Goal: Task Accomplishment & Management: Use online tool/utility

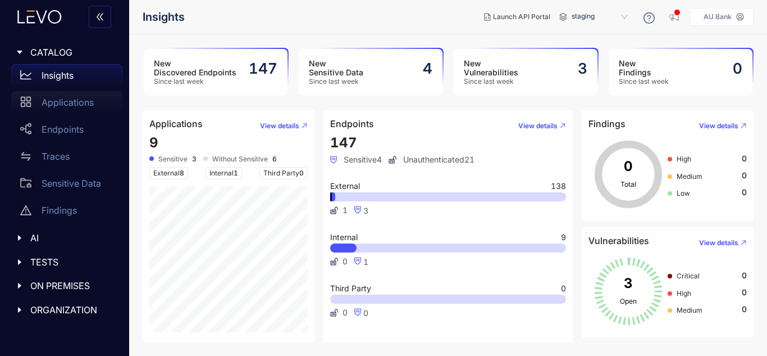
click at [53, 105] on p "Applications" at bounding box center [68, 102] width 52 height 10
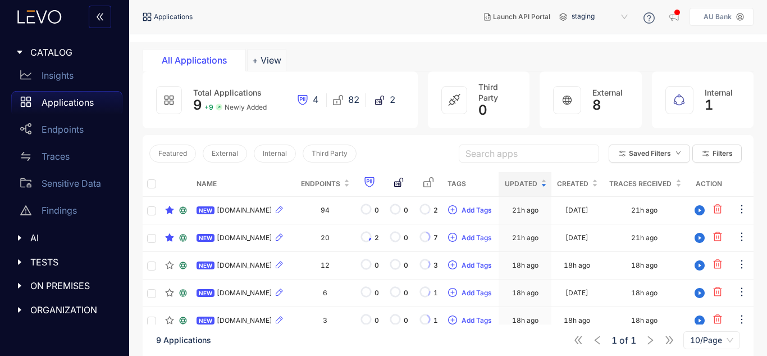
scroll to position [56, 0]
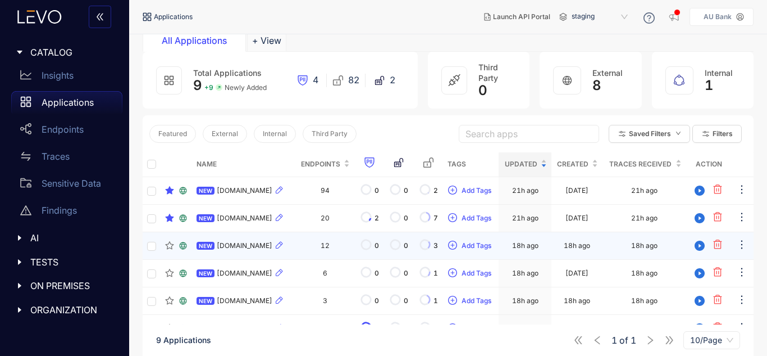
click at [247, 250] on div "NEW npsuat.auuat.bank.in" at bounding box center [244, 245] width 94 height 13
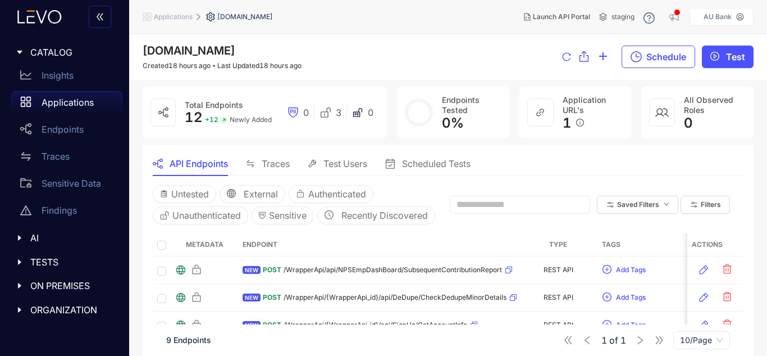
click at [347, 167] on span "Test Users" at bounding box center [346, 163] width 44 height 10
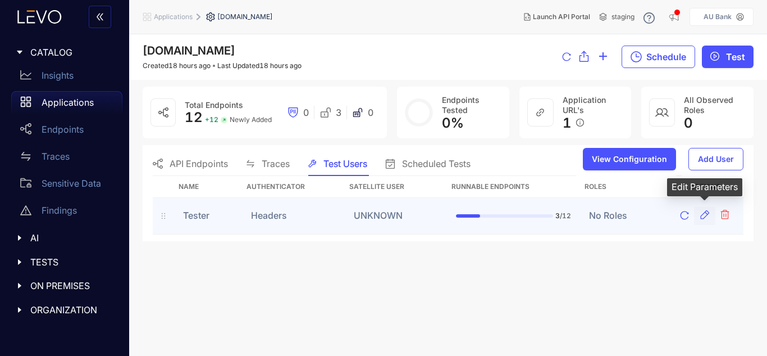
click at [708, 217] on icon "button" at bounding box center [704, 214] width 11 height 11
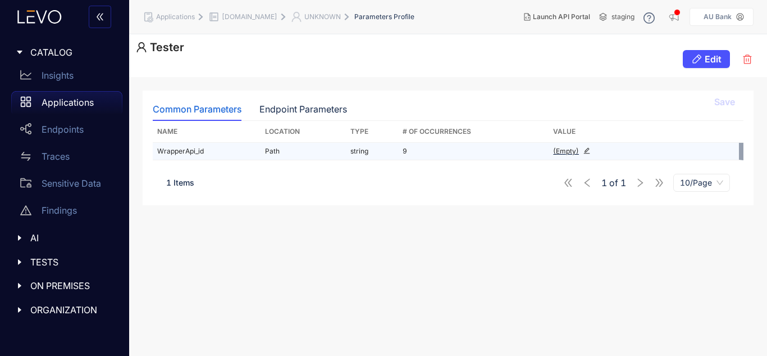
click at [589, 149] on icon "edit" at bounding box center [587, 150] width 7 height 7
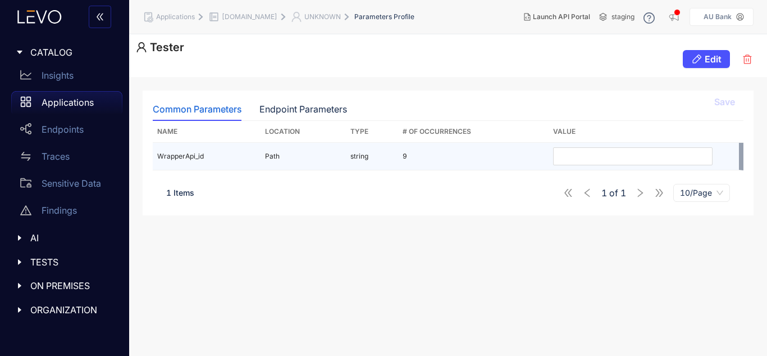
click at [494, 208] on div "Common Parameters Endpoint Parameters Save Name Location Type # Of Occurrences …" at bounding box center [448, 216] width 638 height 279
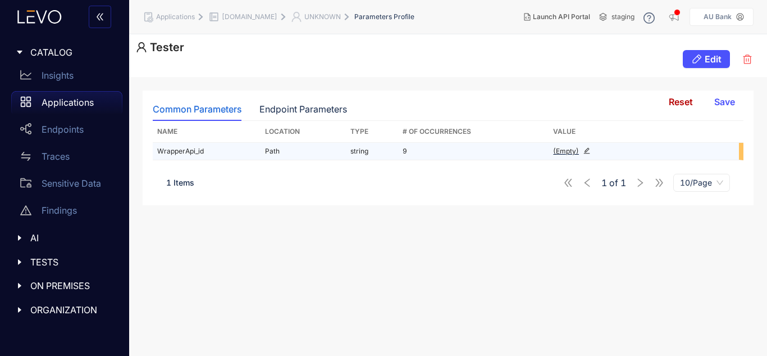
click at [589, 152] on icon "edit" at bounding box center [587, 150] width 7 height 7
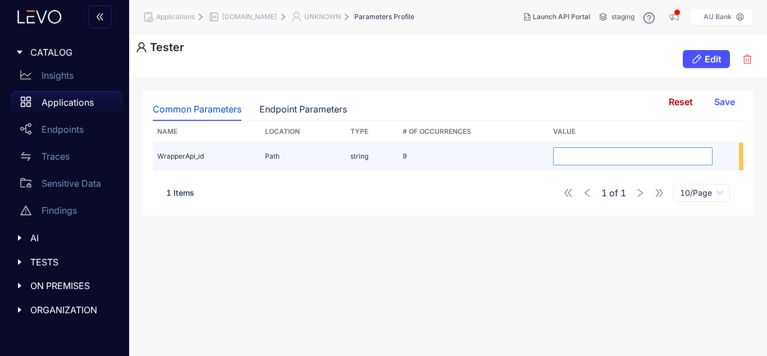
type input "*"
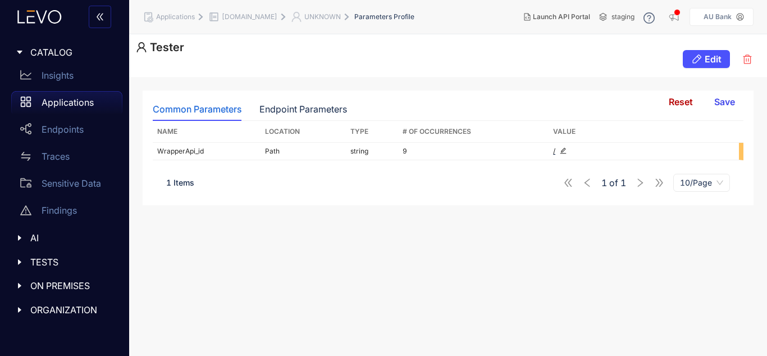
click at [723, 106] on span "Save" at bounding box center [725, 102] width 21 height 10
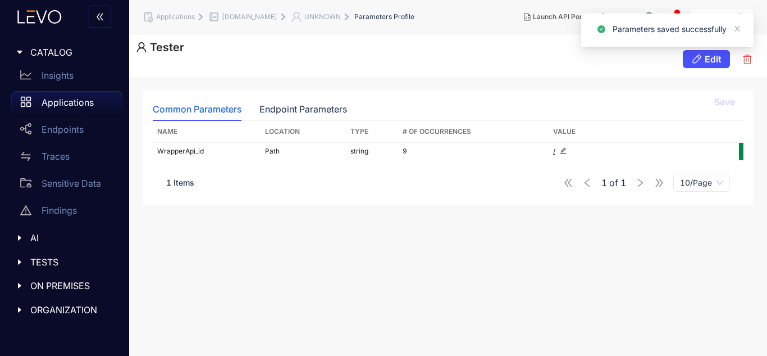
click at [629, 235] on div "Common Parameters Endpoint Parameters Save Name Location Type # Of Occurrences …" at bounding box center [448, 216] width 638 height 279
click at [294, 107] on div "Endpoint Parameters" at bounding box center [304, 109] width 88 height 10
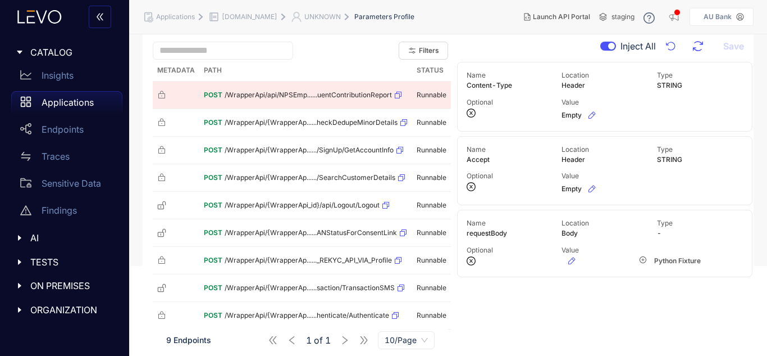
scroll to position [109, 0]
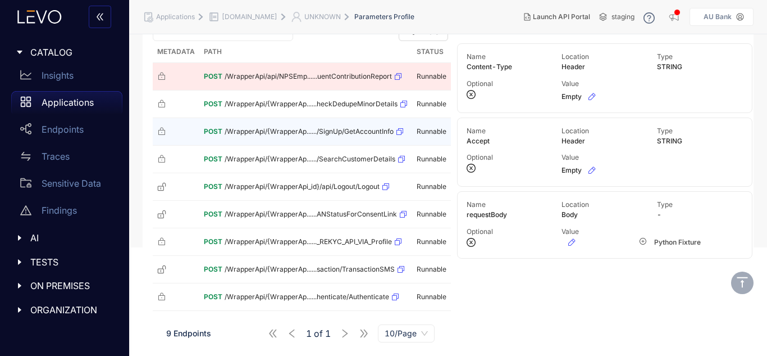
click at [285, 120] on td "POST /WrapperApi/{WrapperAp....../SignUp/GetAccountInfo" at bounding box center [305, 132] width 213 height 28
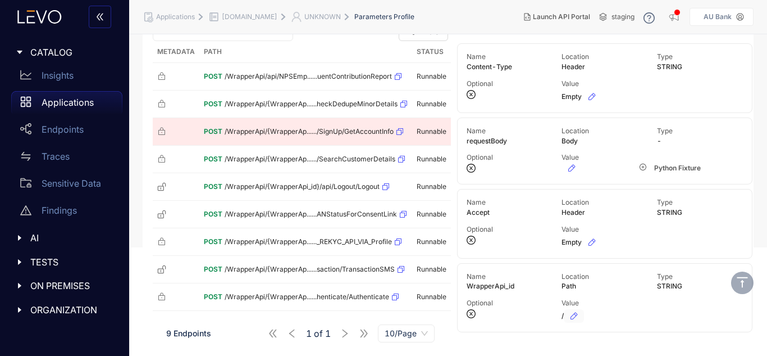
click at [581, 315] on button "button" at bounding box center [574, 315] width 20 height 13
click at [608, 317] on input "*" at bounding box center [604, 316] width 84 height 18
click at [473, 315] on icon "close-circle" at bounding box center [471, 313] width 9 height 9
click at [674, 311] on icon "check-circle" at bounding box center [673, 313] width 7 height 7
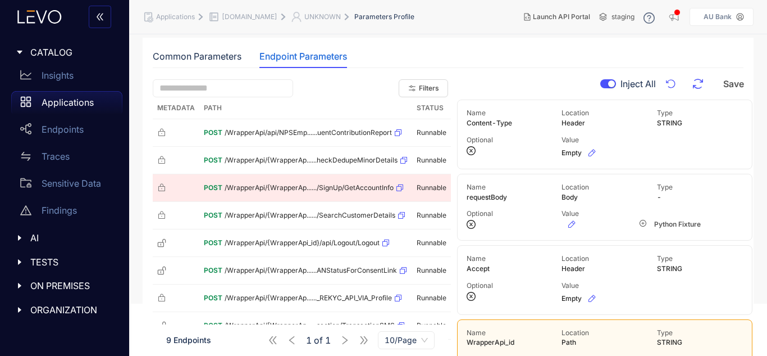
scroll to position [0, 0]
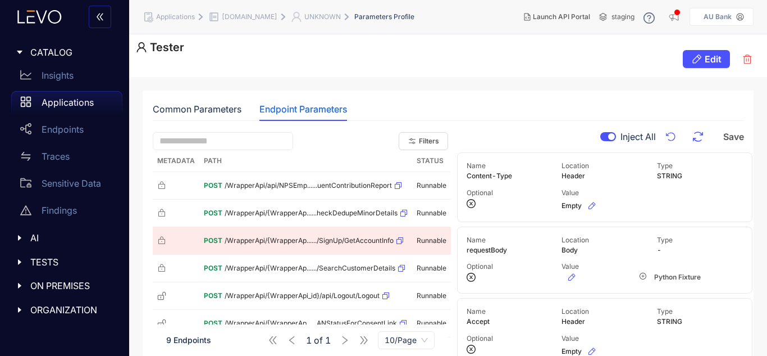
click at [604, 139] on button "button" at bounding box center [609, 136] width 16 height 9
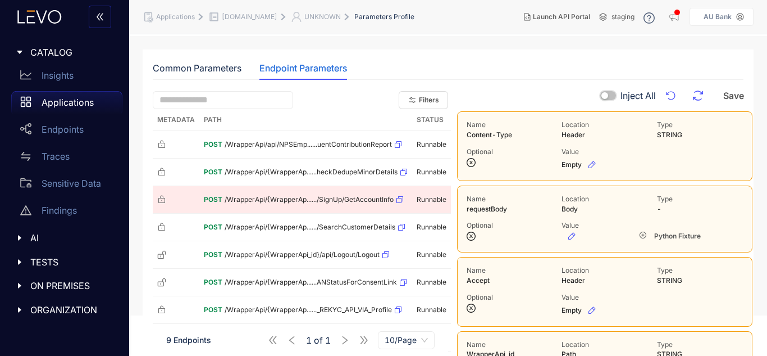
scroll to position [109, 0]
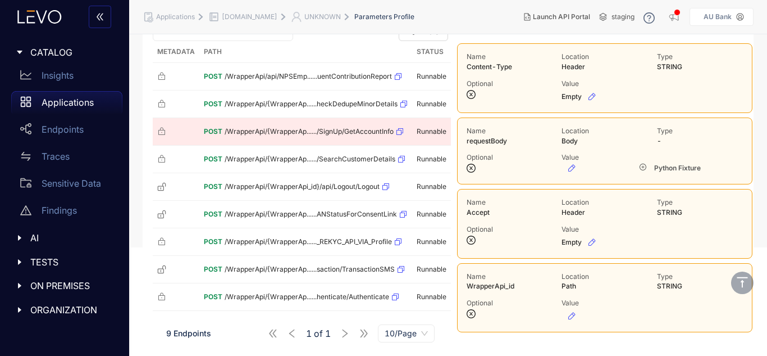
click at [647, 287] on div "Path" at bounding box center [605, 286] width 86 height 8
click at [571, 317] on icon "button" at bounding box center [571, 315] width 9 height 9
click at [674, 315] on icon "check-circle" at bounding box center [673, 313] width 7 height 7
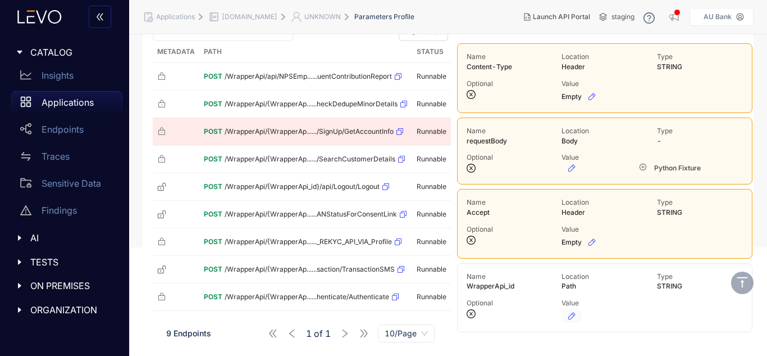
scroll to position [53, 0]
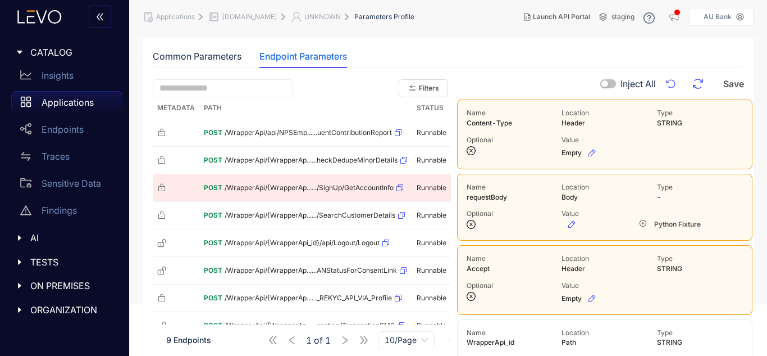
click at [602, 84] on div "button" at bounding box center [605, 83] width 7 height 7
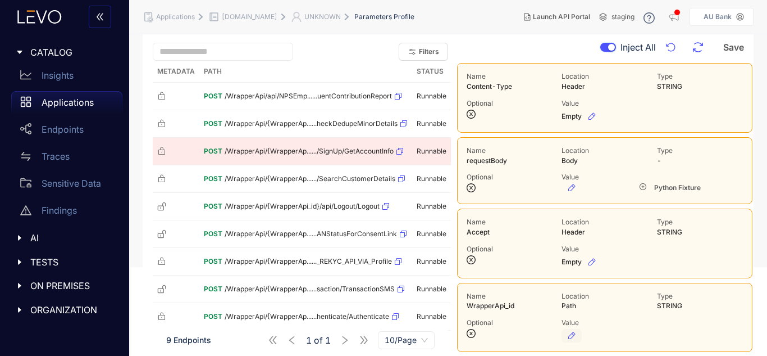
scroll to position [109, 0]
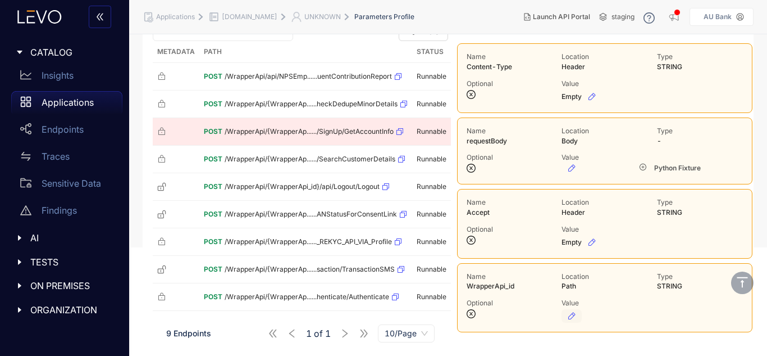
click at [574, 312] on icon "button" at bounding box center [571, 315] width 9 height 9
click at [674, 315] on icon "check-circle" at bounding box center [673, 313] width 7 height 7
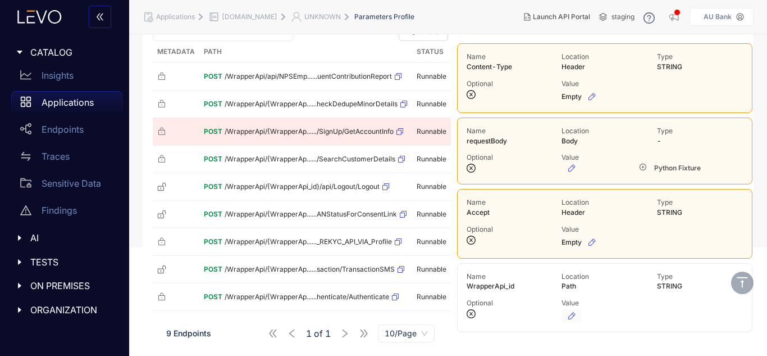
click at [567, 316] on icon "button" at bounding box center [571, 315] width 9 height 9
click at [670, 313] on icon "check-circle" at bounding box center [673, 313] width 7 height 7
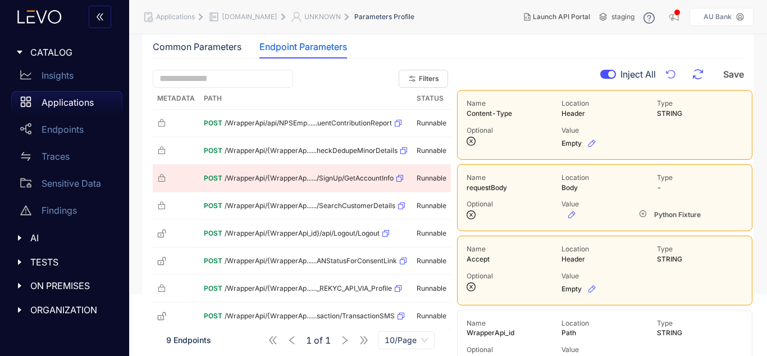
scroll to position [0, 0]
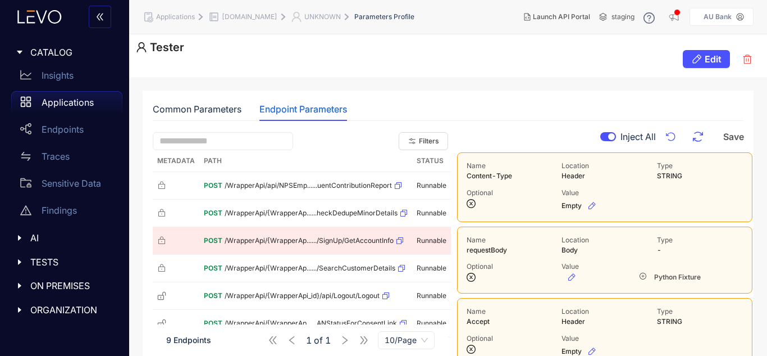
click at [607, 138] on button "button" at bounding box center [609, 136] width 16 height 9
click at [607, 137] on div "button" at bounding box center [605, 136] width 7 height 7
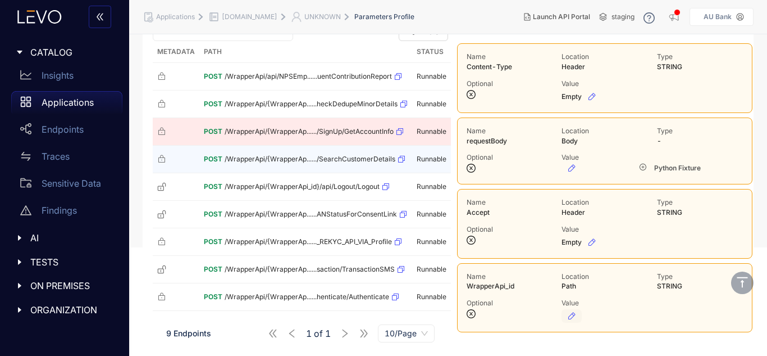
click at [268, 162] on span "/WrapperApi/{WrapperAp....../SearchCustomerDetails" at bounding box center [310, 159] width 171 height 8
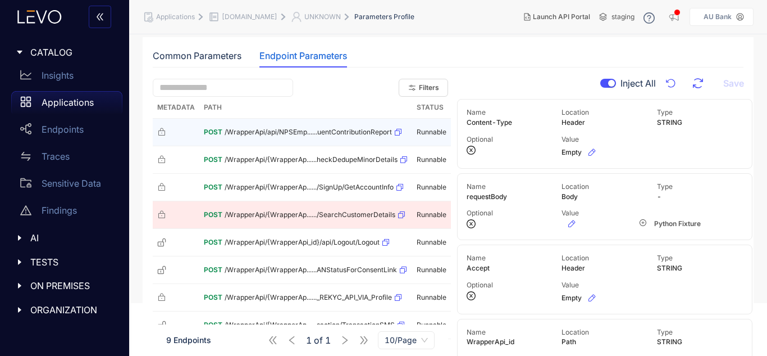
scroll to position [0, 0]
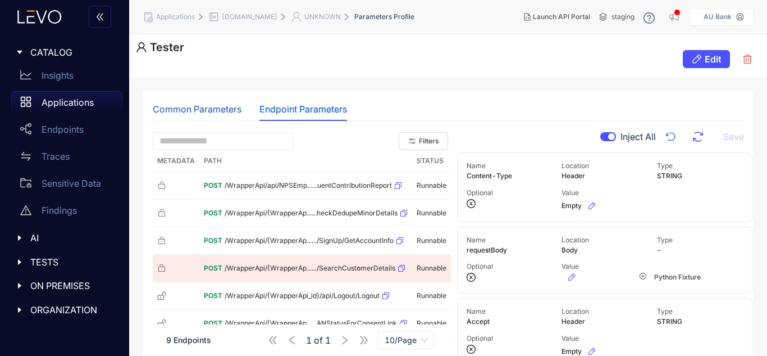
click at [211, 105] on div "Common Parameters" at bounding box center [197, 109] width 89 height 10
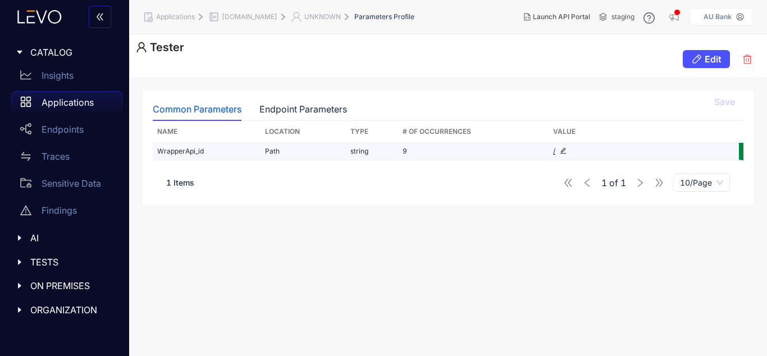
click at [567, 152] on div "/" at bounding box center [633, 151] width 160 height 8
click at [566, 147] on icon "edit" at bounding box center [563, 150] width 7 height 7
drag, startPoint x: 257, startPoint y: 151, endPoint x: 189, endPoint y: 208, distance: 88.9
click at [189, 208] on div "Common Parameters Endpoint Parameters Reset Save Name Location Type # Of Occurr…" at bounding box center [448, 216] width 638 height 279
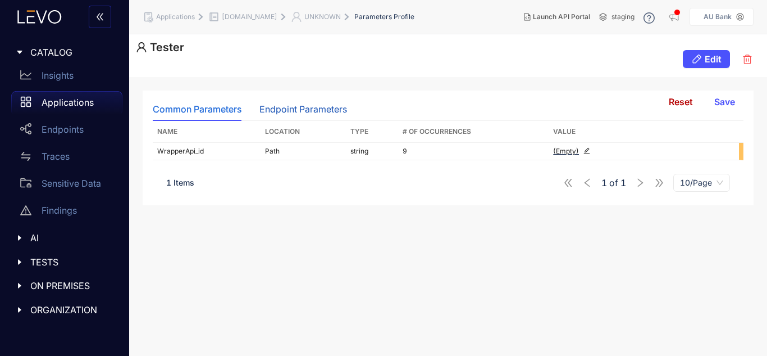
click at [289, 113] on div "Endpoint Parameters" at bounding box center [304, 109] width 88 height 10
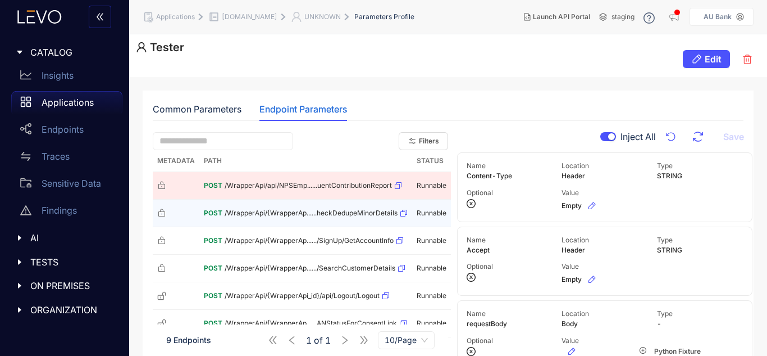
click at [379, 222] on div "POST /WrapperApi/{WrapperAp......heckDedupeMinorDetails" at bounding box center [306, 213] width 204 height 18
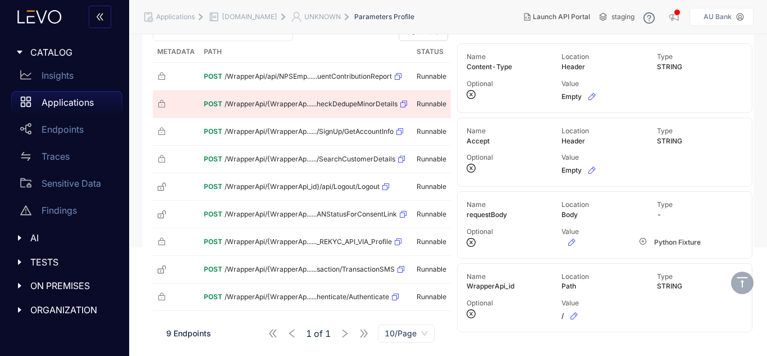
scroll to position [109, 0]
click at [572, 311] on icon "button" at bounding box center [574, 315] width 9 height 9
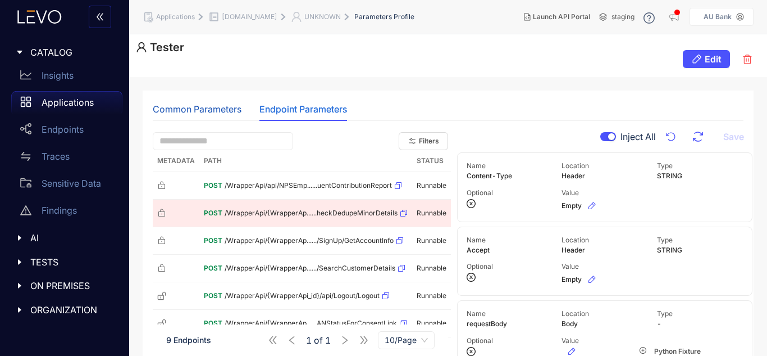
click at [229, 113] on div "Common Parameters" at bounding box center [197, 109] width 89 height 10
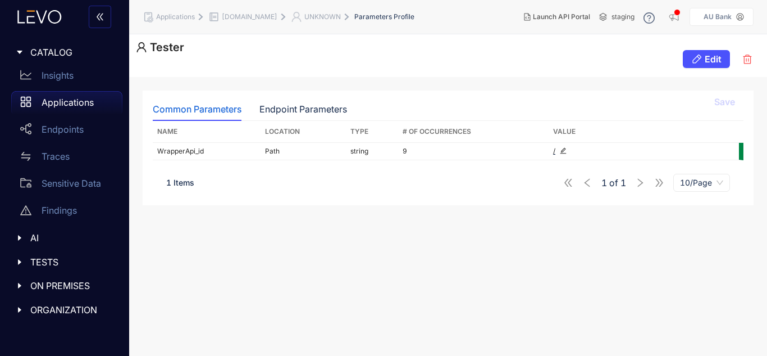
click at [351, 113] on div "Common Parameters Endpoint Parameters" at bounding box center [448, 109] width 591 height 24
click at [322, 111] on div "Endpoint Parameters" at bounding box center [304, 109] width 88 height 10
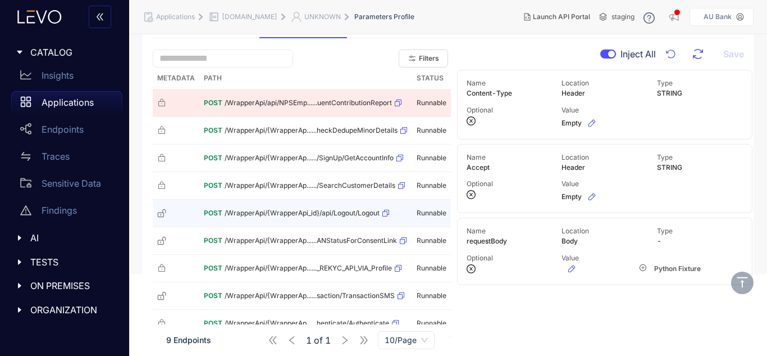
scroll to position [109, 0]
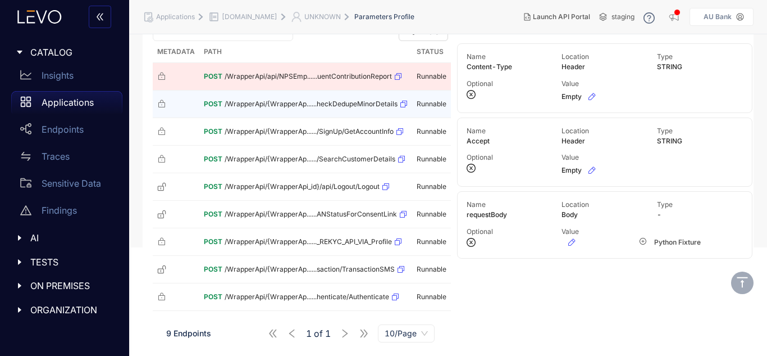
click at [270, 110] on div "POST /WrapperApi/{WrapperAp......heckDedupeMinorDetails" at bounding box center [306, 104] width 204 height 18
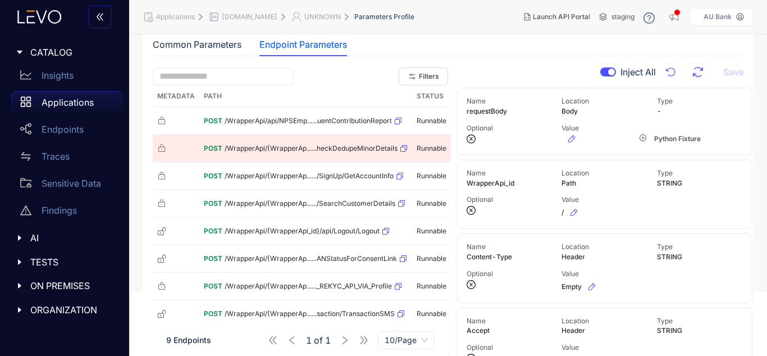
scroll to position [0, 0]
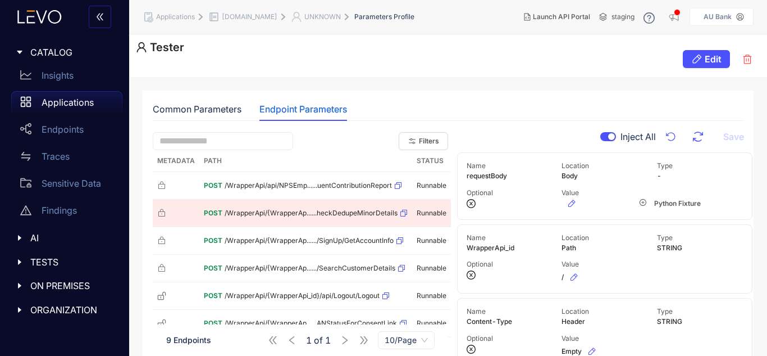
click at [601, 139] on button "button" at bounding box center [609, 136] width 16 height 9
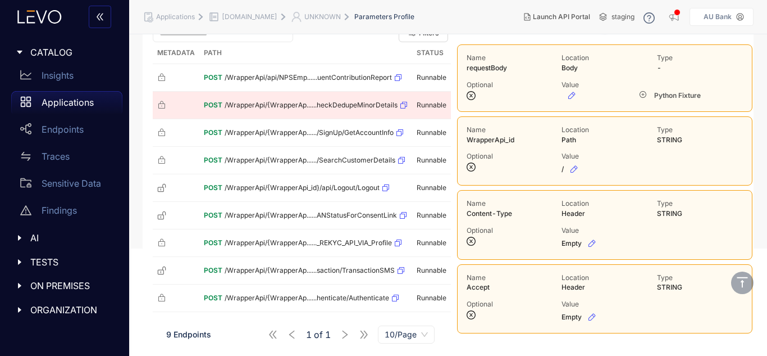
scroll to position [109, 0]
click at [520, 158] on div "Optional" at bounding box center [510, 155] width 86 height 8
click at [574, 166] on icon "button" at bounding box center [574, 167] width 9 height 9
click at [603, 163] on input "*" at bounding box center [604, 168] width 84 height 18
click at [675, 167] on icon "check-circle" at bounding box center [673, 165] width 7 height 7
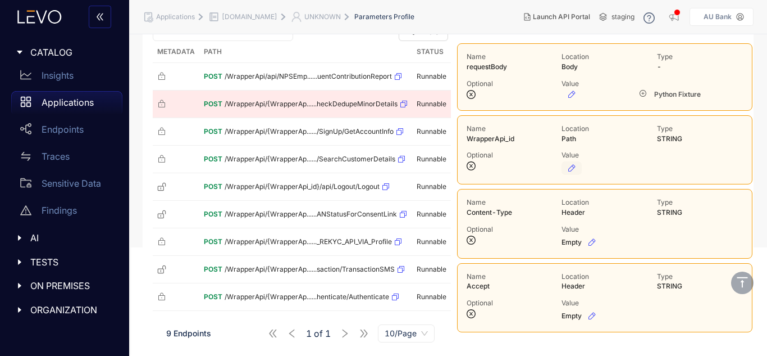
click at [630, 162] on div at bounding box center [629, 167] width 134 height 13
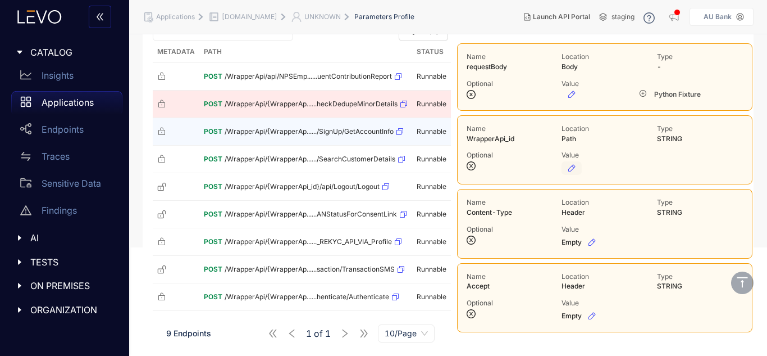
click at [305, 141] on td "POST /WrapperApi/{WrapperAp....../SignUp/GetAccountInfo" at bounding box center [305, 132] width 213 height 28
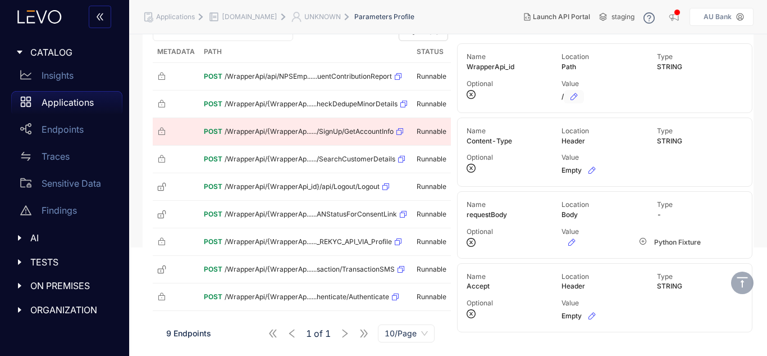
scroll to position [0, 0]
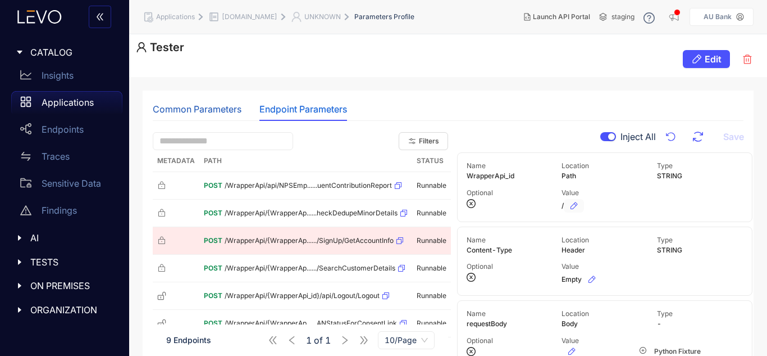
click at [225, 112] on div "Common Parameters" at bounding box center [197, 109] width 89 height 10
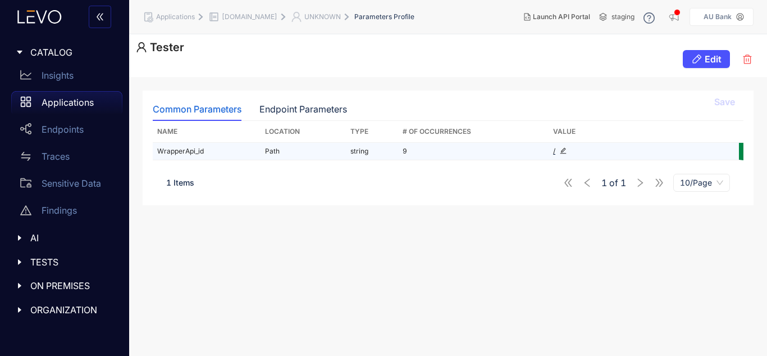
click at [564, 154] on icon "edit" at bounding box center [563, 150] width 7 height 7
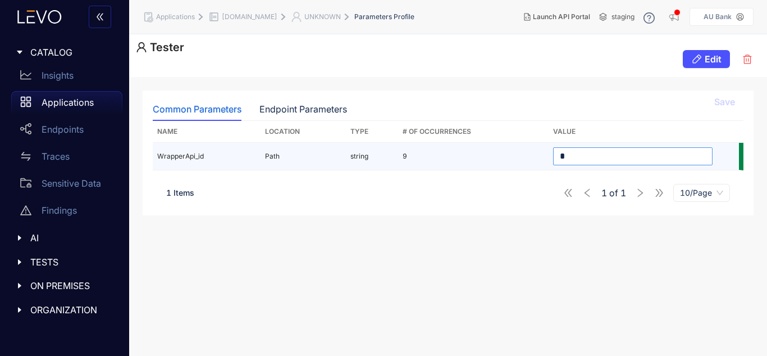
click at [583, 158] on input "*" at bounding box center [633, 156] width 160 height 18
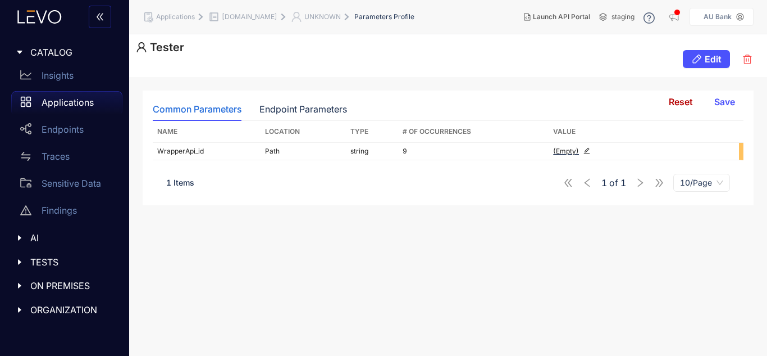
click at [567, 176] on div "Reset Save Name Location Type # Of Occurrences Value WrapperApi_id Path string …" at bounding box center [448, 160] width 591 height 78
click at [723, 103] on span "Save" at bounding box center [725, 102] width 21 height 10
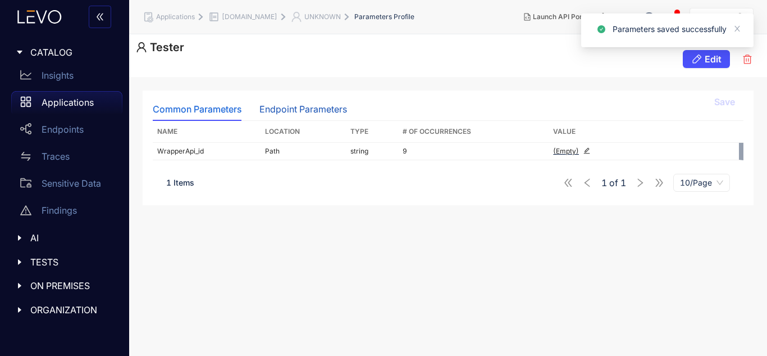
click at [306, 104] on div "Endpoint Parameters" at bounding box center [304, 109] width 88 height 10
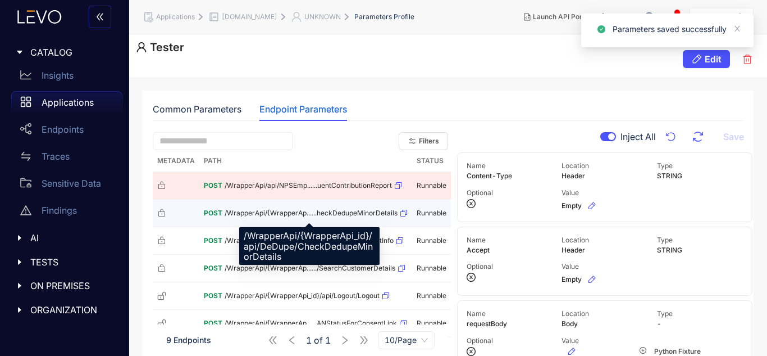
click at [316, 209] on span "/WrapperApi/{WrapperAp......heckDedupeMinorDetails" at bounding box center [311, 213] width 173 height 8
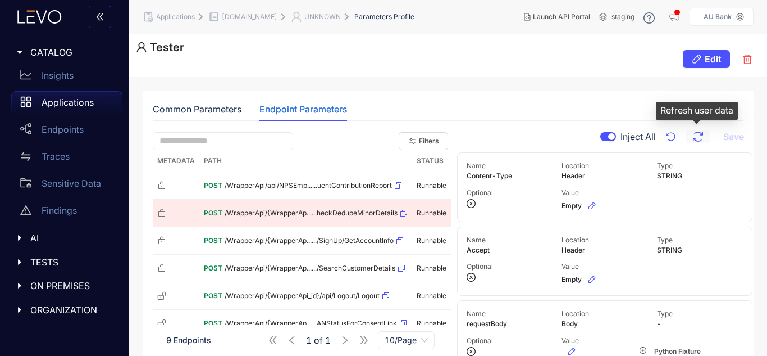
click at [698, 136] on icon "button" at bounding box center [698, 136] width 13 height 13
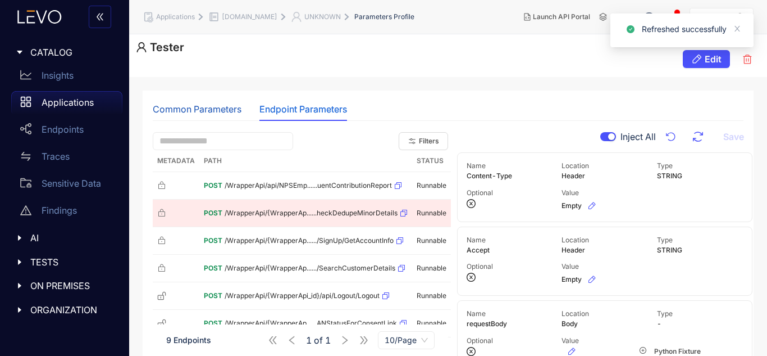
click at [233, 105] on div "Common Parameters" at bounding box center [197, 109] width 89 height 10
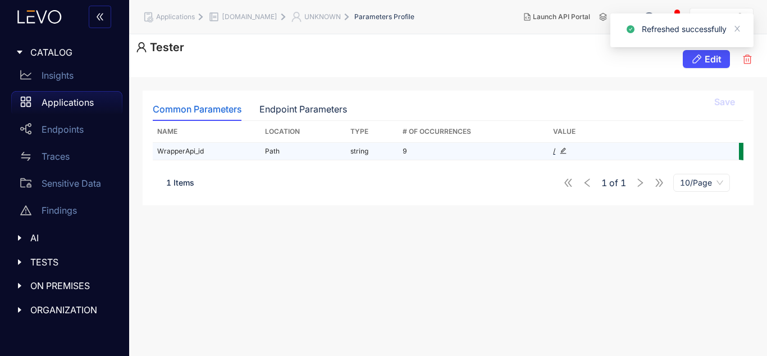
click at [561, 151] on icon "edit" at bounding box center [563, 150] width 7 height 7
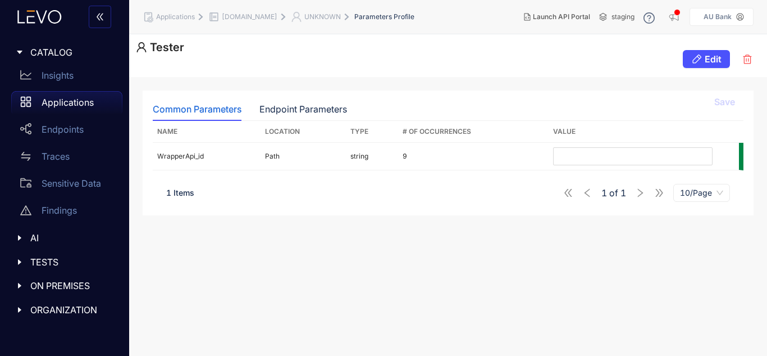
click at [495, 188] on div "1 Items 1 of 1 10/Page" at bounding box center [448, 192] width 591 height 31
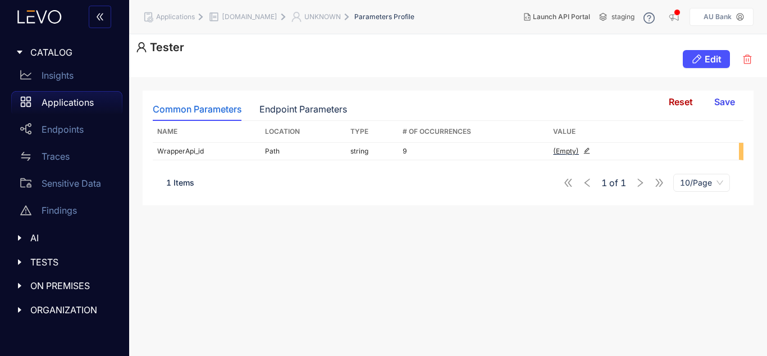
click at [724, 97] on span "Save" at bounding box center [725, 102] width 21 height 10
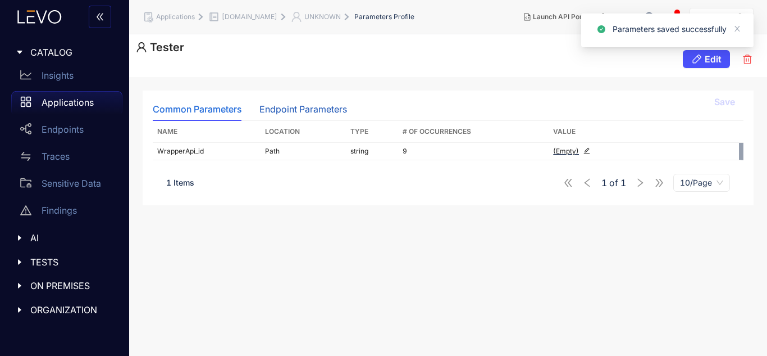
click at [311, 104] on div "Endpoint Parameters" at bounding box center [304, 109] width 88 height 10
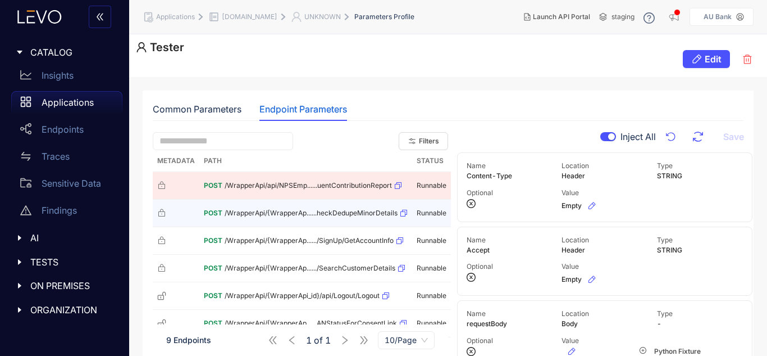
click at [311, 219] on div "POST /WrapperApi/{WrapperAp......heckDedupeMinorDetails" at bounding box center [306, 213] width 204 height 18
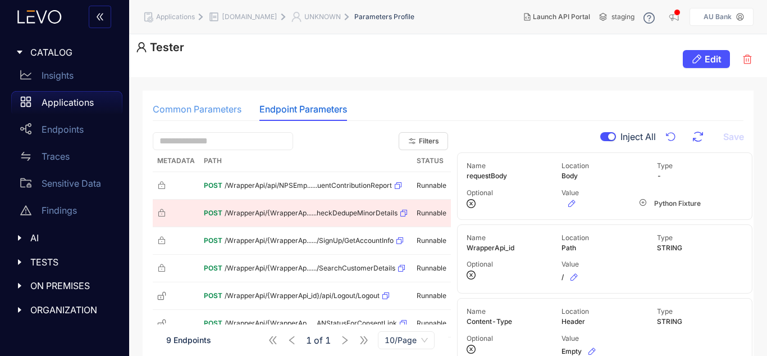
click at [228, 115] on div "Common Parameters" at bounding box center [197, 109] width 89 height 24
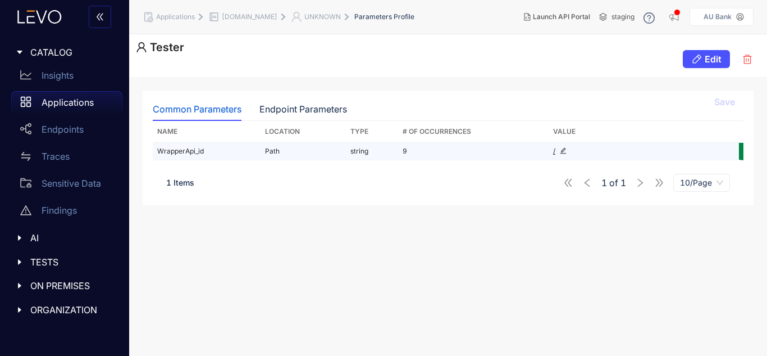
click at [570, 147] on div "/" at bounding box center [633, 151] width 160 height 8
click at [562, 153] on icon "edit" at bounding box center [564, 151] width 6 height 6
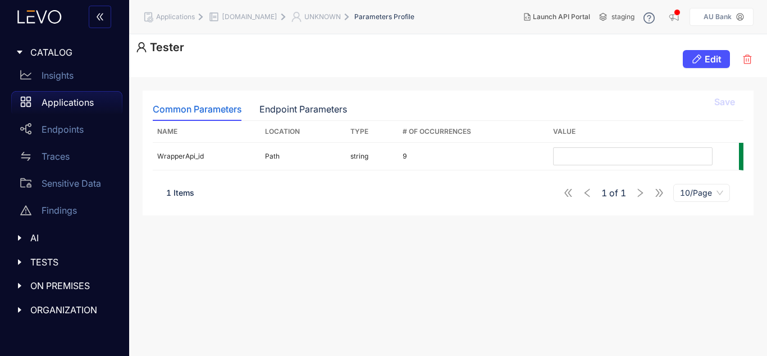
click at [565, 202] on div "Common Parameters Endpoint Parameters Save Name Location Type # Of Occurrences …" at bounding box center [448, 152] width 611 height 125
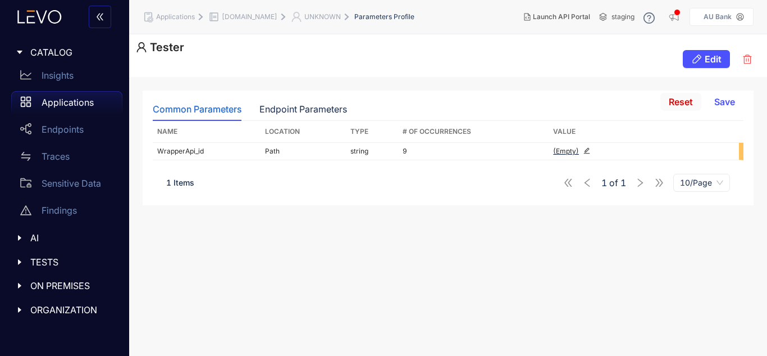
click at [684, 97] on span "Reset" at bounding box center [681, 102] width 24 height 10
click at [749, 55] on icon "button" at bounding box center [748, 58] width 8 height 9
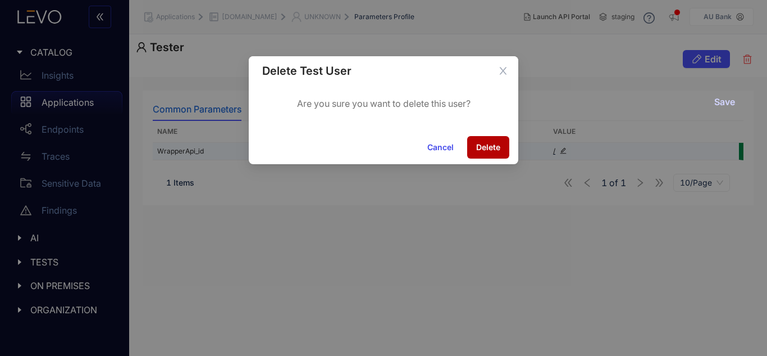
drag, startPoint x: 444, startPoint y: 145, endPoint x: 469, endPoint y: 145, distance: 25.3
click at [443, 145] on span "Cancel" at bounding box center [440, 147] width 26 height 9
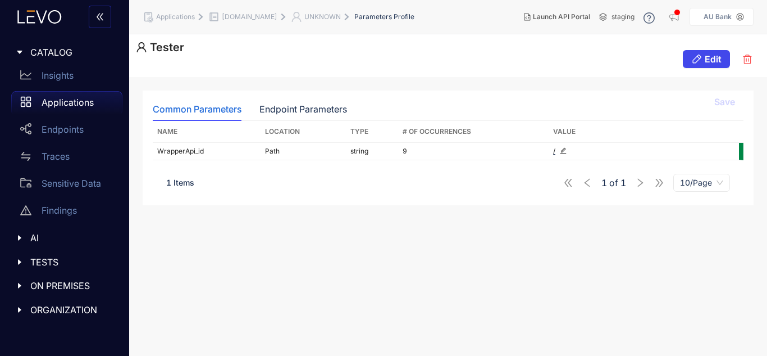
click at [709, 62] on span "Edit" at bounding box center [713, 59] width 17 height 10
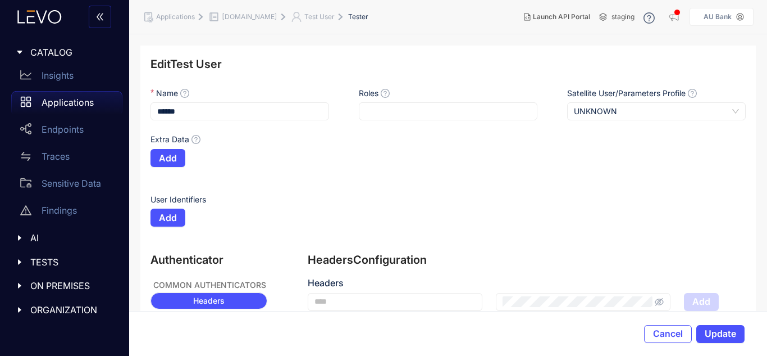
click at [646, 115] on span "UNKNOWN" at bounding box center [656, 111] width 165 height 17
click at [597, 167] on div "Extra Data Add" at bounding box center [448, 164] width 595 height 60
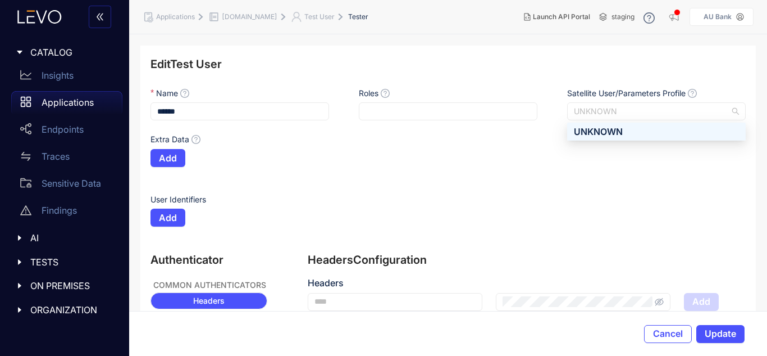
click at [688, 107] on span "UNKNOWN" at bounding box center [656, 111] width 165 height 17
drag, startPoint x: 642, startPoint y: 134, endPoint x: 631, endPoint y: 138, distance: 11.7
click at [642, 134] on div "UNKNOWN" at bounding box center [656, 131] width 165 height 12
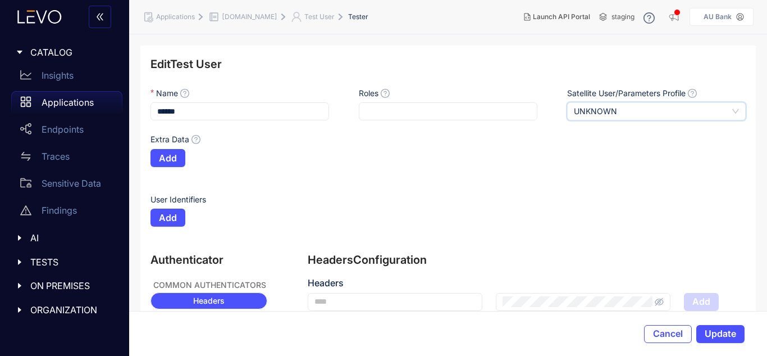
click at [188, 159] on div "Add" at bounding box center [359, 158] width 417 height 18
click at [167, 157] on span "Add" at bounding box center [168, 158] width 18 height 10
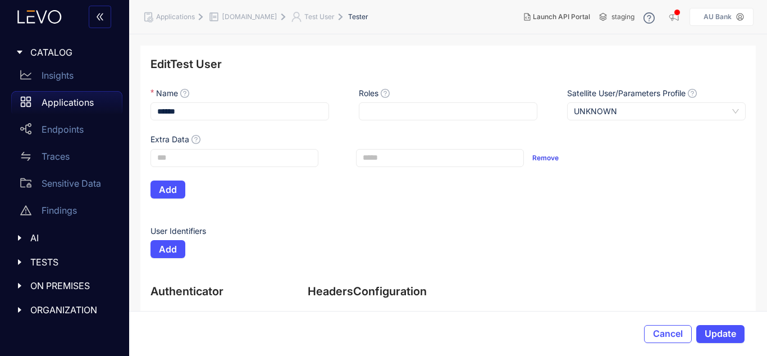
click at [548, 157] on span "Remove" at bounding box center [546, 158] width 26 height 8
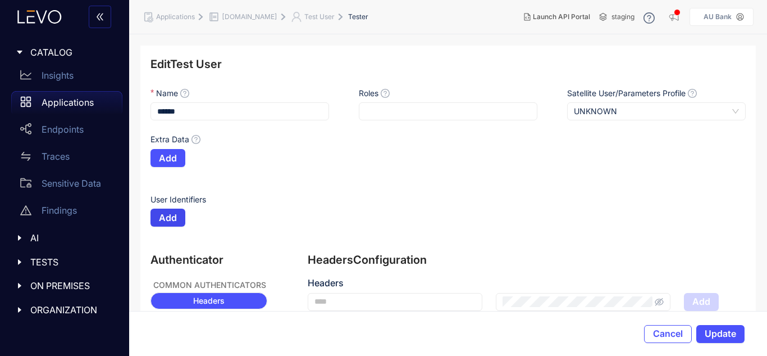
click at [171, 218] on span "Add" at bounding box center [168, 217] width 18 height 10
click at [703, 218] on span "Remove" at bounding box center [708, 217] width 26 height 8
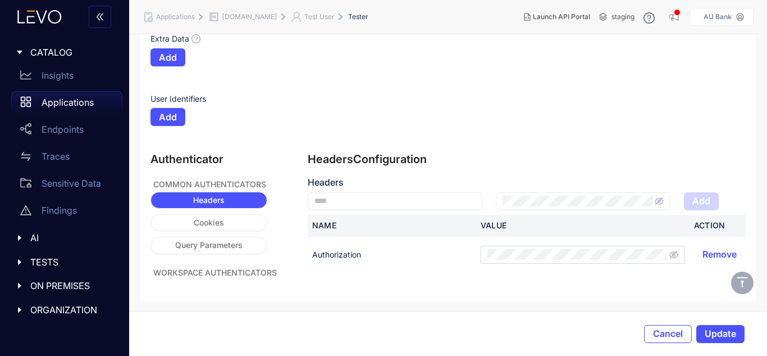
scroll to position [101, 0]
click at [217, 216] on button "Cookies" at bounding box center [208, 221] width 119 height 17
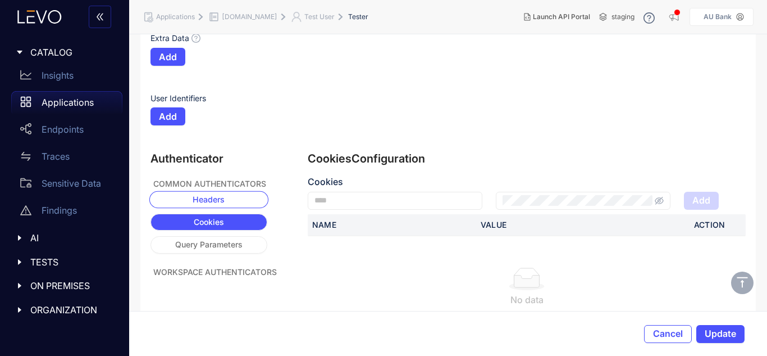
click at [228, 195] on button "Headers" at bounding box center [208, 199] width 119 height 17
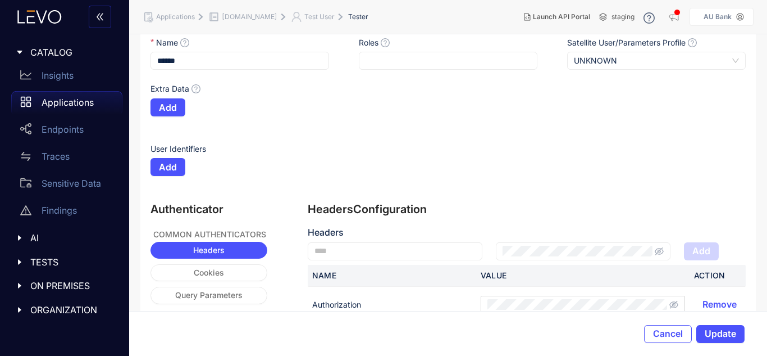
scroll to position [0, 0]
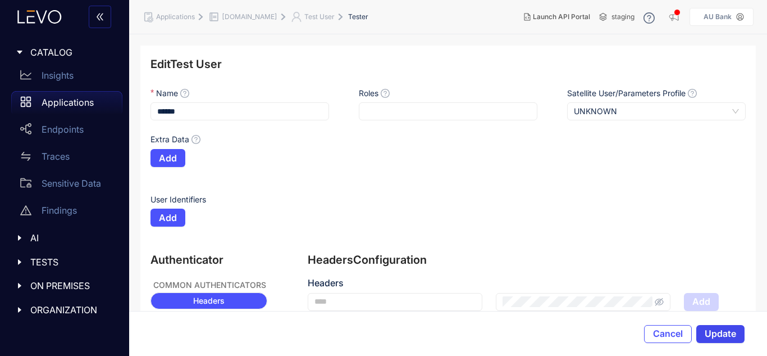
click at [720, 336] on span "Update" at bounding box center [720, 333] width 31 height 10
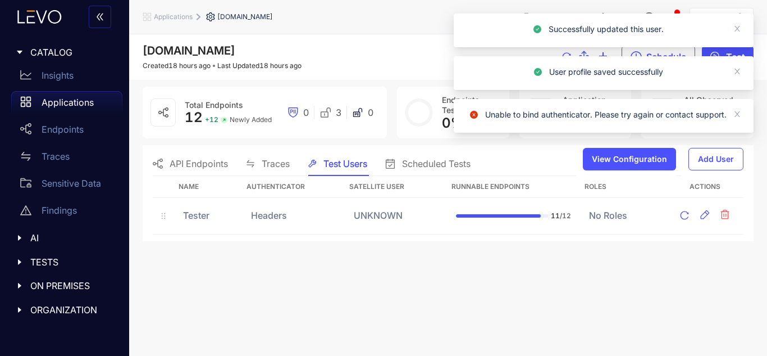
click at [189, 167] on span "API Endpoints" at bounding box center [199, 163] width 58 height 10
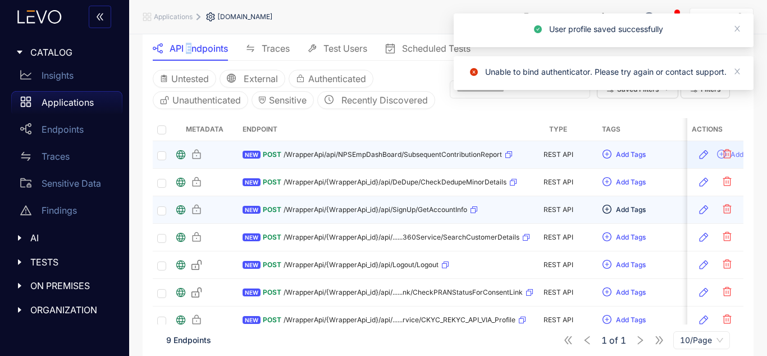
scroll to position [169, 0]
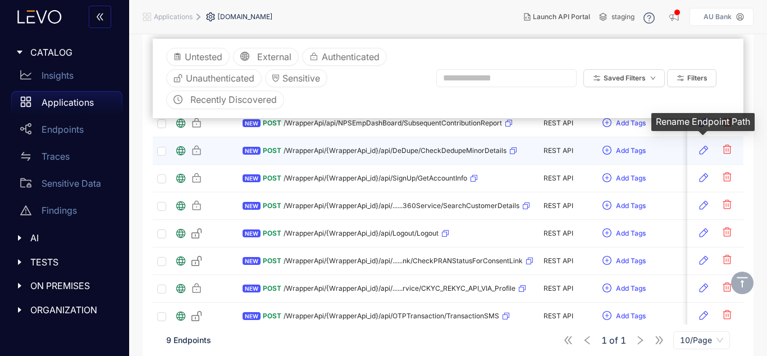
click at [702, 152] on icon "button" at bounding box center [703, 149] width 11 height 11
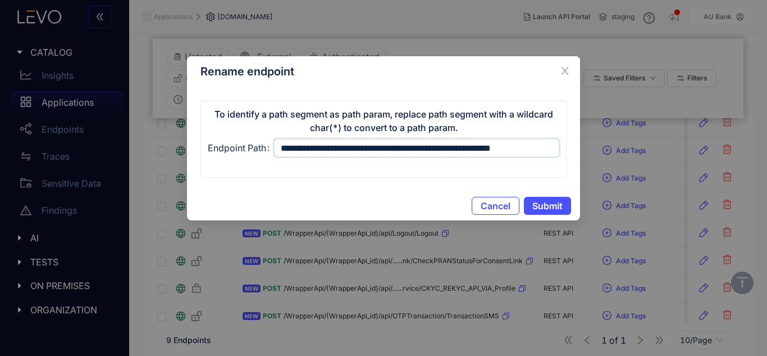
click at [406, 148] on input "**********" at bounding box center [416, 148] width 285 height 18
type input "**********"
click at [548, 215] on div "Cancel Submit" at bounding box center [383, 205] width 393 height 29
click at [550, 209] on span "Submit" at bounding box center [548, 206] width 30 height 10
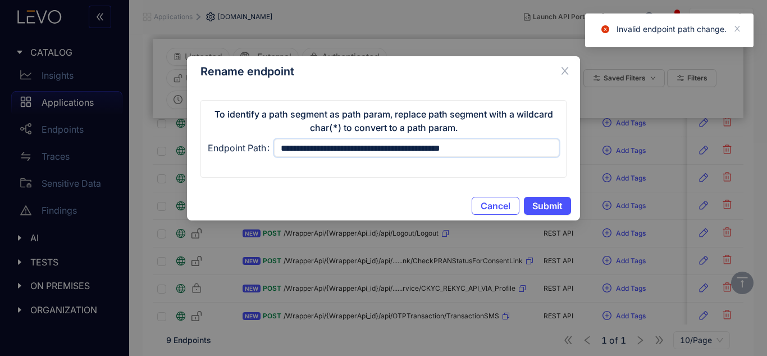
click at [337, 151] on input "**********" at bounding box center [416, 148] width 285 height 18
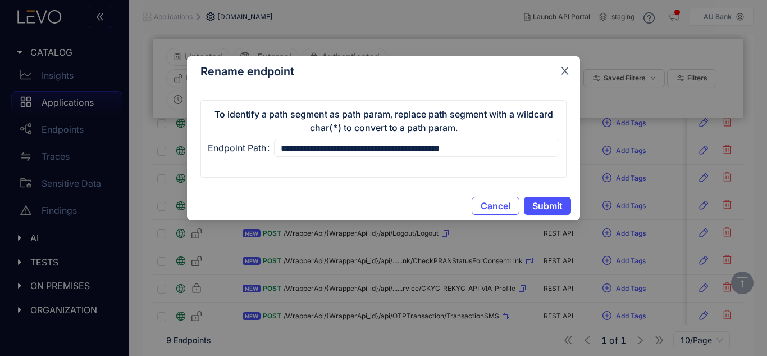
click at [568, 72] on icon "close" at bounding box center [565, 71] width 10 height 10
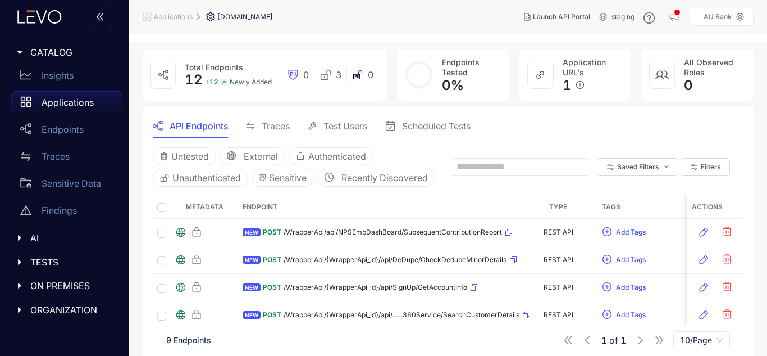
scroll to position [56, 0]
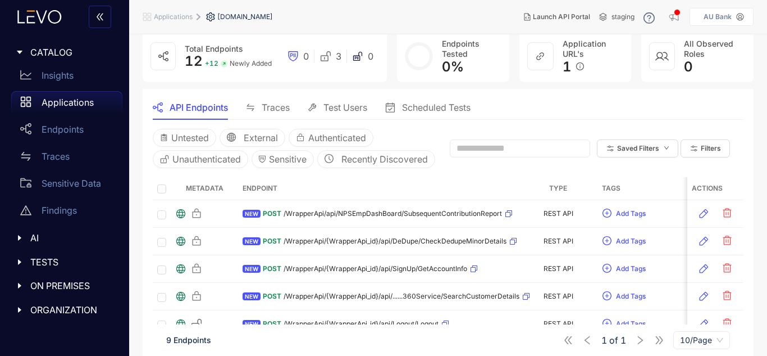
click at [363, 104] on span "Test Users" at bounding box center [346, 107] width 44 height 10
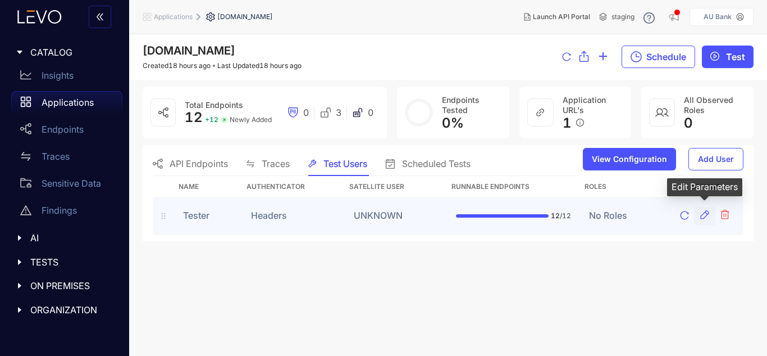
click at [699, 217] on button "button" at bounding box center [704, 216] width 21 height 18
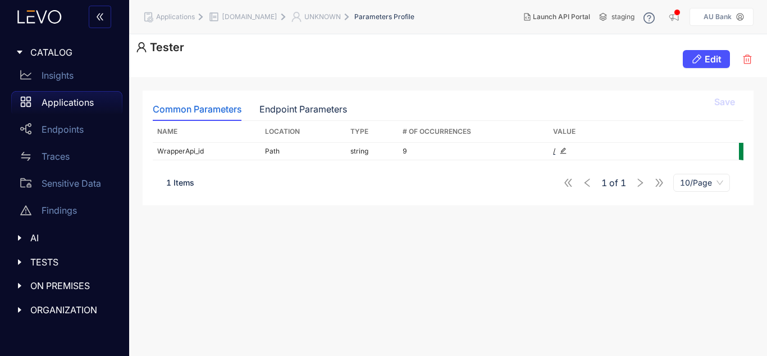
click at [548, 311] on div "Common Parameters Endpoint Parameters Save Name Location Type # Of Occurrences …" at bounding box center [448, 216] width 638 height 279
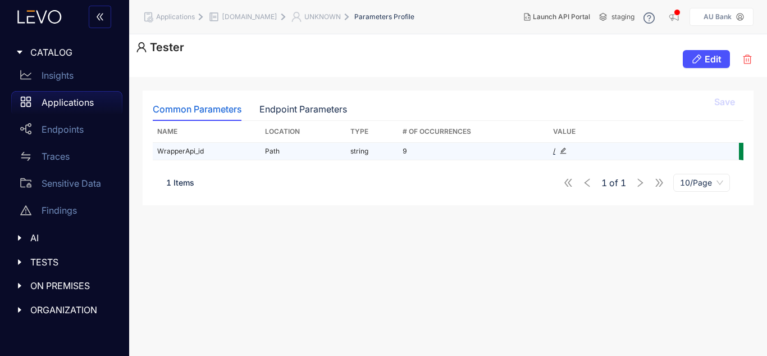
click at [563, 157] on td "/" at bounding box center [633, 151] width 169 height 17
click at [536, 146] on td "9" at bounding box center [473, 151] width 151 height 17
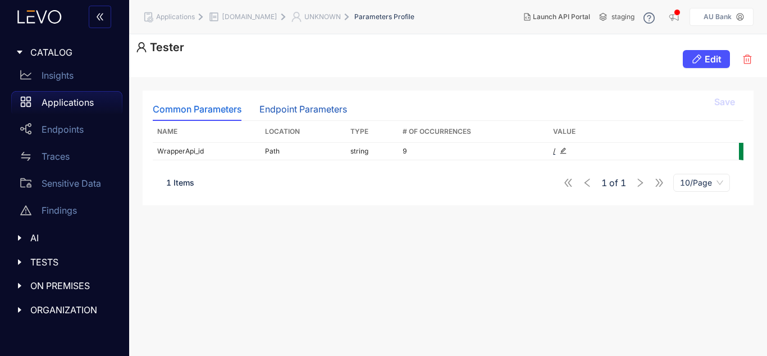
click at [335, 111] on div "Endpoint Parameters" at bounding box center [304, 109] width 88 height 10
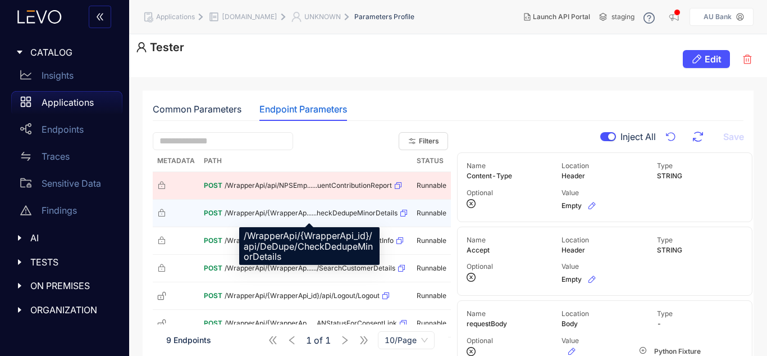
click at [271, 213] on span "/WrapperApi/{WrapperAp......heckDedupeMinorDetails" at bounding box center [311, 213] width 173 height 8
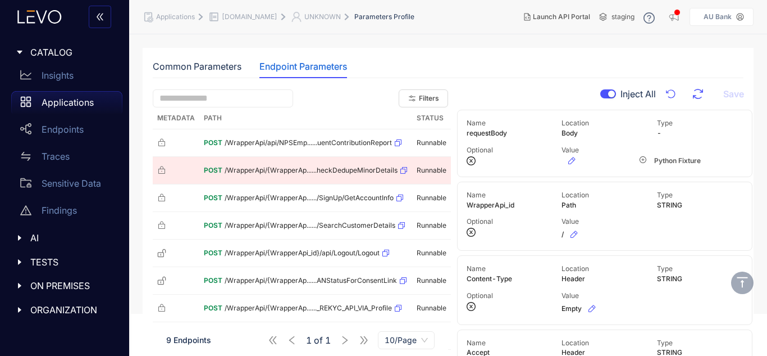
scroll to position [109, 0]
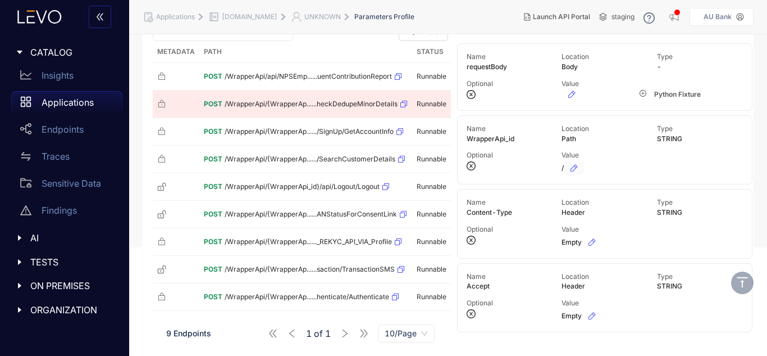
click at [564, 167] on button "button" at bounding box center [574, 167] width 20 height 13
click at [581, 173] on input "*" at bounding box center [604, 168] width 84 height 18
click at [674, 166] on icon "check-circle" at bounding box center [673, 165] width 7 height 7
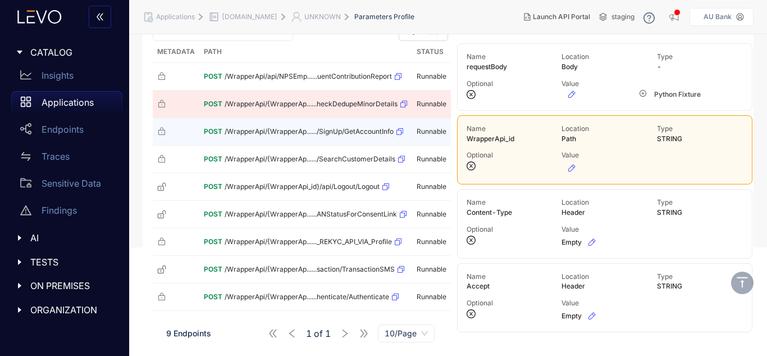
click at [382, 141] on td "POST /WrapperApi/{WrapperAp....../SignUp/GetAccountInfo" at bounding box center [305, 132] width 213 height 28
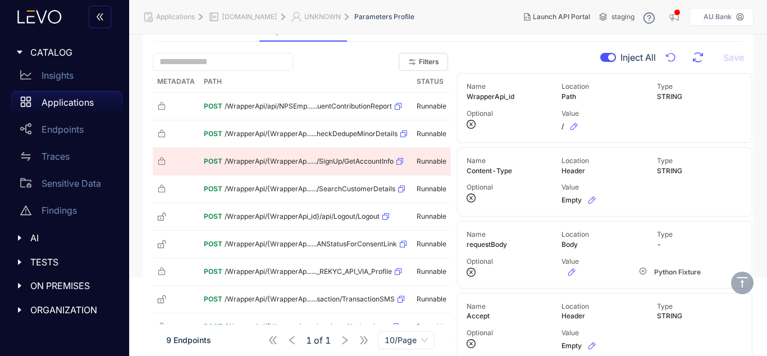
scroll to position [53, 0]
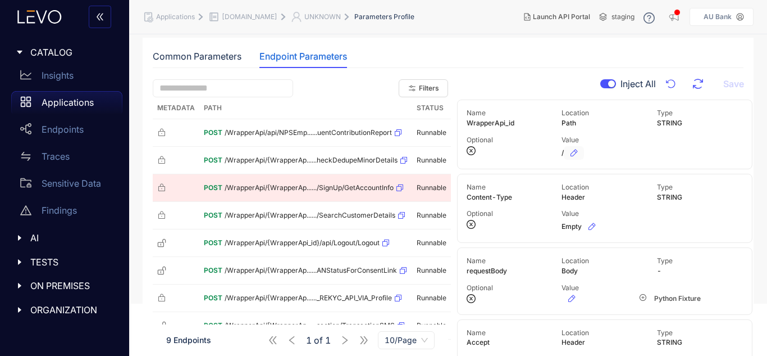
click at [572, 149] on icon "button" at bounding box center [574, 152] width 9 height 9
drag, startPoint x: 613, startPoint y: 152, endPoint x: 614, endPoint y: 160, distance: 7.9
click at [613, 155] on input "*" at bounding box center [604, 153] width 84 height 18
click at [674, 151] on icon "check-circle" at bounding box center [673, 150] width 7 height 7
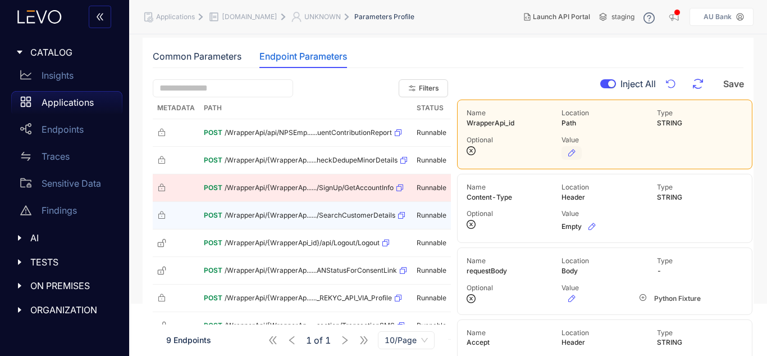
click at [354, 225] on td "POST /WrapperApi/{WrapperAp....../SearchCustomerDetails" at bounding box center [305, 216] width 213 height 28
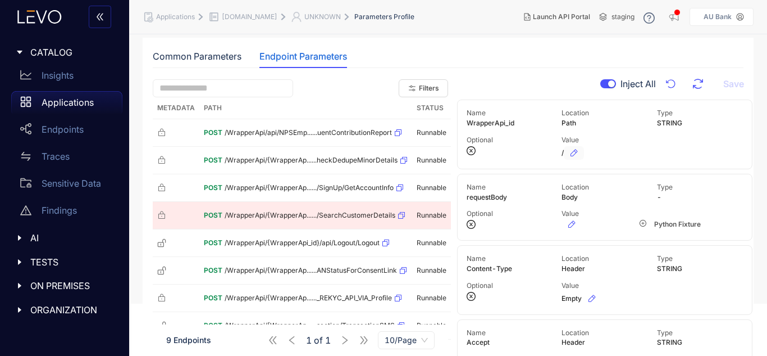
click at [571, 156] on icon "button" at bounding box center [574, 152] width 7 height 7
click at [618, 153] on input "*" at bounding box center [604, 153] width 84 height 18
click at [676, 147] on icon "check-circle" at bounding box center [673, 150] width 7 height 7
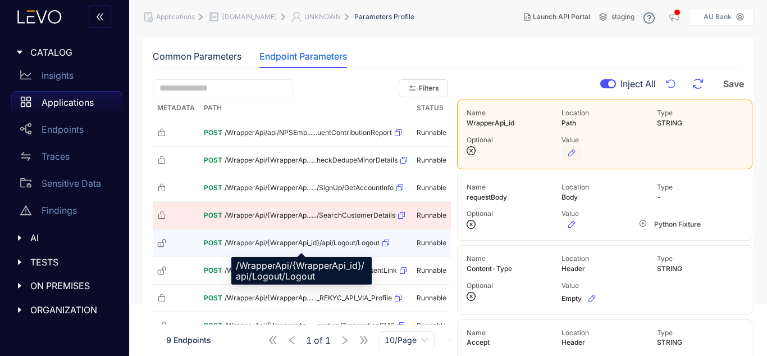
click at [271, 240] on span "/WrapperApi/{WrapperApi_id}/api/Logout/Logout" at bounding box center [302, 243] width 155 height 8
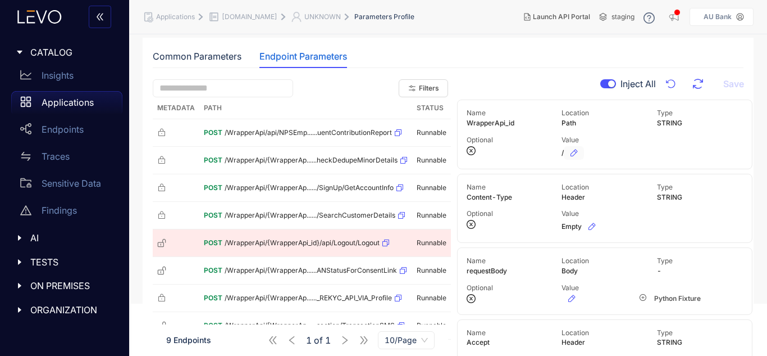
click at [580, 155] on button "button" at bounding box center [574, 152] width 20 height 13
click at [575, 155] on input "*" at bounding box center [604, 153] width 84 height 18
click at [670, 149] on icon "check-circle" at bounding box center [673, 150] width 7 height 7
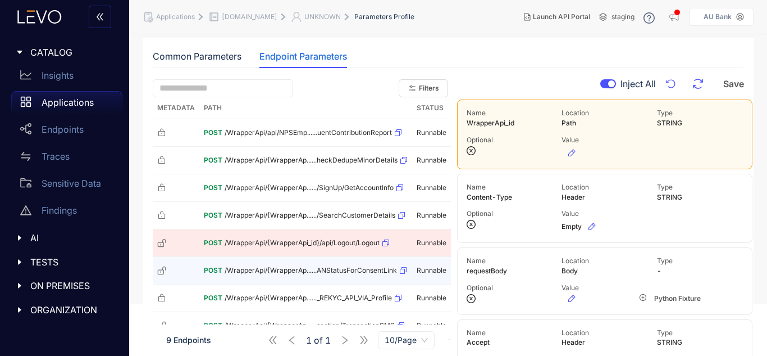
click at [367, 266] on div "POST /WrapperApi/{WrapperAp......ANStatusForConsentLink" at bounding box center [306, 270] width 204 height 18
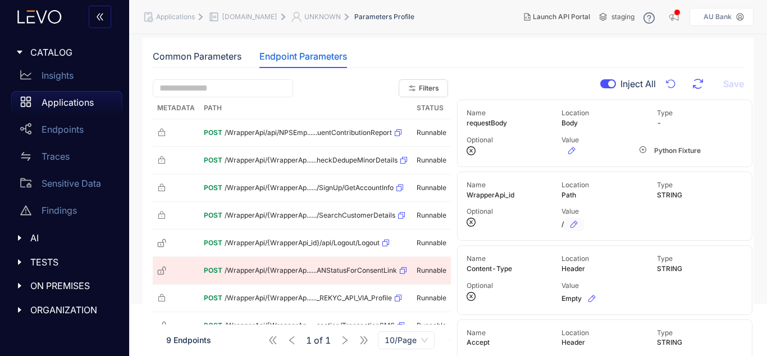
click at [575, 224] on icon "button" at bounding box center [574, 224] width 9 height 9
click at [575, 223] on input "*" at bounding box center [604, 224] width 84 height 18
click at [665, 222] on button "button" at bounding box center [673, 221] width 18 height 13
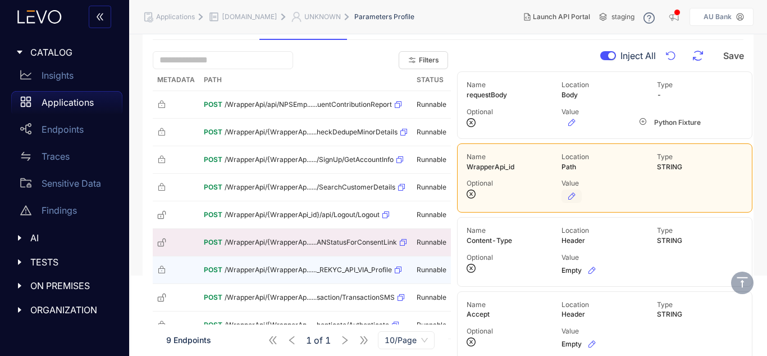
scroll to position [109, 0]
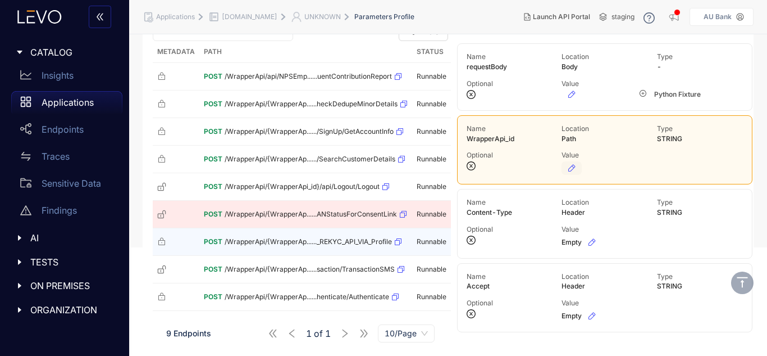
click at [381, 249] on div "POST /WrapperApi/{WrapperAp......_REKYC_API_VIA_Profile" at bounding box center [306, 242] width 204 height 18
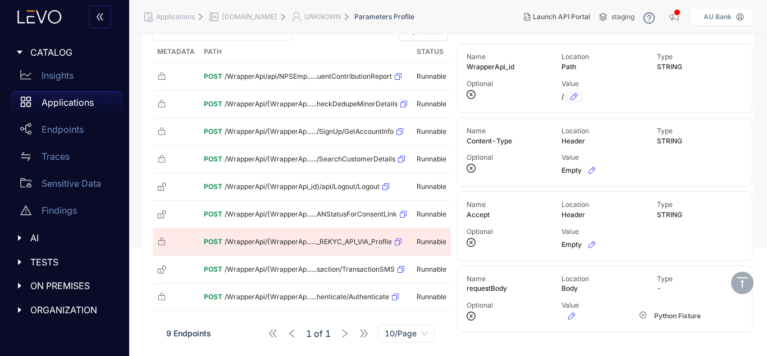
click at [576, 98] on icon "button" at bounding box center [574, 96] width 9 height 9
click at [585, 99] on input "*" at bounding box center [604, 97] width 84 height 18
click at [672, 96] on icon "check-circle" at bounding box center [673, 93] width 7 height 7
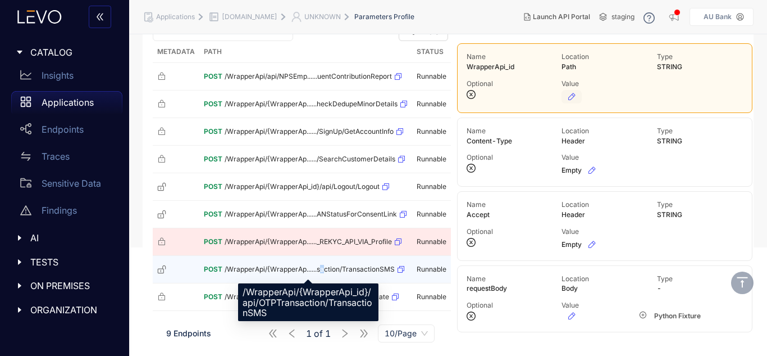
click at [321, 265] on span "/WrapperApi/{WrapperAp......saction/TransactionSMS" at bounding box center [310, 269] width 170 height 8
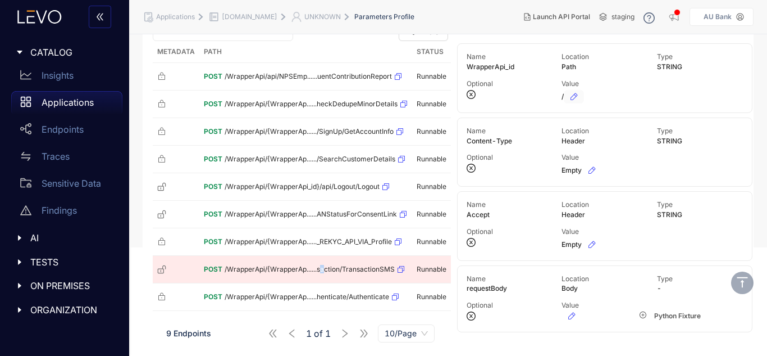
click at [572, 98] on icon "button" at bounding box center [574, 96] width 9 height 9
click at [586, 104] on input "*" at bounding box center [604, 97] width 84 height 18
click at [672, 93] on icon "check-circle" at bounding box center [673, 93] width 7 height 7
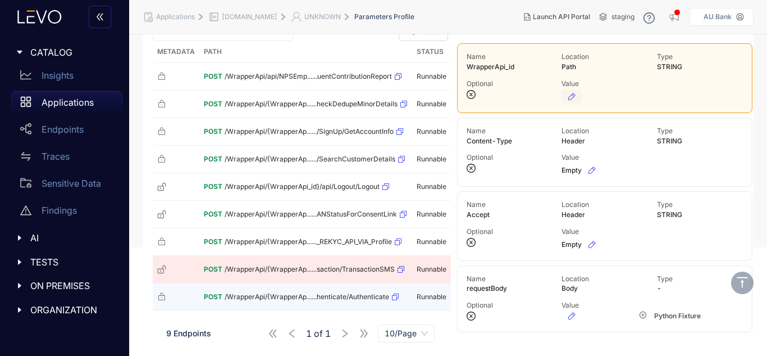
click at [399, 288] on div "POST /WrapperApi/{WrapperAp......henticate/Authenticate" at bounding box center [306, 297] width 204 height 18
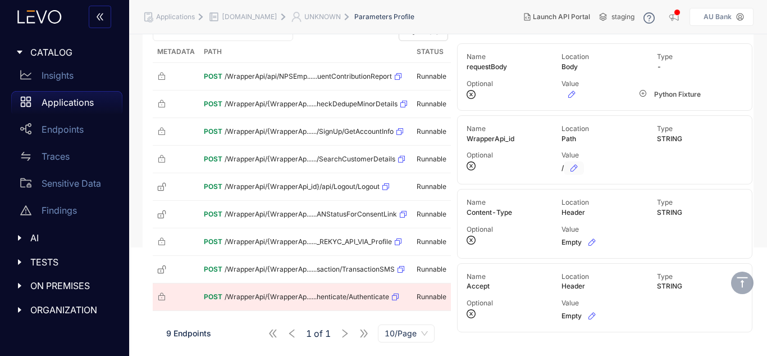
click at [570, 166] on icon "button" at bounding box center [574, 167] width 9 height 9
click at [575, 172] on input "*" at bounding box center [604, 168] width 84 height 18
click at [675, 164] on icon "check-circle" at bounding box center [673, 165] width 7 height 7
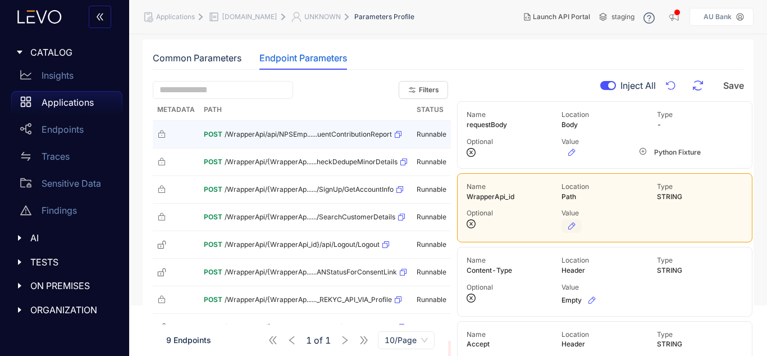
scroll to position [0, 0]
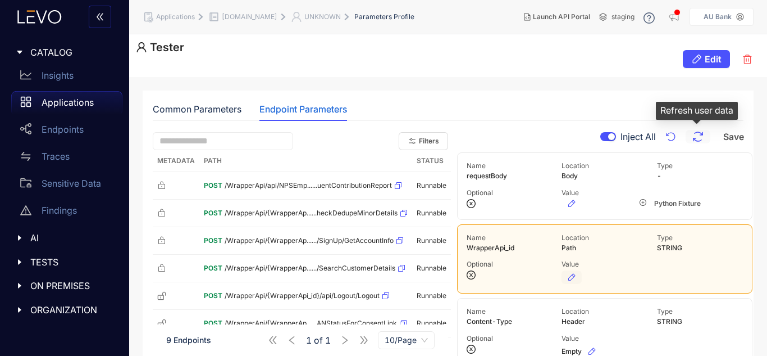
click at [703, 139] on icon "button" at bounding box center [698, 136] width 13 height 13
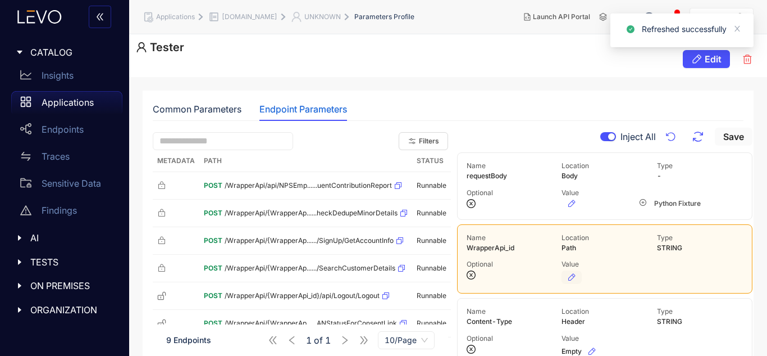
click at [731, 132] on span "Save" at bounding box center [734, 136] width 21 height 10
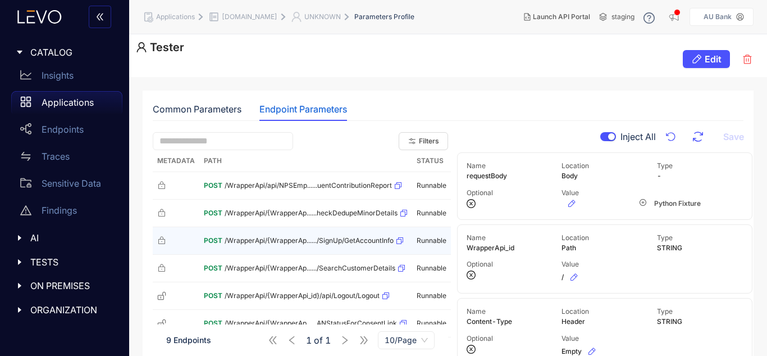
click at [373, 229] on td "POST /WrapperApi/{WrapperAp....../SignUp/GetAccountInfo" at bounding box center [305, 241] width 213 height 28
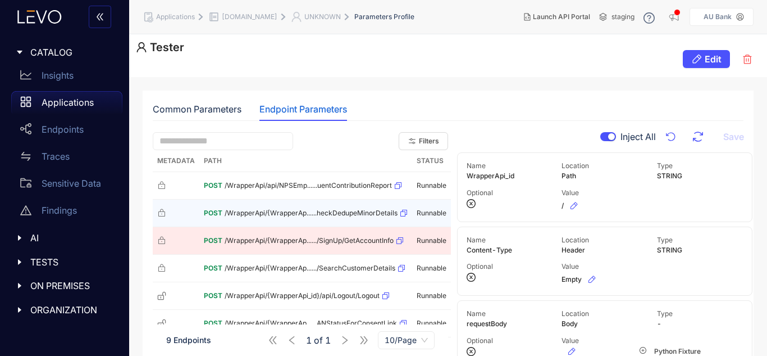
click at [385, 217] on span "/WrapperApi/{WrapperAp......heckDedupeMinorDetails" at bounding box center [311, 213] width 173 height 8
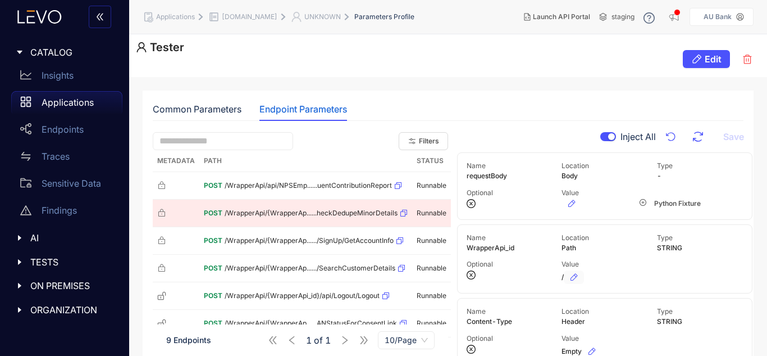
click at [580, 272] on button "button" at bounding box center [574, 276] width 20 height 13
click at [578, 269] on input "*" at bounding box center [604, 277] width 84 height 18
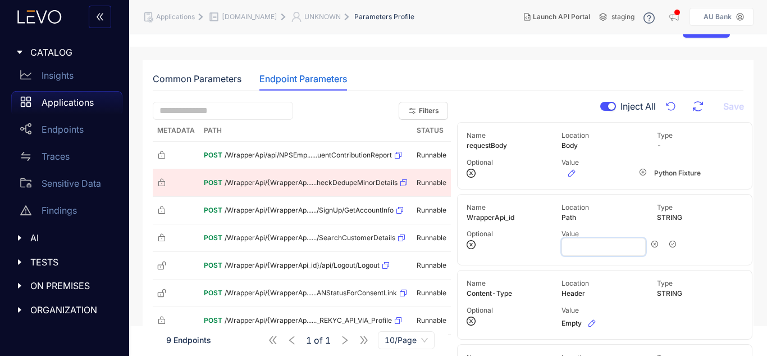
scroll to position [109, 0]
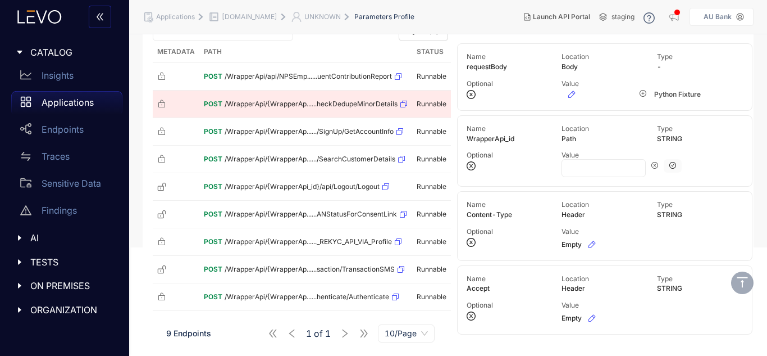
click at [673, 165] on icon "check-circle" at bounding box center [673, 165] width 7 height 7
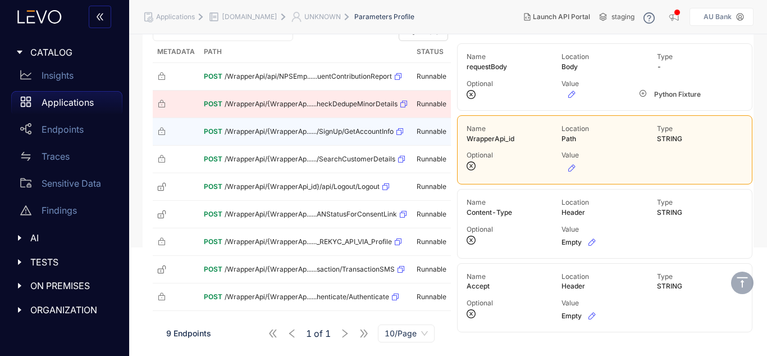
click at [343, 136] on div "POST /WrapperApi/{WrapperAp....../SignUp/GetAccountInfo" at bounding box center [306, 131] width 204 height 18
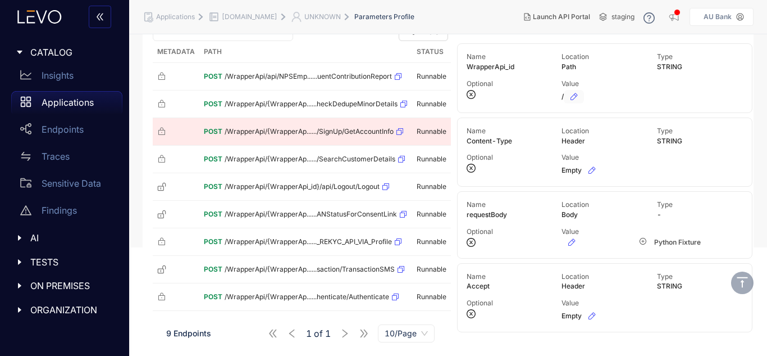
click at [572, 96] on icon "button" at bounding box center [574, 96] width 9 height 9
click at [576, 95] on input "*" at bounding box center [604, 97] width 84 height 18
click at [672, 94] on icon "check-circle" at bounding box center [673, 93] width 7 height 7
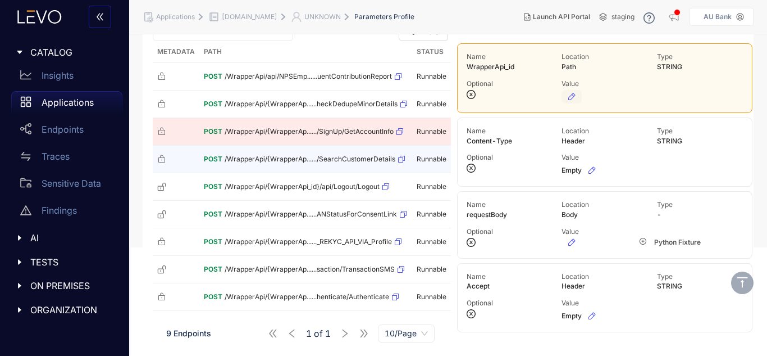
click at [379, 170] on td "POST /WrapperApi/{WrapperAp....../SearchCustomerDetails" at bounding box center [305, 159] width 213 height 28
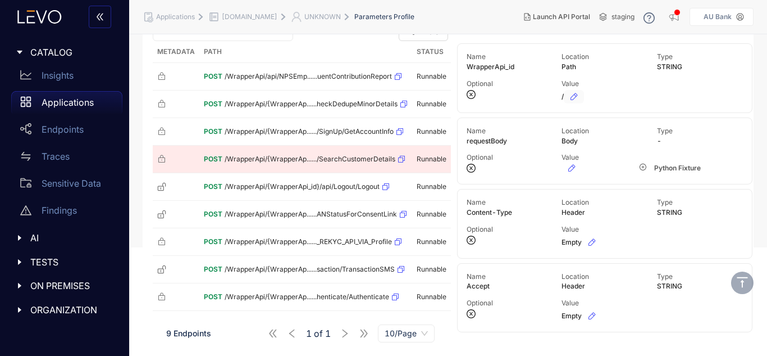
click at [575, 99] on icon "button" at bounding box center [574, 96] width 9 height 9
click at [587, 105] on input "*" at bounding box center [604, 97] width 84 height 18
click at [671, 93] on icon "check-circle" at bounding box center [673, 93] width 7 height 7
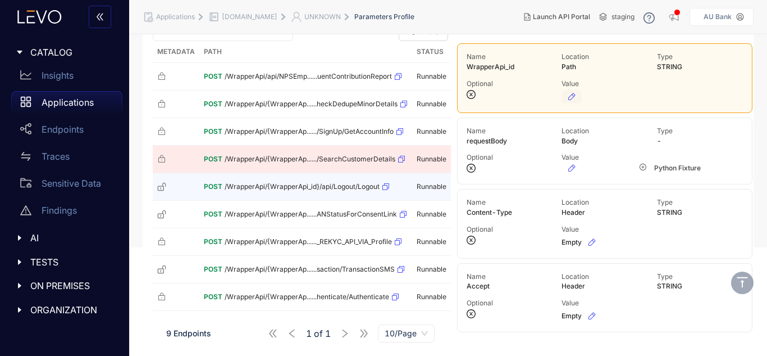
click at [391, 181] on div "POST /WrapperApi/{WrapperApi_id}/api/Logout/Logout" at bounding box center [306, 187] width 204 height 18
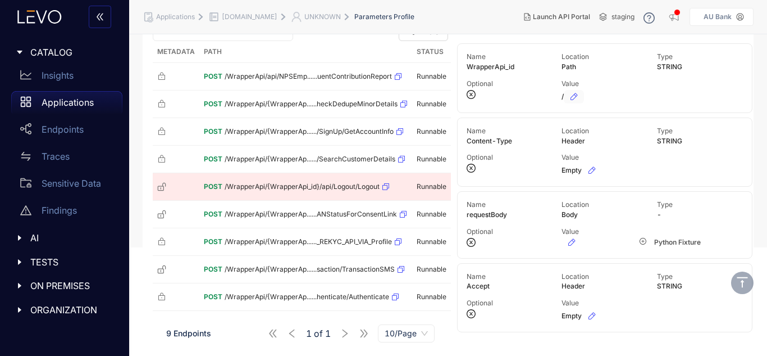
click at [577, 93] on icon "button" at bounding box center [574, 96] width 9 height 9
click at [599, 105] on input "*" at bounding box center [604, 97] width 84 height 18
click at [671, 94] on icon "check-circle" at bounding box center [673, 93] width 7 height 7
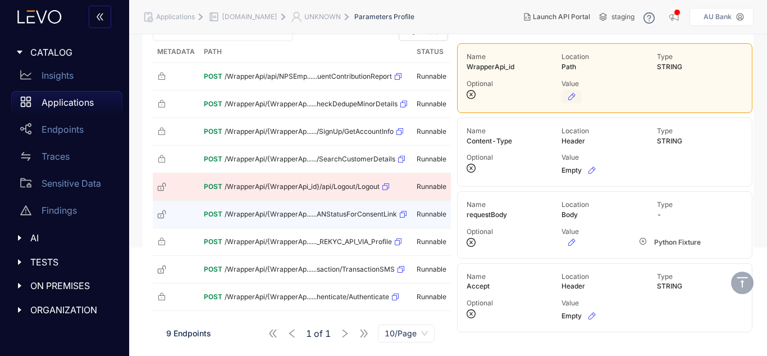
scroll to position [0, 0]
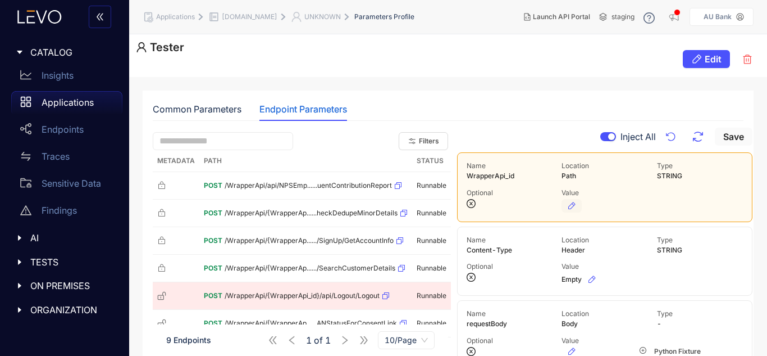
click at [724, 138] on span "Save" at bounding box center [734, 136] width 21 height 10
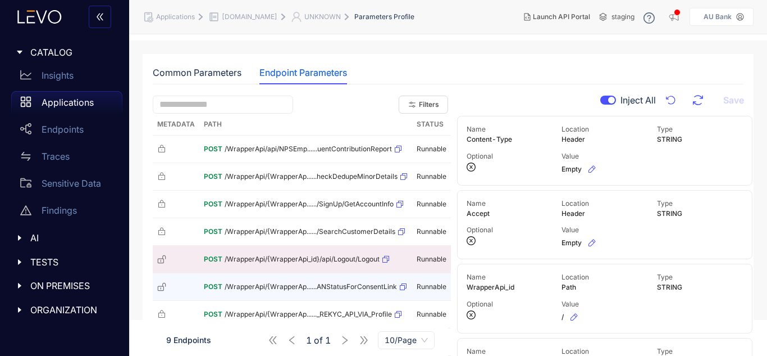
scroll to position [56, 0]
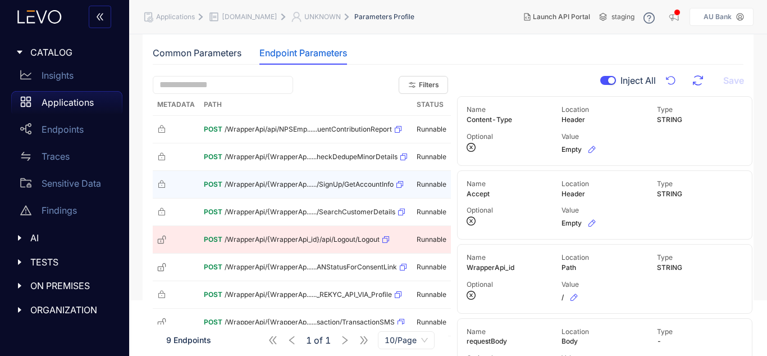
click at [344, 178] on div "POST /WrapperApi/{WrapperAp....../SignUp/GetAccountInfo" at bounding box center [306, 184] width 204 height 18
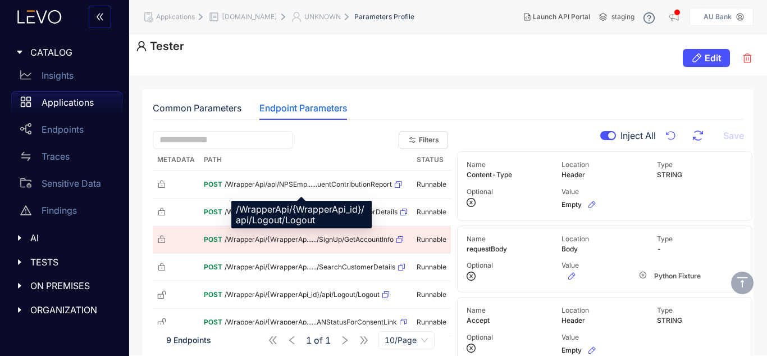
scroll to position [0, 0]
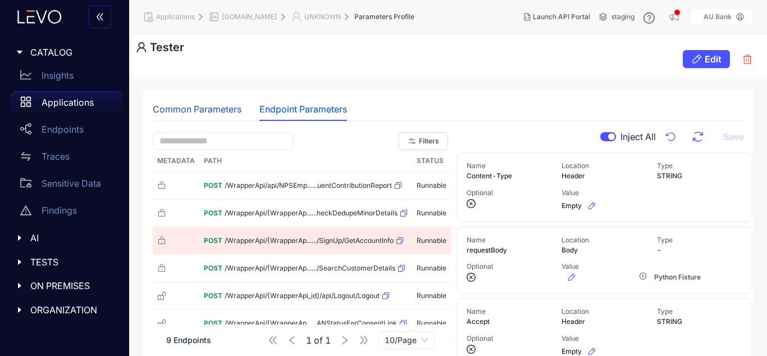
click at [168, 110] on div "Common Parameters" at bounding box center [197, 109] width 89 height 10
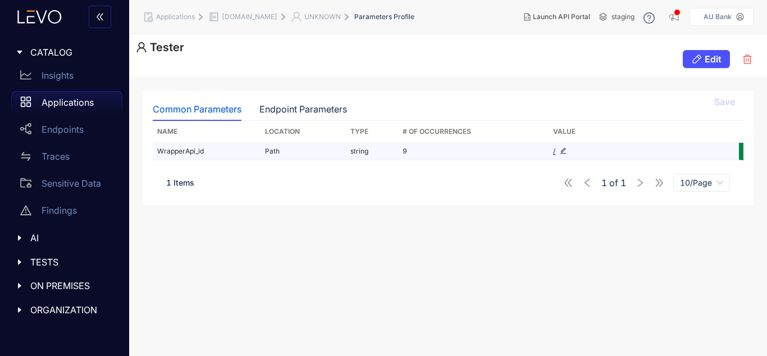
click at [558, 152] on div "/" at bounding box center [633, 151] width 160 height 8
click at [553, 148] on td "/" at bounding box center [633, 151] width 169 height 17
click at [563, 150] on icon "edit" at bounding box center [564, 151] width 6 height 6
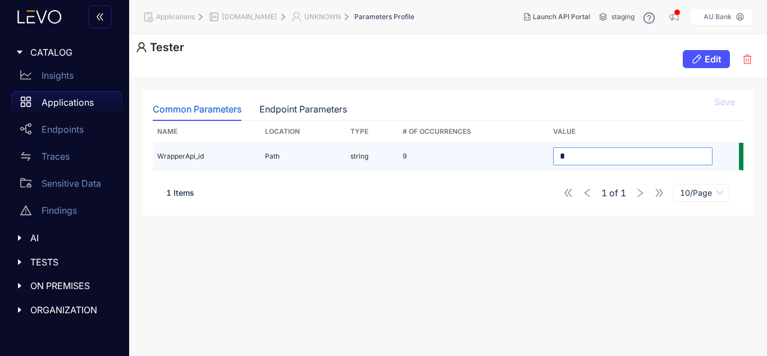
click at [582, 153] on input "*" at bounding box center [633, 156] width 160 height 18
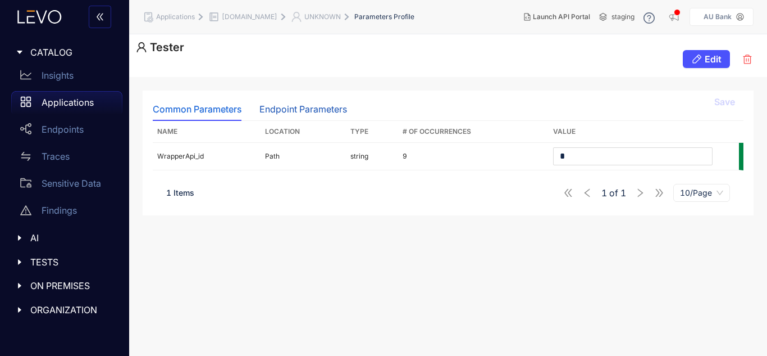
click at [300, 110] on div "Endpoint Parameters" at bounding box center [304, 109] width 88 height 10
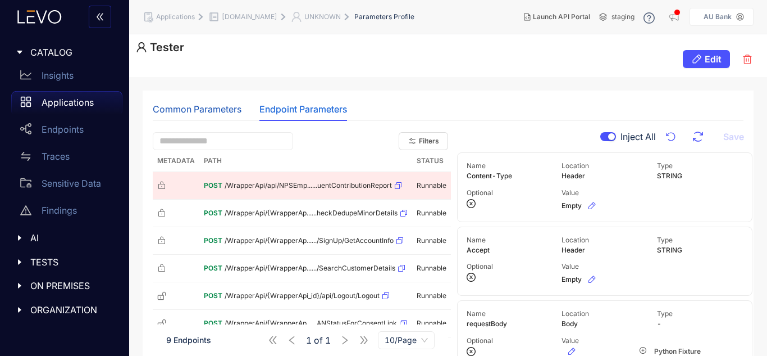
click at [204, 109] on div "Common Parameters" at bounding box center [197, 109] width 89 height 10
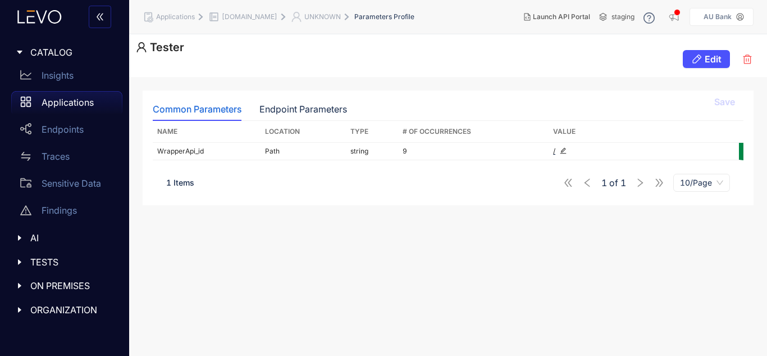
scroll to position [1, 0]
click at [747, 60] on icon "button" at bounding box center [748, 58] width 8 height 9
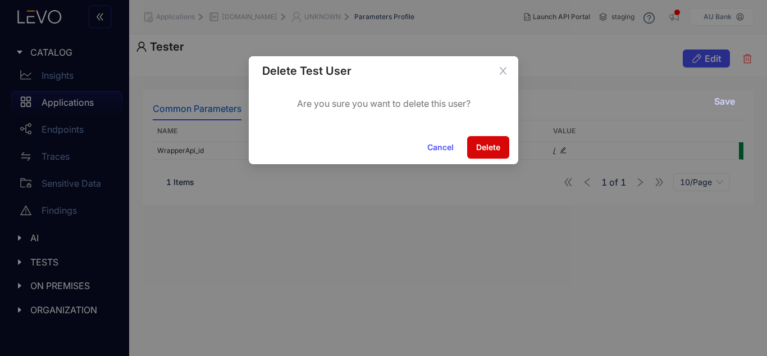
click at [494, 142] on button "Delete" at bounding box center [488, 147] width 42 height 22
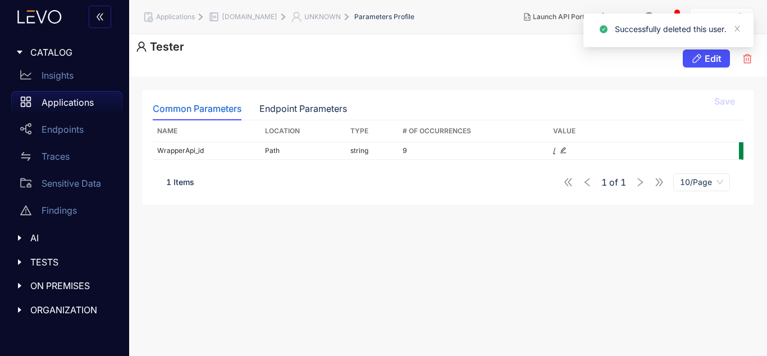
scroll to position [0, 0]
click at [81, 97] on div "Applications" at bounding box center [66, 102] width 111 height 22
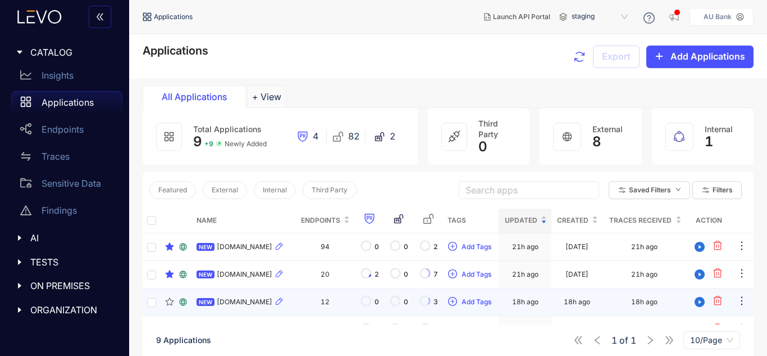
click at [245, 306] on span "[DOMAIN_NAME]" at bounding box center [245, 302] width 56 height 8
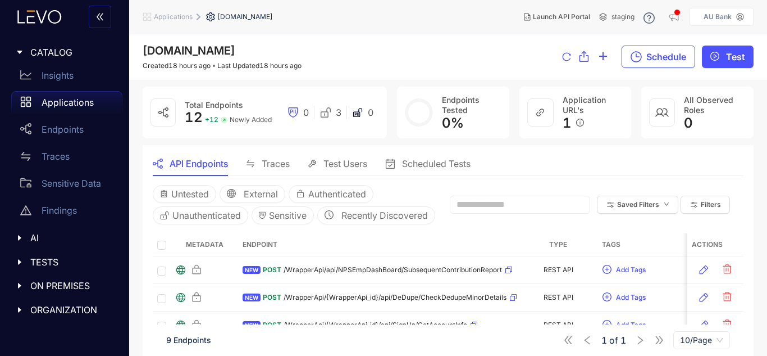
click at [337, 167] on span "Test Users" at bounding box center [346, 163] width 44 height 10
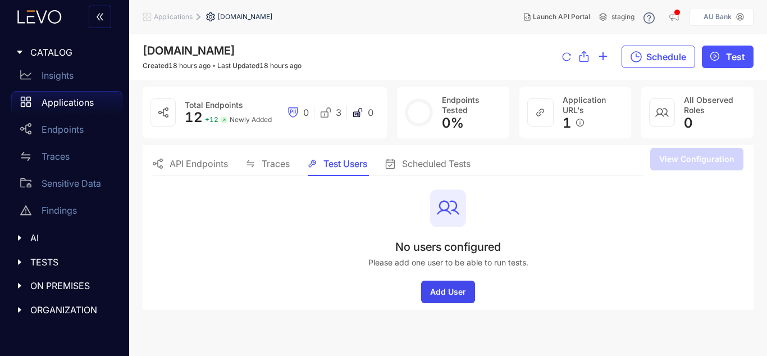
click at [445, 298] on button "Add User" at bounding box center [448, 291] width 54 height 22
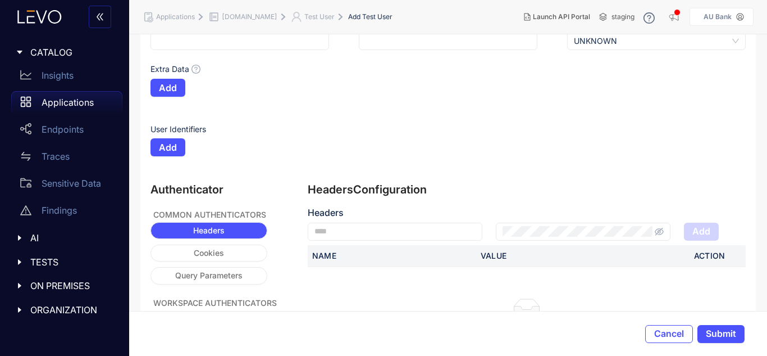
scroll to position [158, 0]
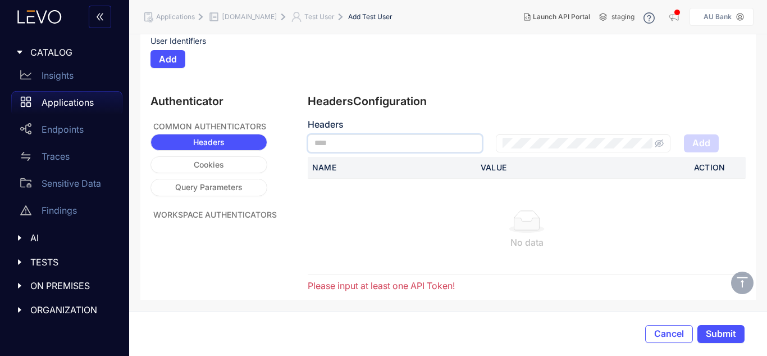
click at [415, 147] on input "text" at bounding box center [395, 143] width 175 height 18
paste input "**********"
type input "**********"
drag, startPoint x: 490, startPoint y: 222, endPoint x: 549, endPoint y: 175, distance: 75.5
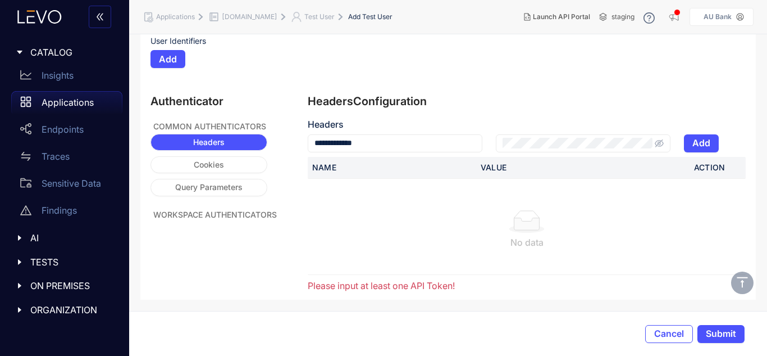
click at [489, 222] on div at bounding box center [527, 221] width 420 height 22
click at [699, 135] on button "Add" at bounding box center [701, 143] width 35 height 18
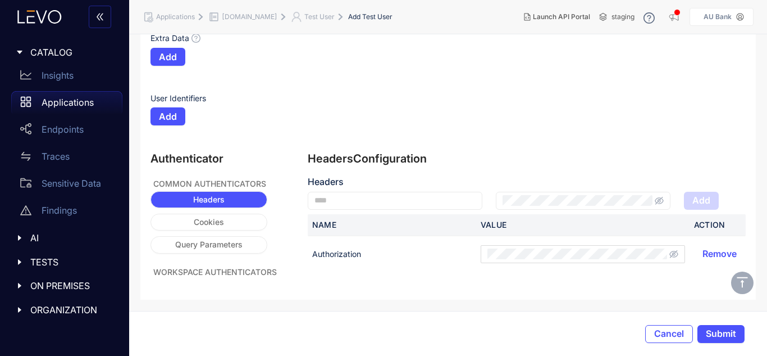
scroll to position [101, 0]
click at [716, 328] on span "Submit" at bounding box center [721, 333] width 30 height 10
click at [718, 329] on span "Submit" at bounding box center [721, 333] width 30 height 10
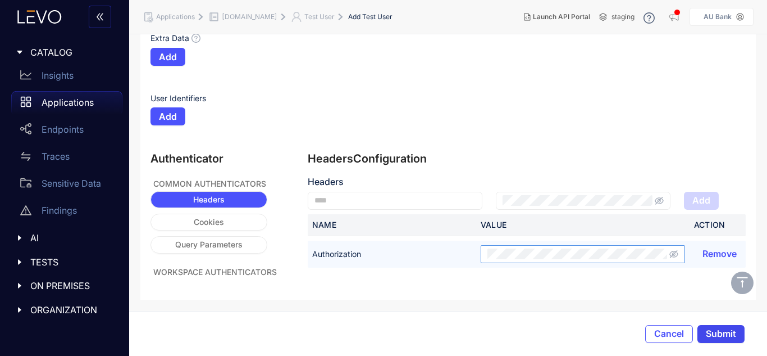
scroll to position [0, 0]
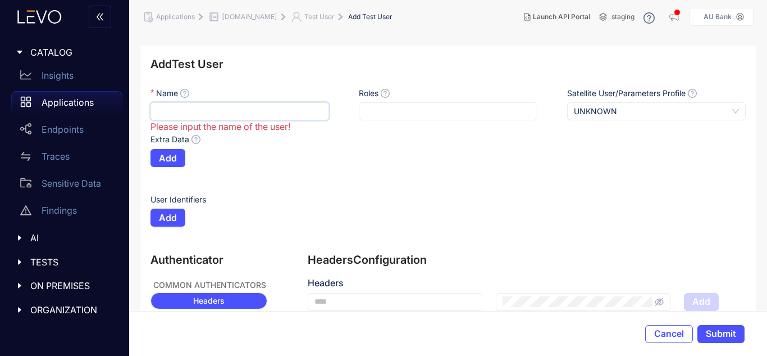
click at [190, 116] on input "Name" at bounding box center [240, 111] width 179 height 18
click at [421, 117] on div at bounding box center [448, 111] width 179 height 18
type input "****"
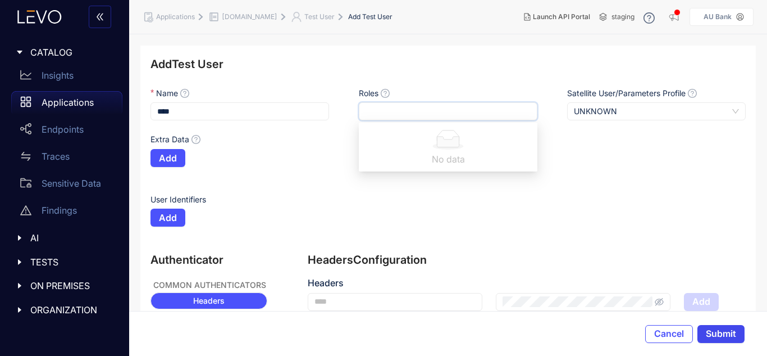
click at [721, 342] on button "Submit" at bounding box center [721, 334] width 47 height 18
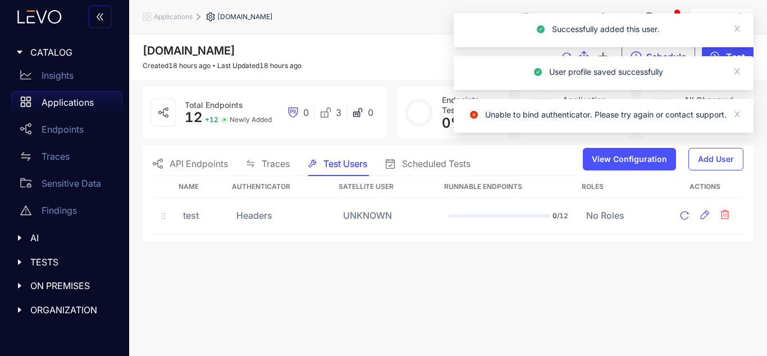
click at [198, 170] on div "API Endpoints" at bounding box center [190, 164] width 75 height 24
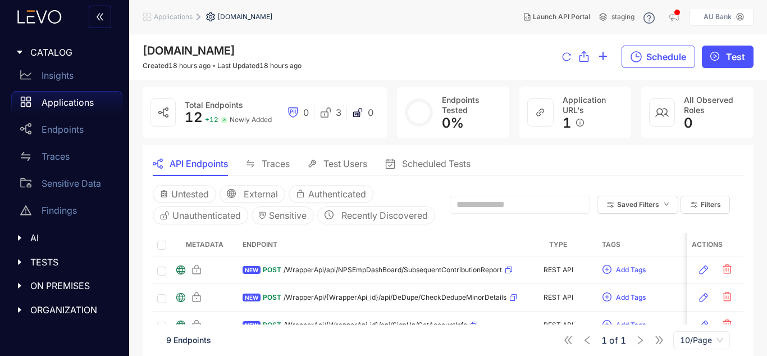
click at [325, 171] on div "Test Users" at bounding box center [338, 164] width 60 height 24
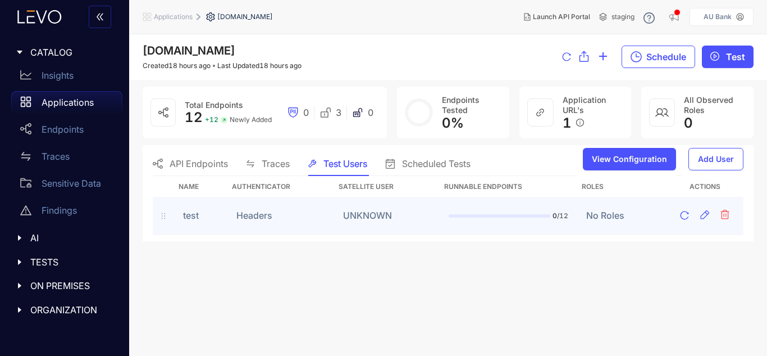
click at [433, 214] on td "UNKNOWN" at bounding box center [387, 216] width 106 height 37
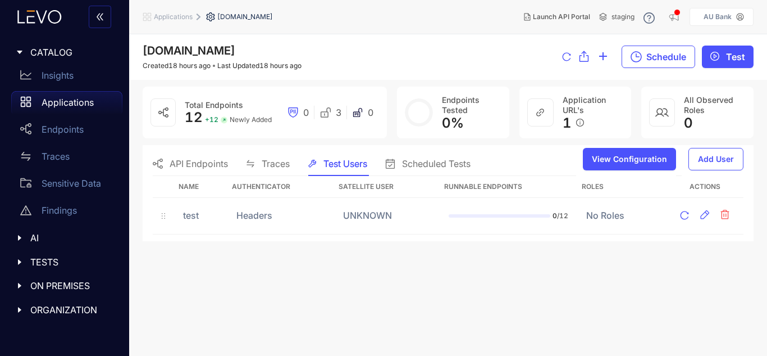
click at [202, 157] on div "API Endpoints" at bounding box center [190, 164] width 75 height 24
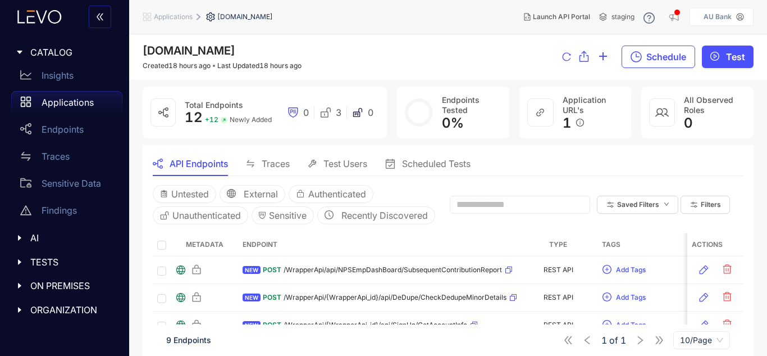
click at [342, 164] on span "Test Users" at bounding box center [346, 163] width 44 height 10
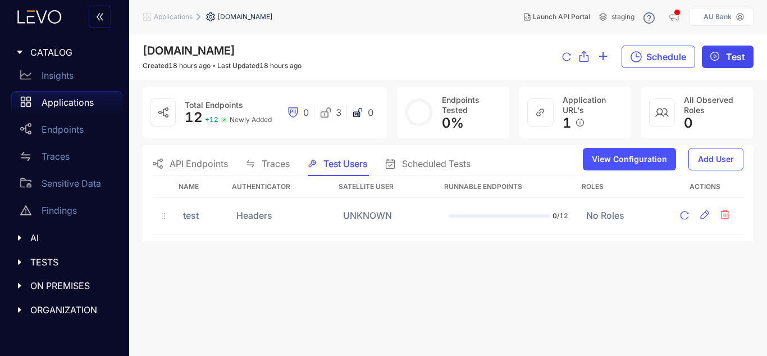
click at [742, 49] on button "Test" at bounding box center [728, 57] width 52 height 22
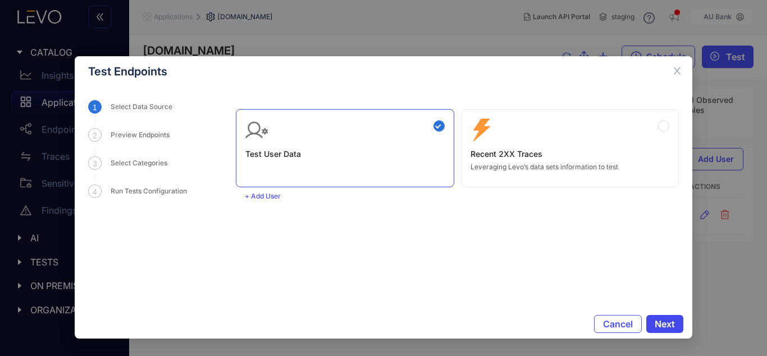
click at [656, 317] on button "Next" at bounding box center [665, 324] width 37 height 18
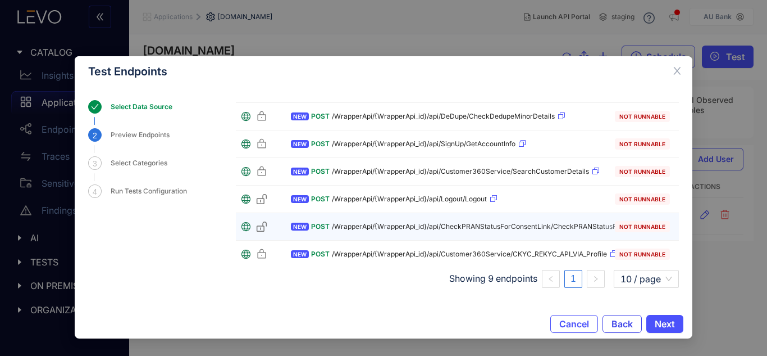
scroll to position [111, 0]
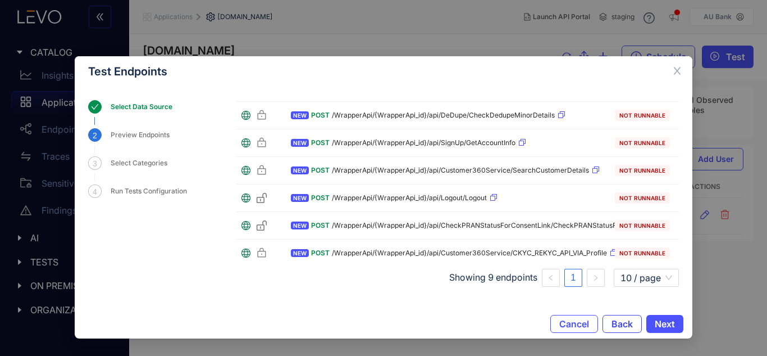
click at [610, 324] on button "Back" at bounding box center [622, 324] width 39 height 18
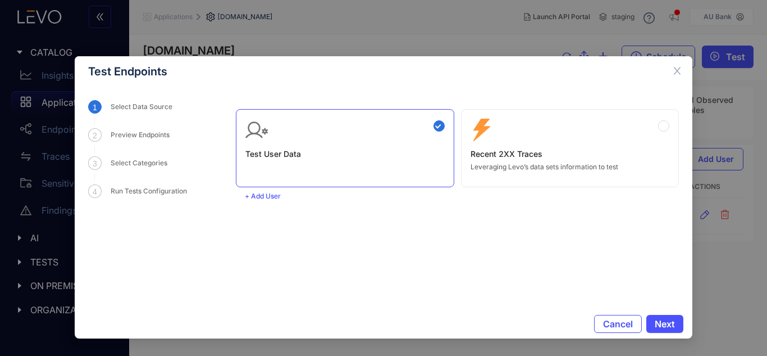
scroll to position [0, 0]
click at [677, 71] on icon "close" at bounding box center [677, 71] width 10 height 10
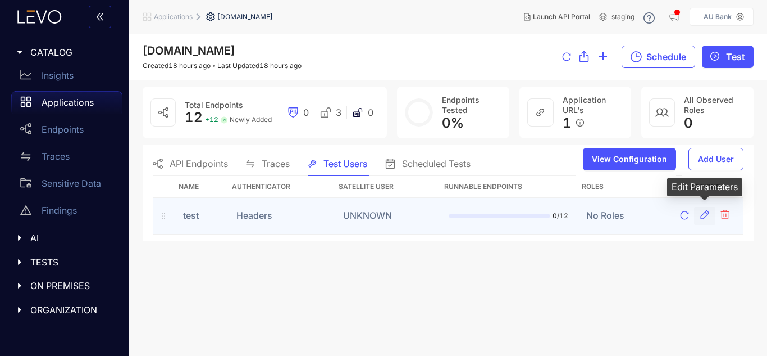
click at [701, 212] on icon "button" at bounding box center [704, 214] width 11 height 11
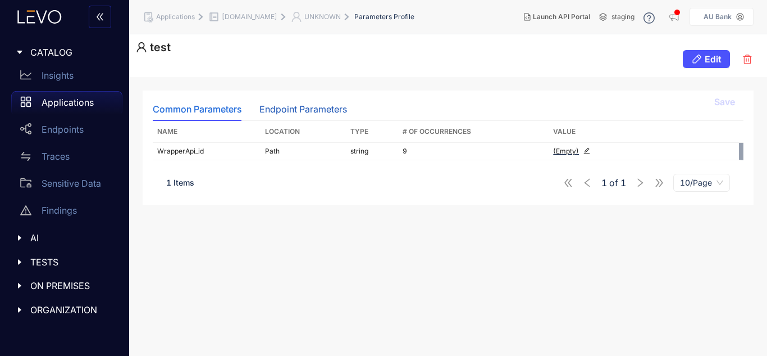
click at [308, 114] on div "Endpoint Parameters" at bounding box center [304, 109] width 88 height 10
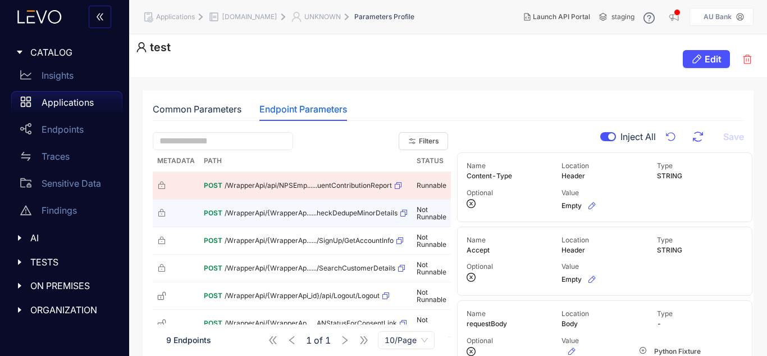
click at [376, 217] on span "/WrapperApi/{WrapperAp......heckDedupeMinorDetails" at bounding box center [311, 213] width 173 height 8
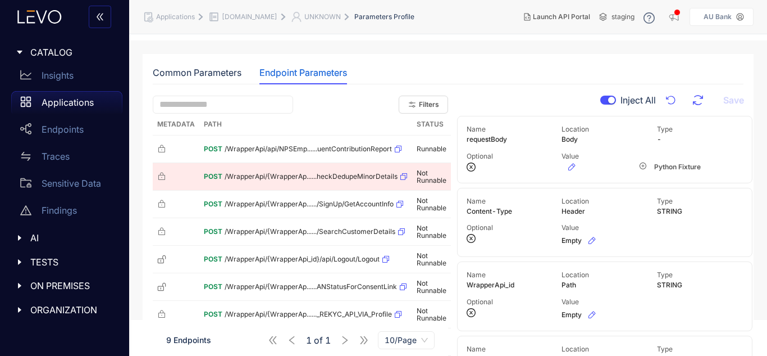
scroll to position [109, 0]
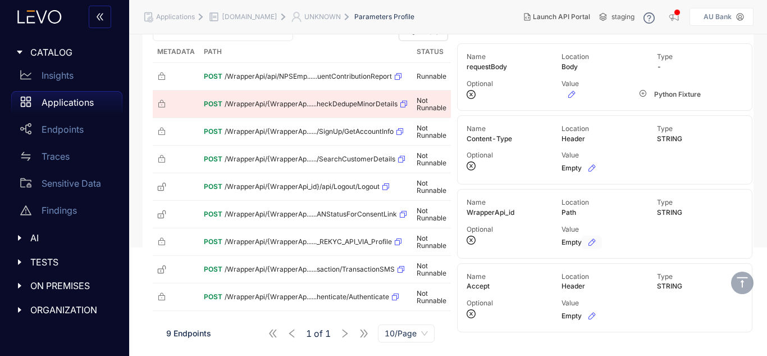
click at [590, 247] on button "button" at bounding box center [592, 241] width 20 height 13
click at [674, 239] on icon "check-circle" at bounding box center [673, 239] width 7 height 7
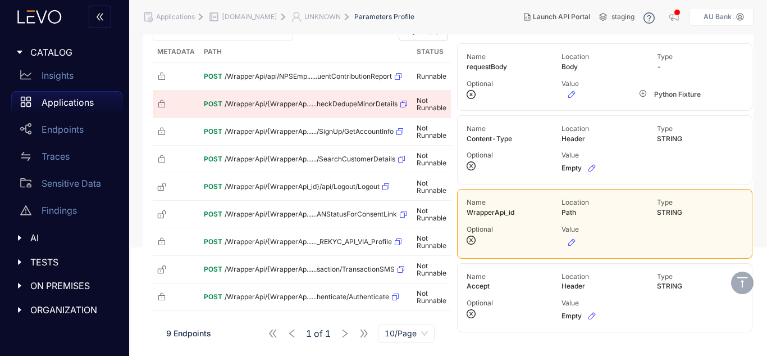
click at [760, 194] on div "Common Parameters Endpoint Parameters Filters Metadata Path Status POST /Wrappe…" at bounding box center [448, 107] width 638 height 279
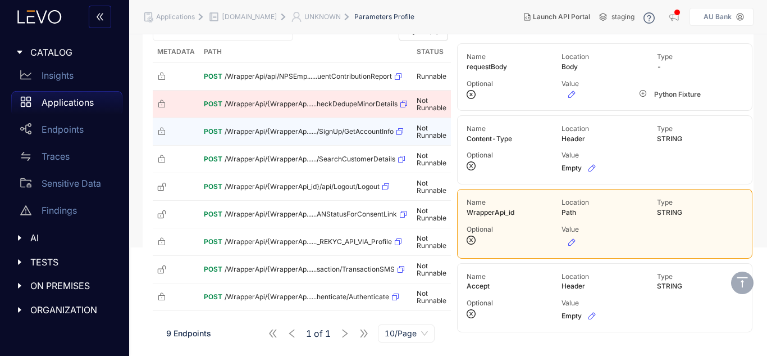
click at [361, 123] on div "POST /WrapperApi/{WrapperAp....../SignUp/GetAccountInfo" at bounding box center [306, 131] width 204 height 18
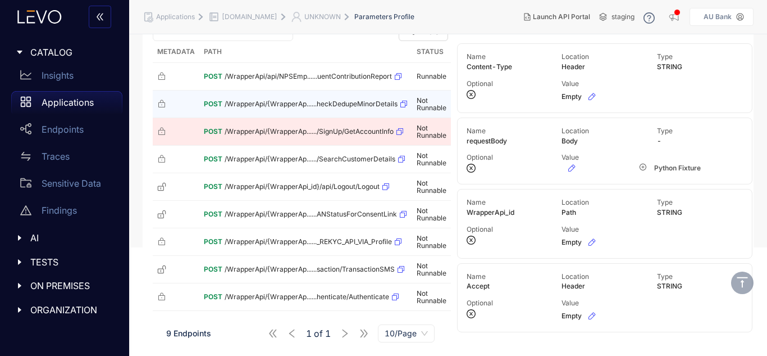
click at [368, 111] on div "POST /WrapperApi/{WrapperAp......heckDedupeMinorDetails" at bounding box center [306, 104] width 204 height 18
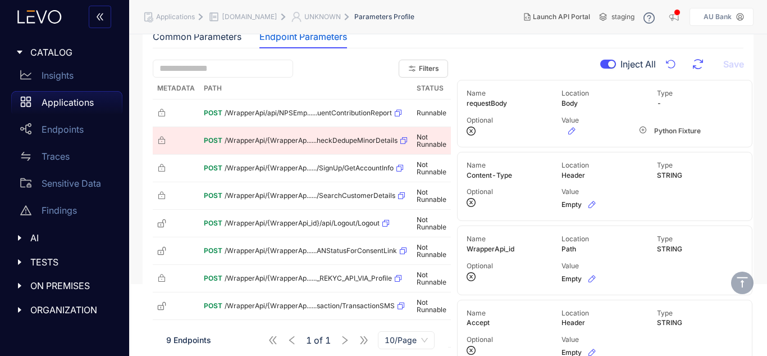
scroll to position [53, 0]
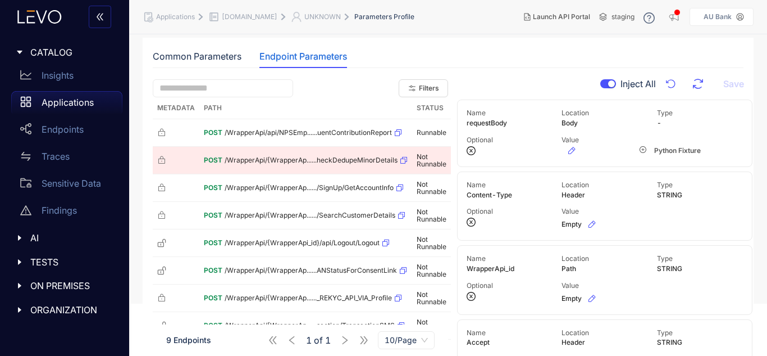
click at [610, 85] on div "button" at bounding box center [611, 83] width 7 height 7
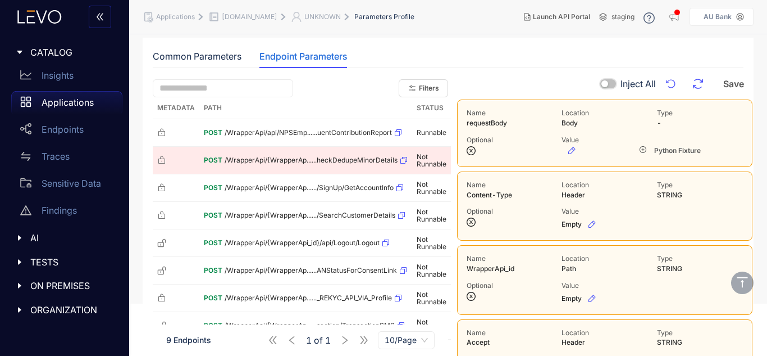
scroll to position [109, 0]
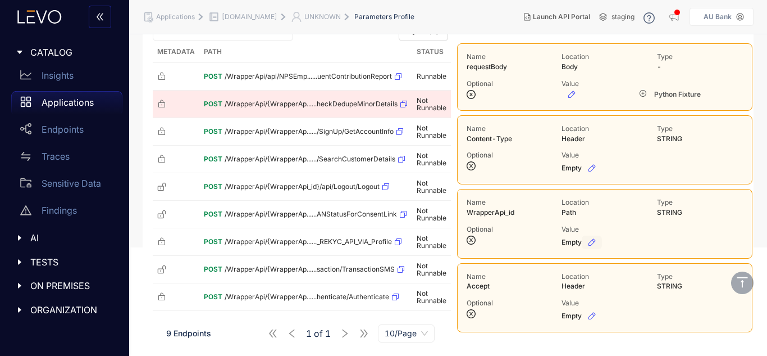
click at [592, 239] on icon "button" at bounding box center [592, 242] width 9 height 9
click at [671, 240] on icon "check-circle" at bounding box center [673, 239] width 7 height 7
click at [471, 238] on icon "close-circle" at bounding box center [471, 239] width 9 height 9
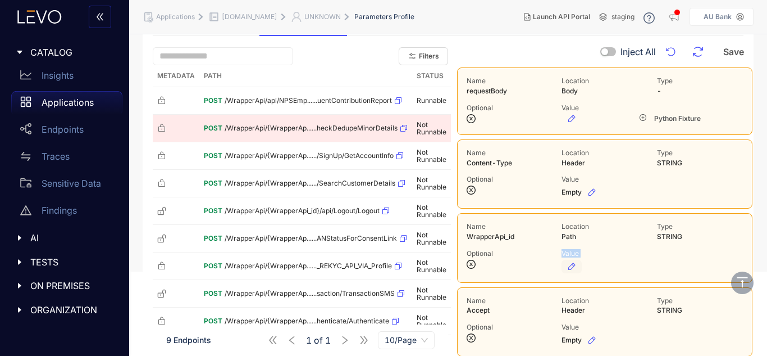
scroll to position [84, 0]
click at [574, 269] on icon "button" at bounding box center [571, 266] width 9 height 9
click at [672, 263] on icon "check-circle" at bounding box center [673, 264] width 7 height 7
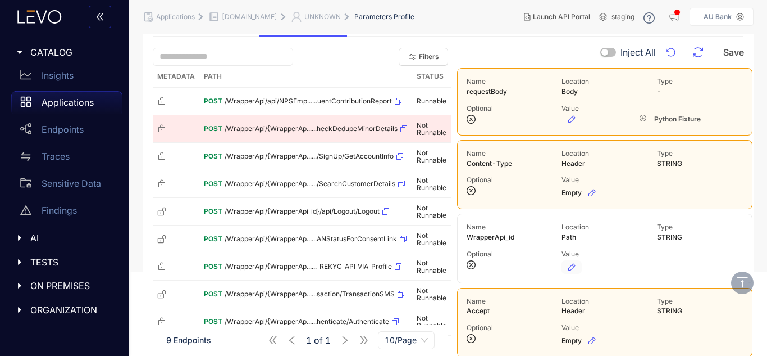
click at [497, 52] on div "Inject All Save" at bounding box center [604, 52] width 295 height 18
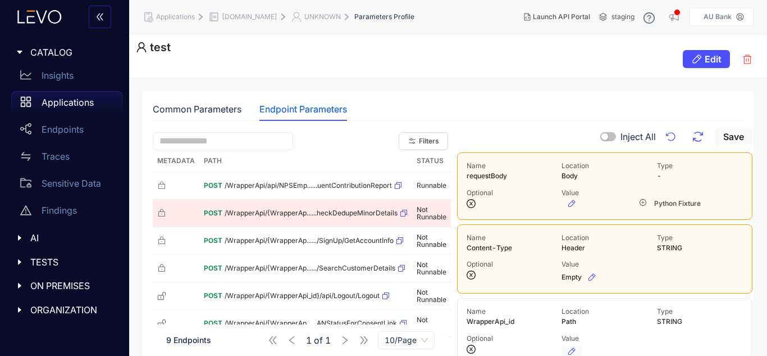
click at [743, 134] on span "Save" at bounding box center [734, 136] width 21 height 10
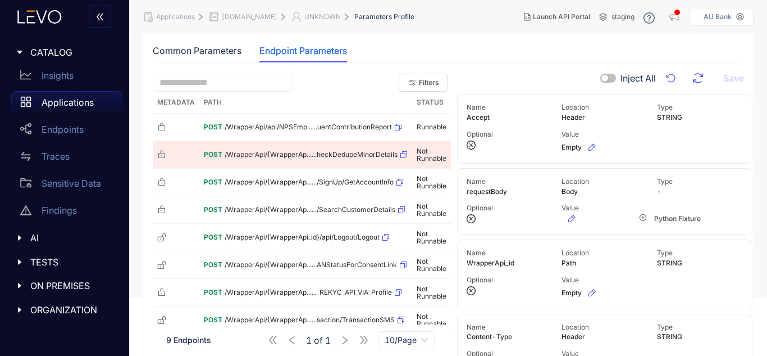
scroll to position [2, 0]
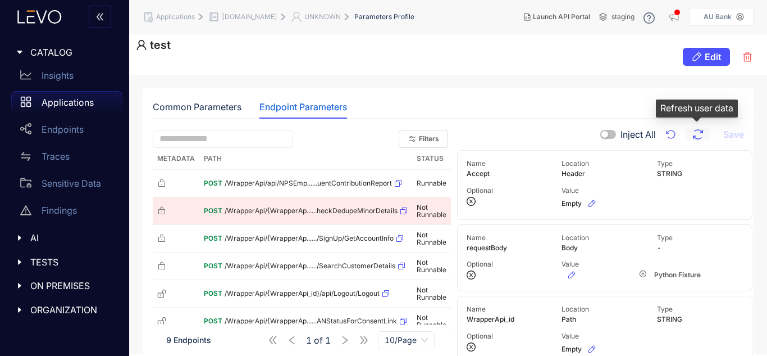
click at [690, 134] on button "button" at bounding box center [698, 134] width 25 height 13
click at [66, 101] on p "Applications" at bounding box center [68, 102] width 52 height 10
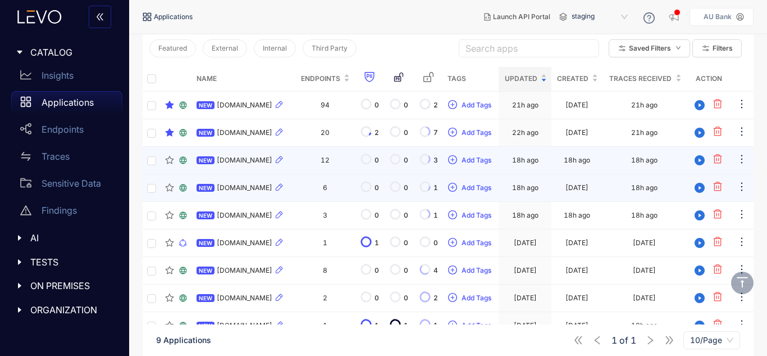
scroll to position [142, 0]
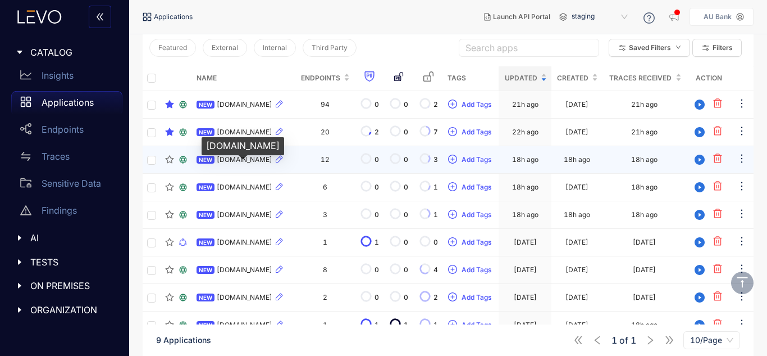
click at [249, 163] on span "[DOMAIN_NAME]" at bounding box center [245, 160] width 56 height 8
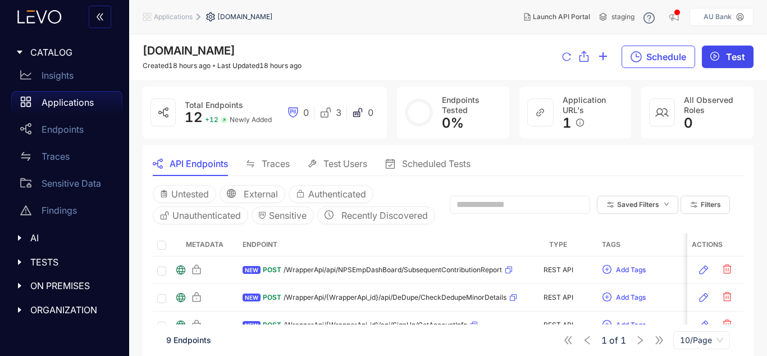
click at [730, 52] on span "Test" at bounding box center [735, 57] width 19 height 10
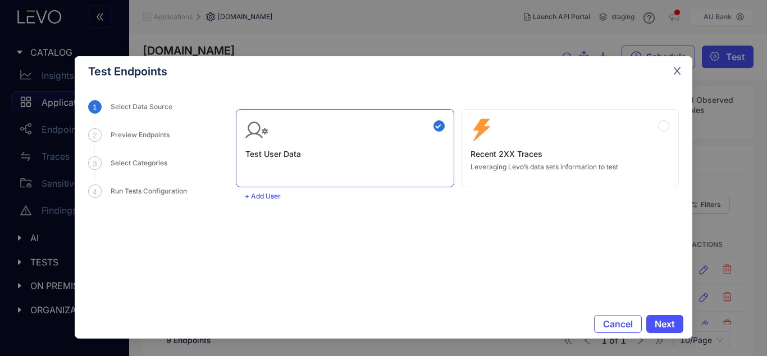
click at [683, 75] on span "Close" at bounding box center [677, 71] width 30 height 30
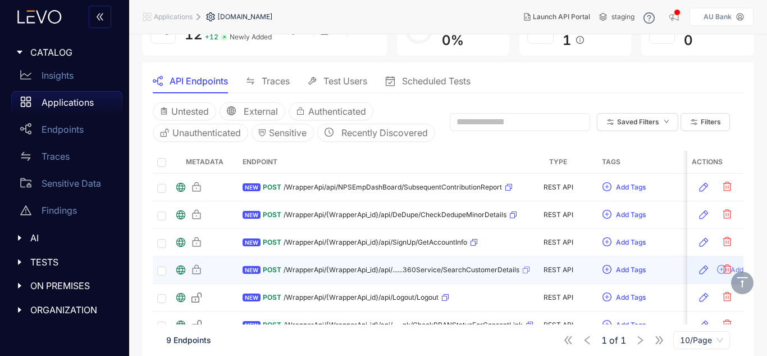
scroll to position [56, 0]
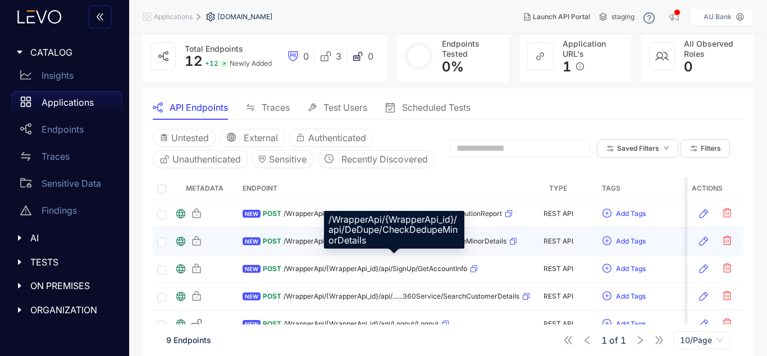
click at [398, 245] on span "/WrapperApi/{WrapperApi_id}/api/DeDupe/CheckDedupeMinorDetails" at bounding box center [395, 241] width 223 height 8
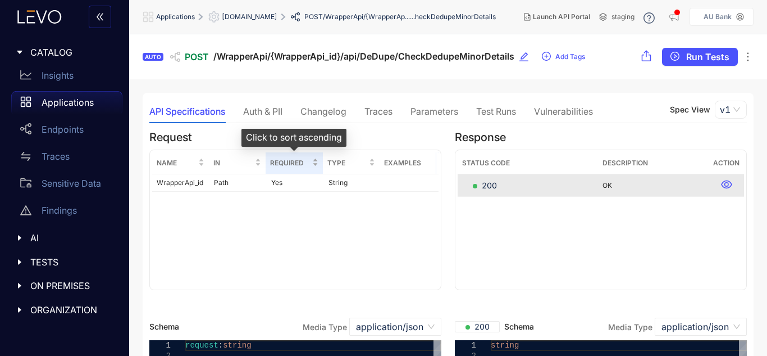
click at [287, 169] on div "Required" at bounding box center [294, 163] width 48 height 12
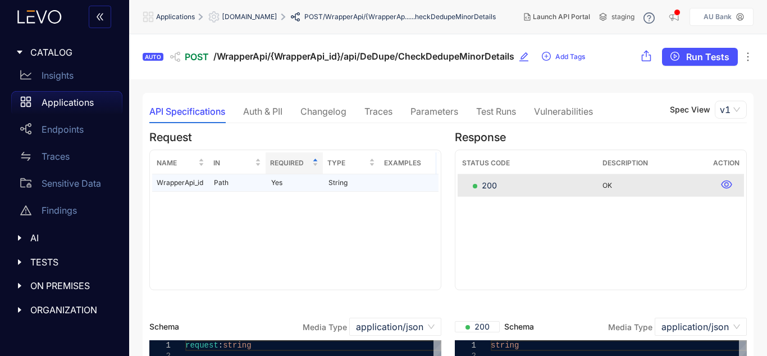
click at [297, 183] on td "Yes" at bounding box center [295, 182] width 57 height 17
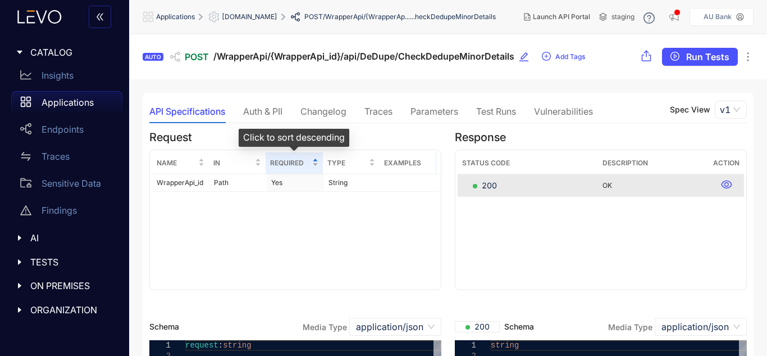
click at [304, 163] on span "Required" at bounding box center [289, 163] width 39 height 12
click at [295, 163] on span "Required" at bounding box center [289, 163] width 39 height 12
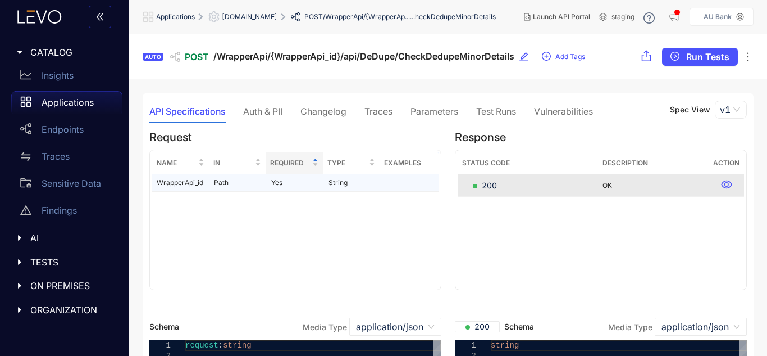
click at [286, 179] on td "Yes" at bounding box center [295, 182] width 57 height 17
click at [286, 181] on td "Yes" at bounding box center [295, 182] width 57 height 17
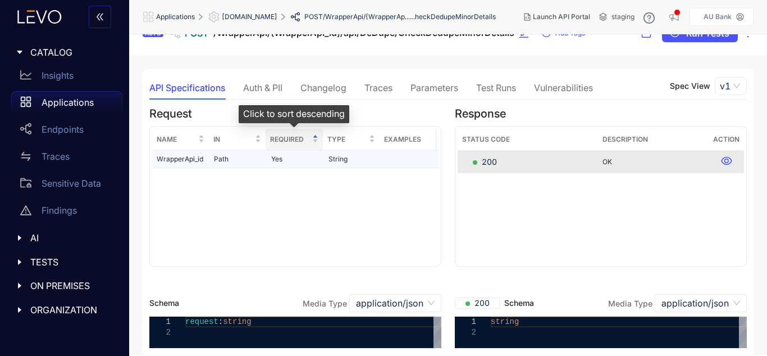
scroll to position [28, 0]
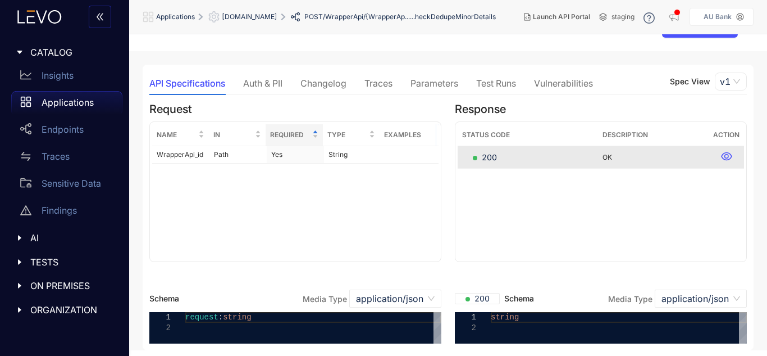
click at [257, 84] on div "Auth & PII" at bounding box center [262, 83] width 39 height 10
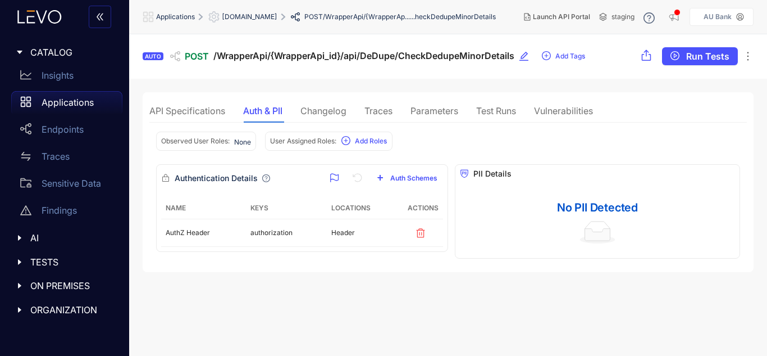
scroll to position [1, 0]
click at [349, 117] on div "API Specifications Auth & PII Changelog Traces Parameters Test Runs Vulnerabili…" at bounding box center [371, 111] width 444 height 24
click at [336, 117] on div "Changelog" at bounding box center [324, 111] width 46 height 24
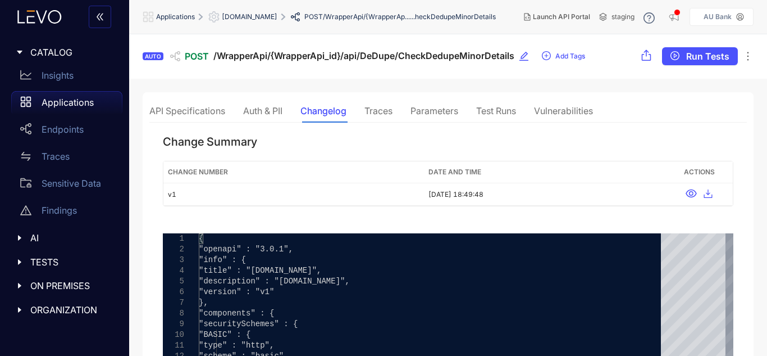
click at [389, 113] on div "Traces" at bounding box center [379, 111] width 28 height 10
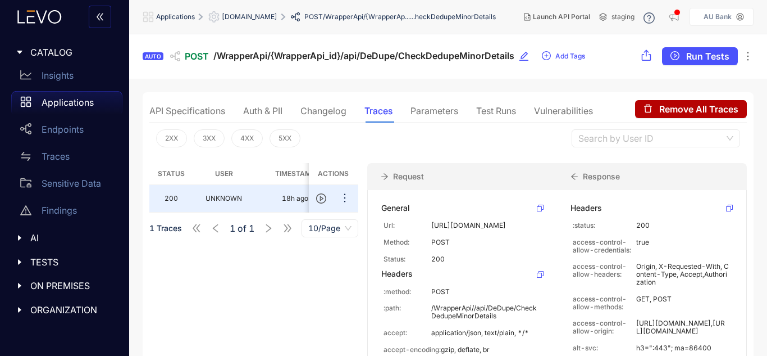
click at [426, 113] on div "Parameters" at bounding box center [435, 111] width 48 height 10
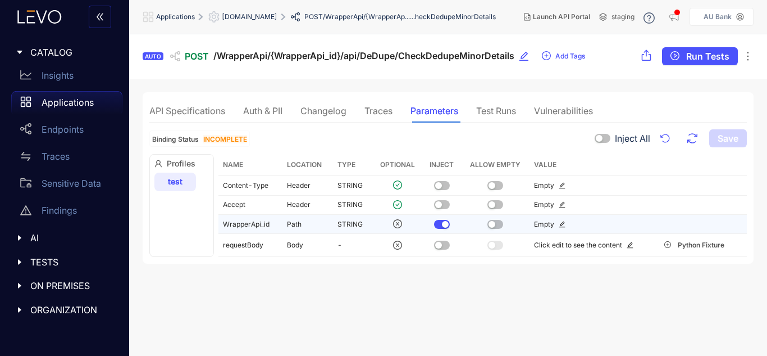
click at [442, 221] on div "button" at bounding box center [445, 224] width 7 height 7
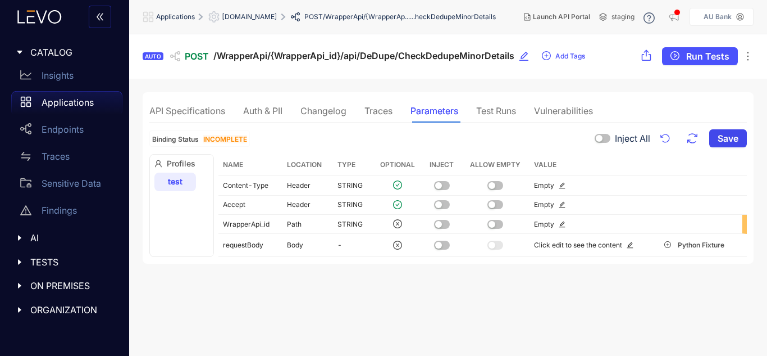
click at [733, 133] on span "Save" at bounding box center [728, 138] width 21 height 10
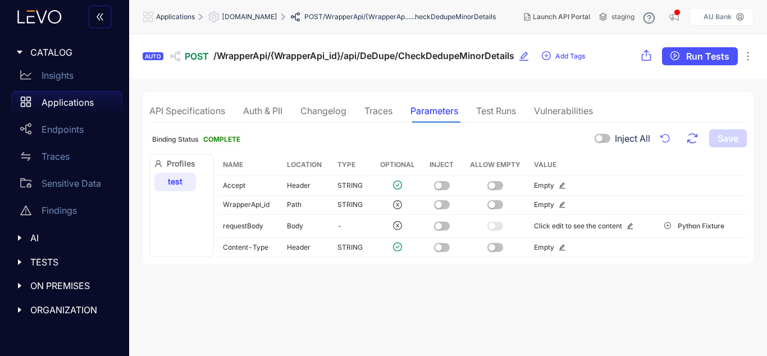
click at [243, 16] on span "[DOMAIN_NAME]" at bounding box center [250, 17] width 56 height 8
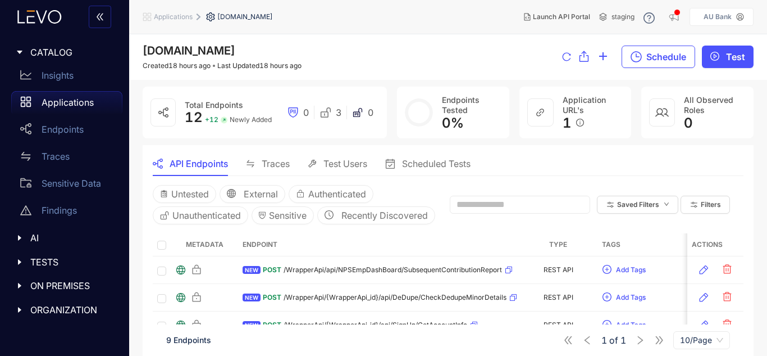
click at [323, 161] on div "Test Users" at bounding box center [338, 163] width 60 height 10
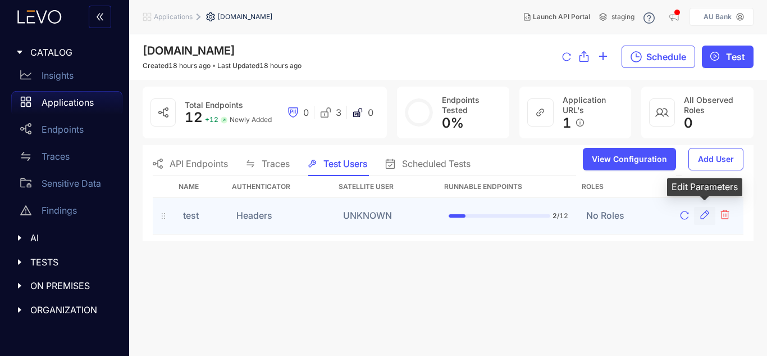
click at [709, 213] on icon "button" at bounding box center [705, 214] width 9 height 9
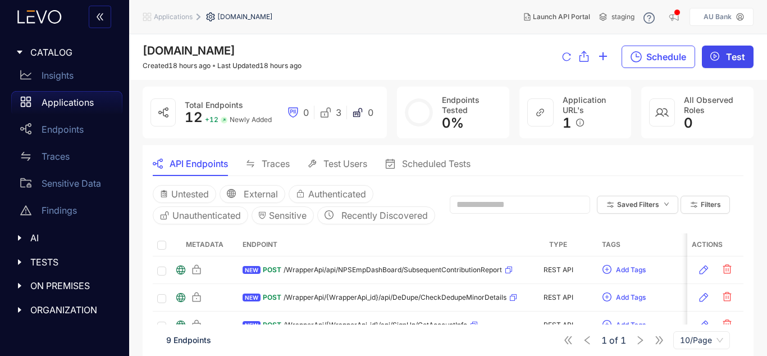
click at [709, 66] on button "Test" at bounding box center [728, 57] width 52 height 22
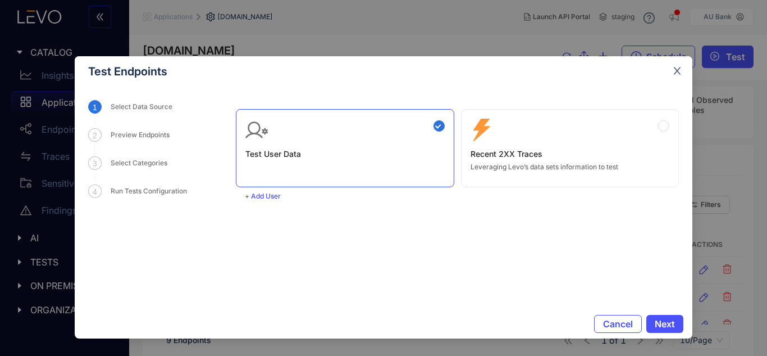
click at [678, 74] on icon "close" at bounding box center [677, 71] width 10 height 10
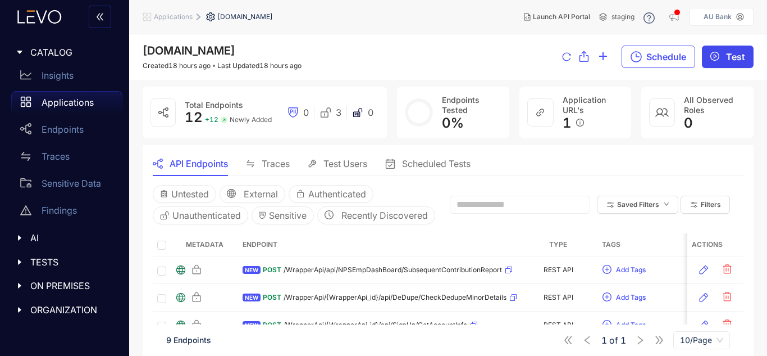
click at [717, 53] on icon "play-circle" at bounding box center [715, 56] width 9 height 9
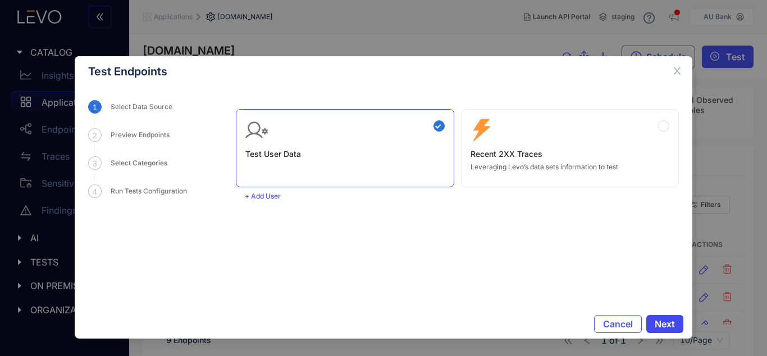
click at [675, 318] on button "Next" at bounding box center [665, 324] width 37 height 18
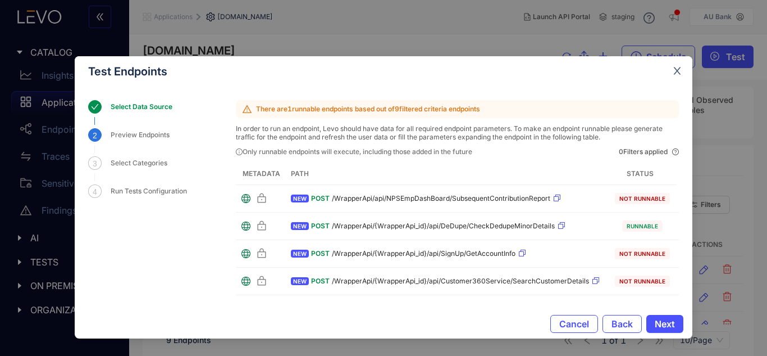
click at [682, 75] on icon "close" at bounding box center [677, 71] width 10 height 10
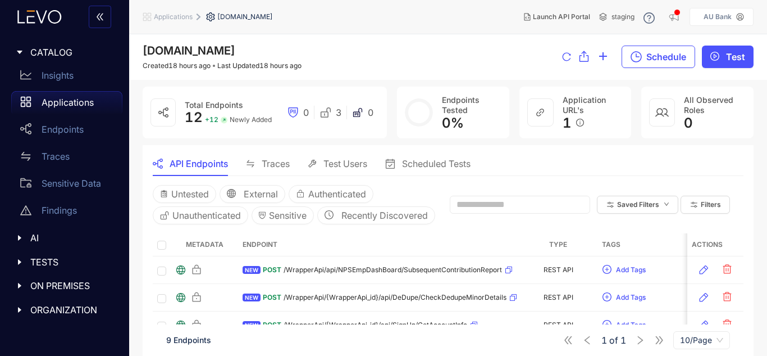
click at [353, 165] on span "Test Users" at bounding box center [346, 163] width 44 height 10
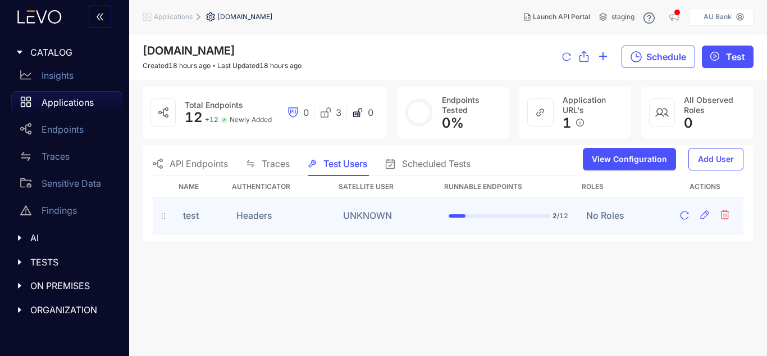
click at [551, 218] on div "2 / 12" at bounding box center [509, 216] width 120 height 8
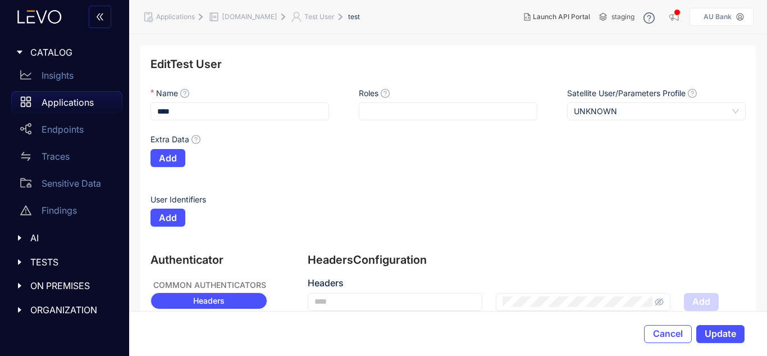
click at [66, 107] on p "Applications" at bounding box center [68, 102] width 52 height 10
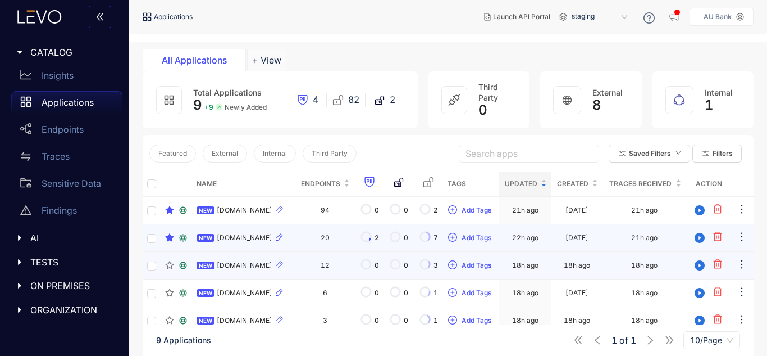
scroll to position [56, 0]
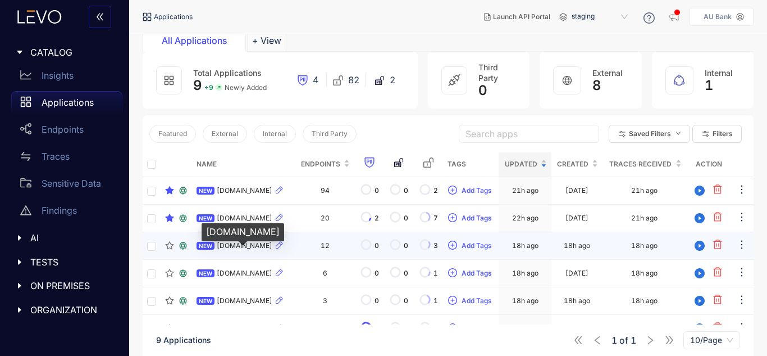
click at [249, 249] on span "[DOMAIN_NAME]" at bounding box center [245, 246] width 56 height 8
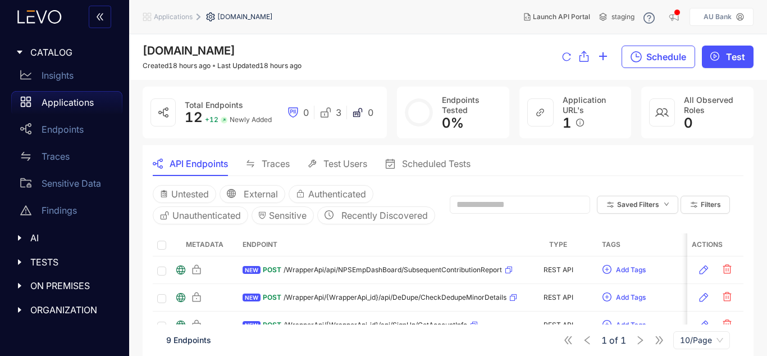
click at [272, 162] on span "Traces" at bounding box center [276, 163] width 28 height 10
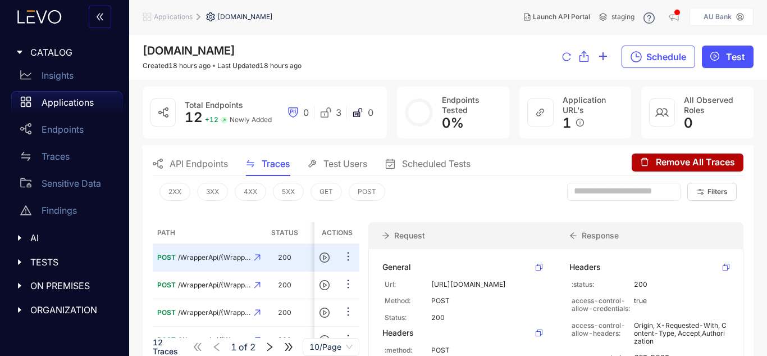
click at [189, 164] on span "API Endpoints" at bounding box center [199, 163] width 58 height 10
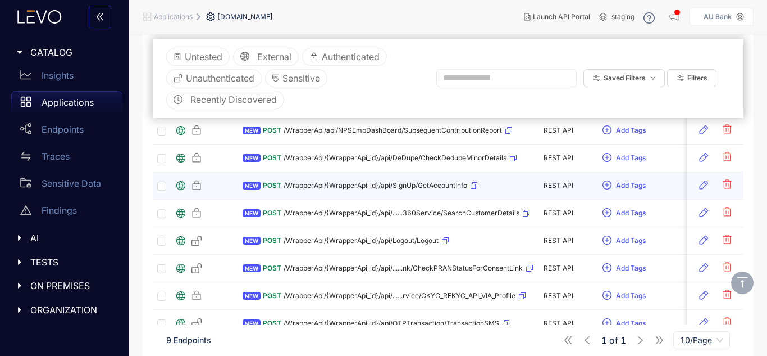
scroll to position [105, 0]
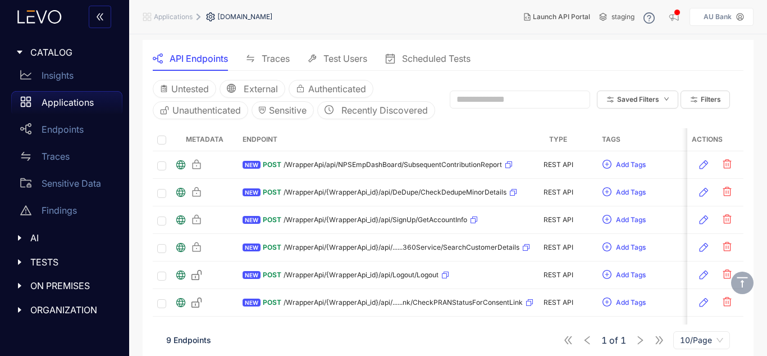
click at [348, 53] on span "Test Users" at bounding box center [346, 58] width 44 height 10
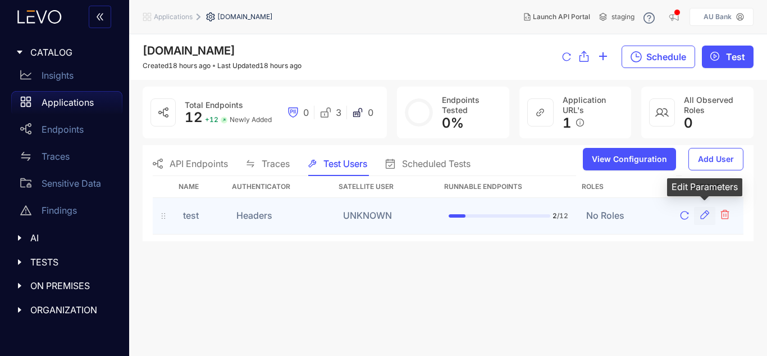
click at [704, 215] on icon "button" at bounding box center [704, 214] width 11 height 11
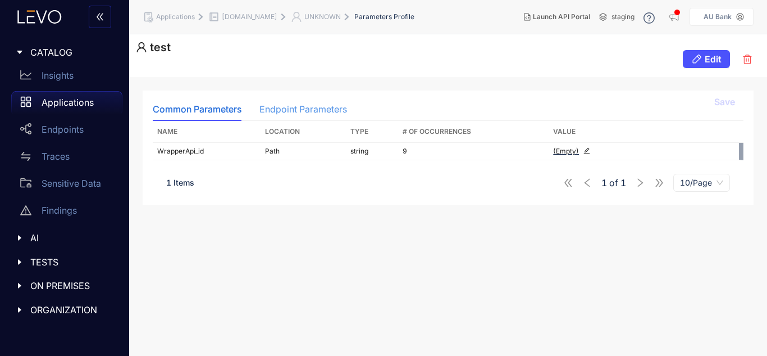
click at [311, 103] on div "Endpoint Parameters" at bounding box center [304, 109] width 88 height 24
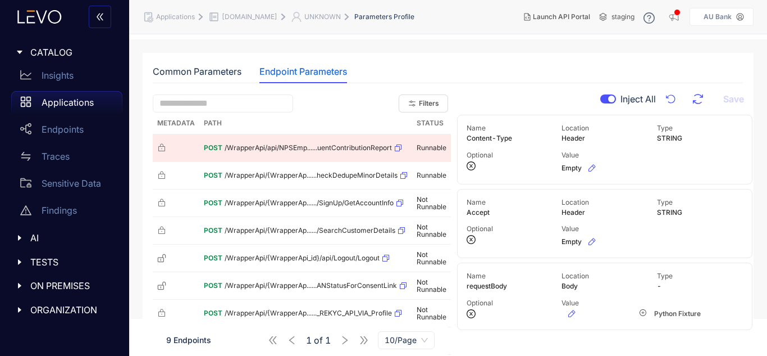
scroll to position [56, 0]
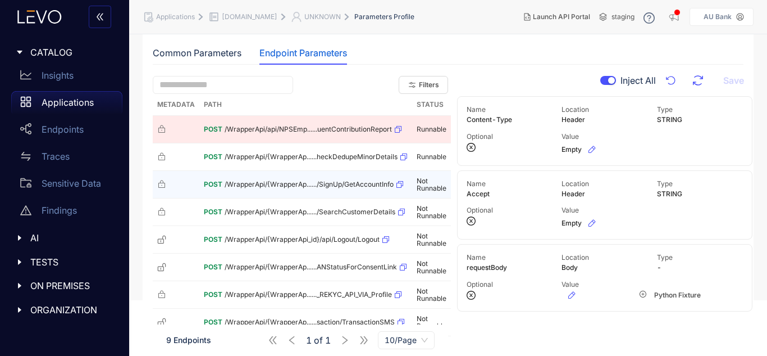
click at [338, 191] on div "POST /WrapperApi/{WrapperAp....../SignUp/GetAccountInfo" at bounding box center [306, 184] width 204 height 18
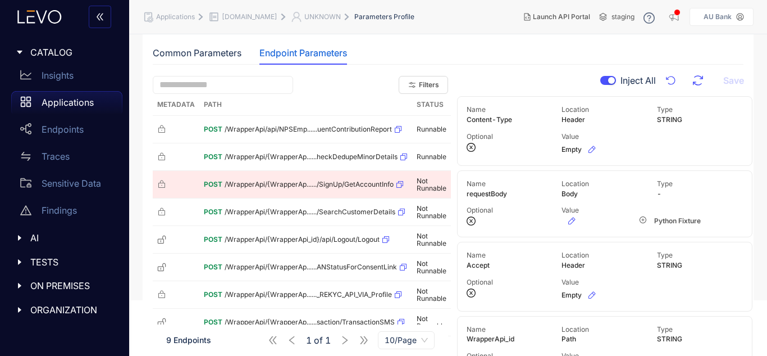
click at [607, 84] on button "button" at bounding box center [609, 80] width 16 height 9
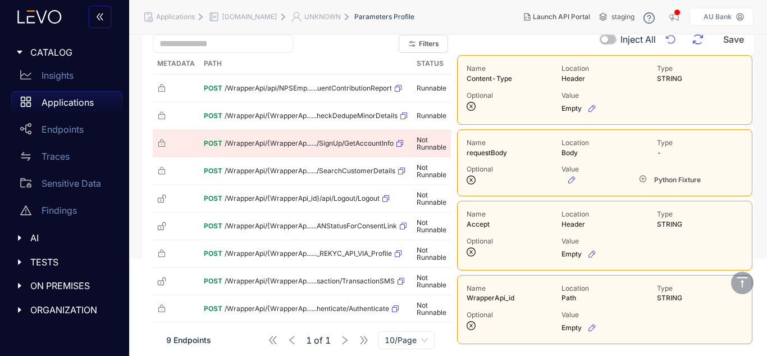
scroll to position [109, 0]
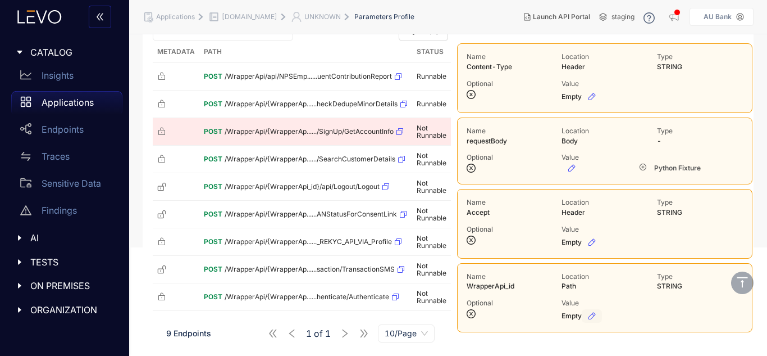
click at [592, 316] on icon "button" at bounding box center [592, 315] width 9 height 9
click at [672, 313] on icon "check-circle" at bounding box center [673, 313] width 3 height 2
click at [572, 313] on icon "button" at bounding box center [571, 315] width 7 height 7
click at [671, 315] on icon "check-circle" at bounding box center [673, 313] width 7 height 7
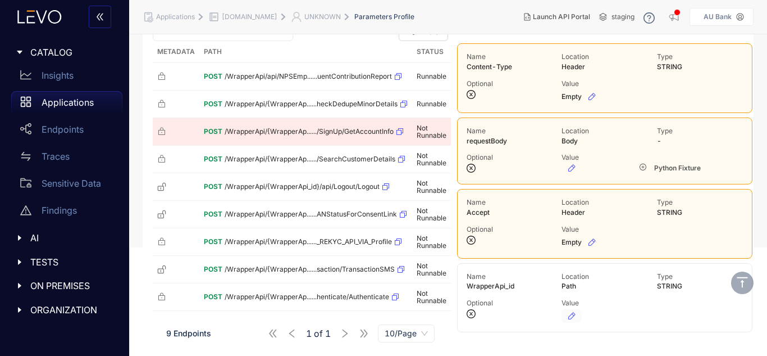
scroll to position [53, 0]
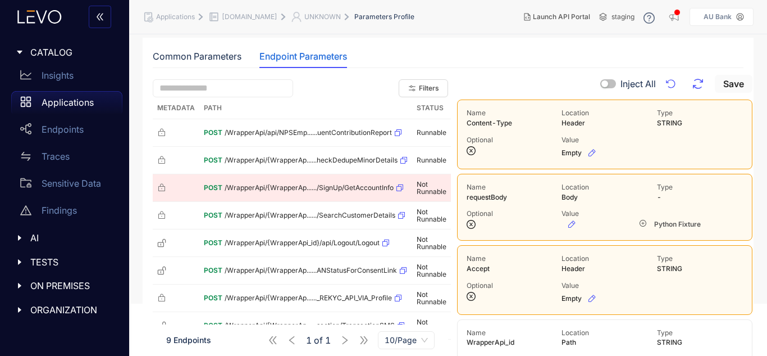
click at [733, 87] on span "Save" at bounding box center [734, 84] width 21 height 10
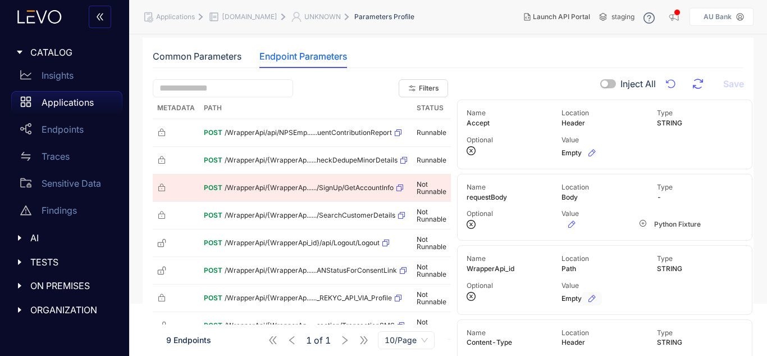
click at [56, 106] on p "Applications" at bounding box center [68, 102] width 52 height 10
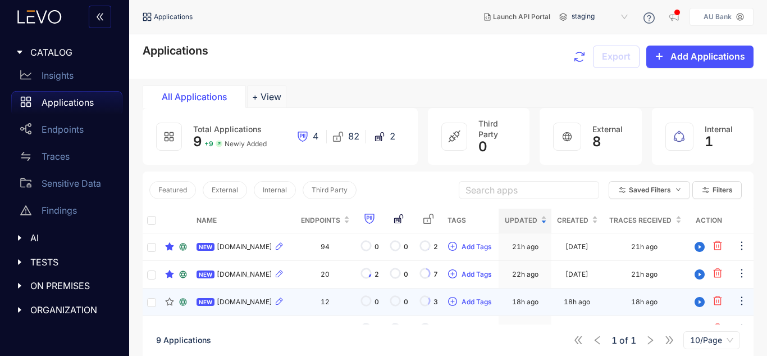
click at [256, 306] on div "NEW npsuat.auuat.bank.in" at bounding box center [244, 301] width 94 height 13
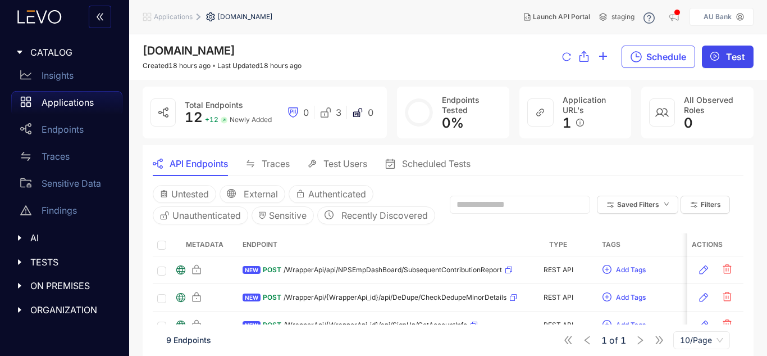
click at [734, 62] on span "Test" at bounding box center [735, 57] width 19 height 10
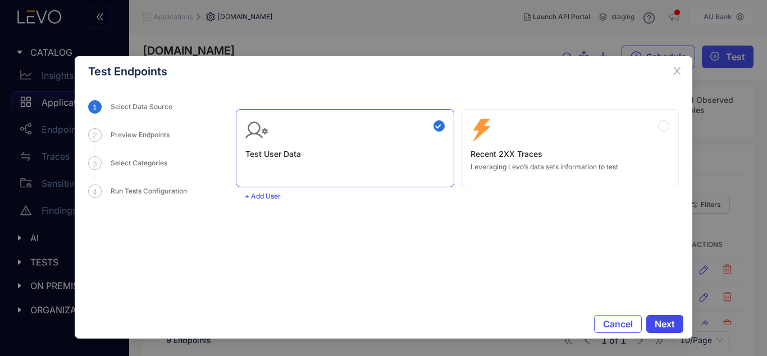
click at [664, 323] on span "Next" at bounding box center [665, 324] width 20 height 10
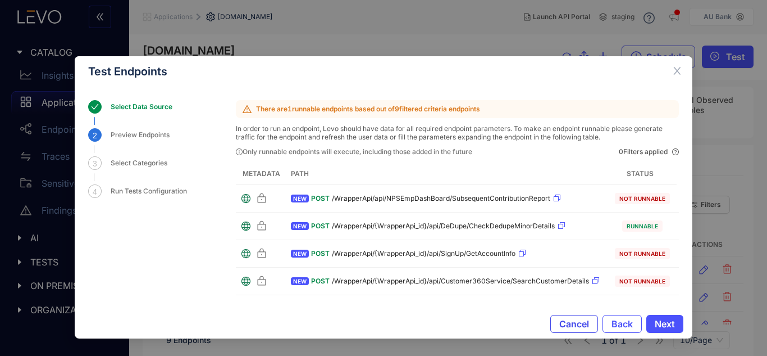
click at [581, 321] on span "Cancel" at bounding box center [575, 324] width 30 height 10
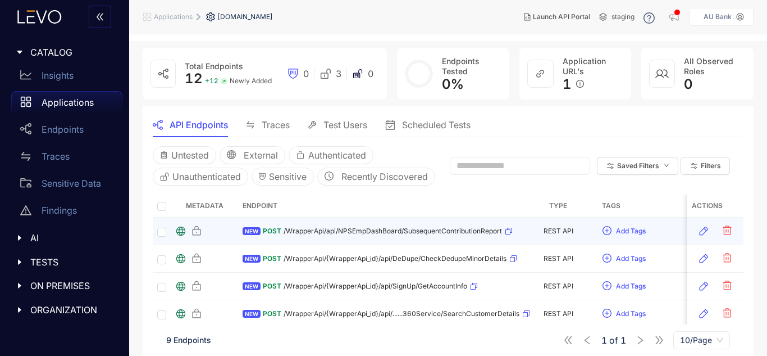
scroll to position [112, 0]
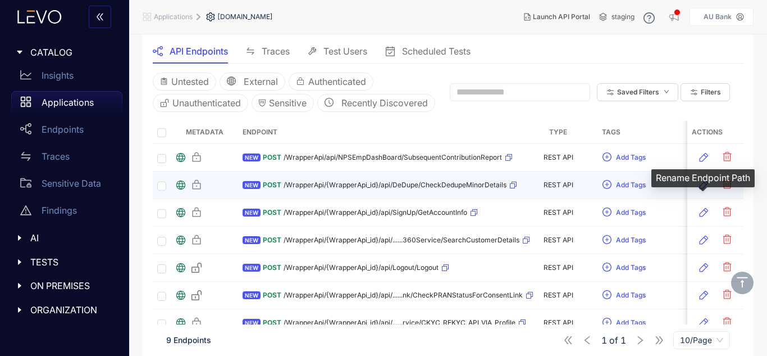
click at [705, 189] on icon "button" at bounding box center [704, 184] width 9 height 9
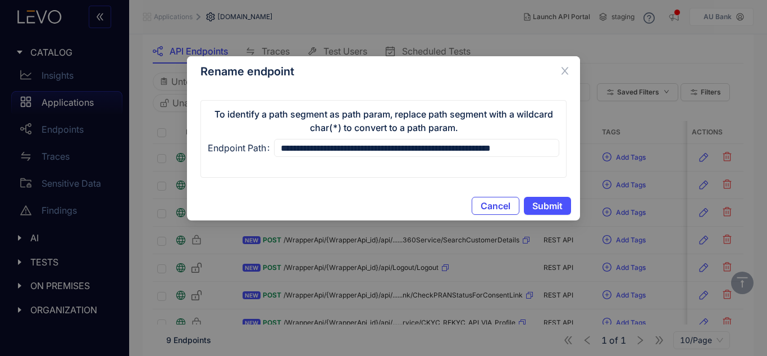
click at [505, 201] on span "Cancel" at bounding box center [496, 206] width 30 height 10
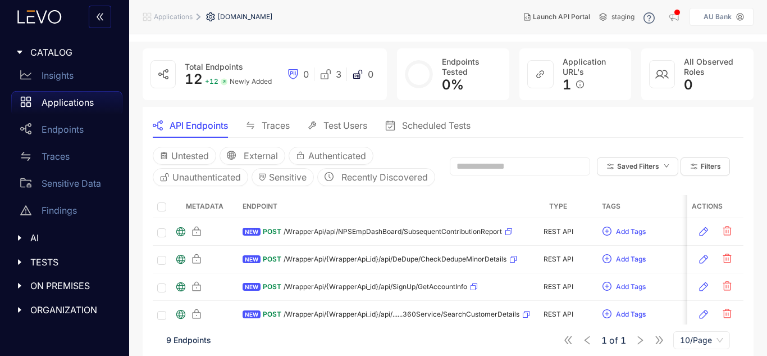
scroll to position [56, 0]
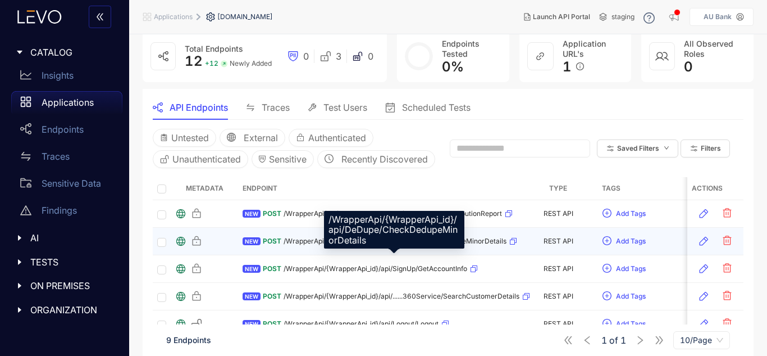
click at [327, 245] on span "/WrapperApi/{WrapperApi_id}/api/DeDupe/CheckDedupeMinorDetails" at bounding box center [395, 241] width 223 height 8
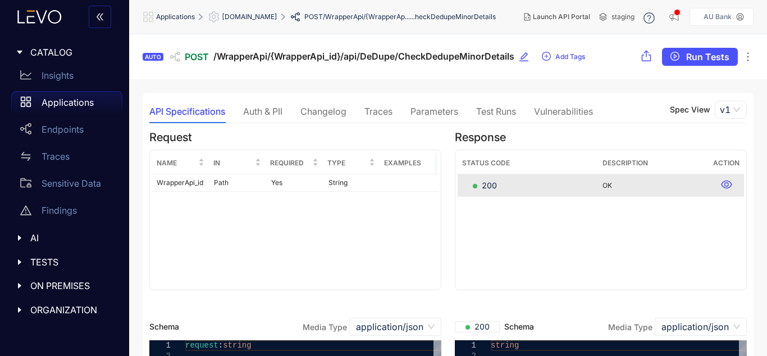
click at [436, 106] on div "Parameters" at bounding box center [435, 111] width 48 height 10
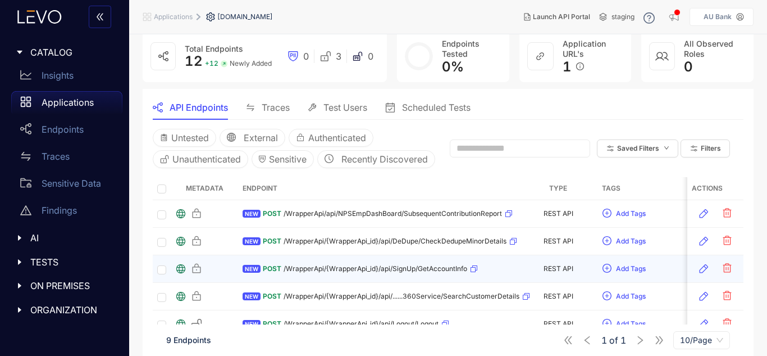
scroll to position [112, 0]
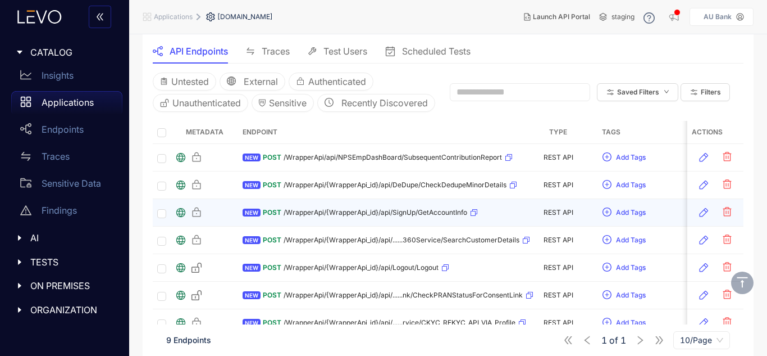
click at [368, 221] on div "POST /WrapperApi/{WrapperApi_id}/api/SignUp/GetAccountInfo" at bounding box center [370, 212] width 215 height 18
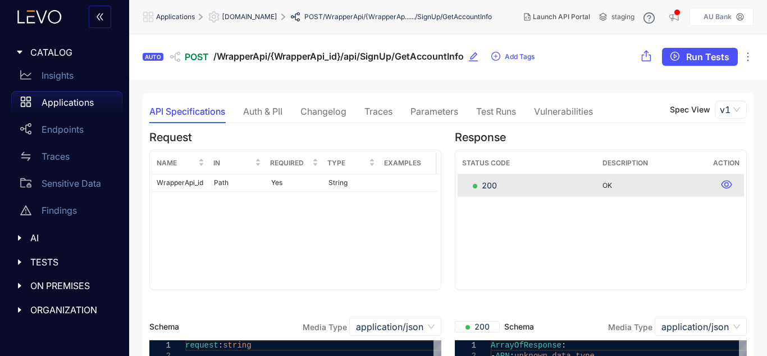
click at [417, 118] on div "Parameters" at bounding box center [435, 111] width 48 height 24
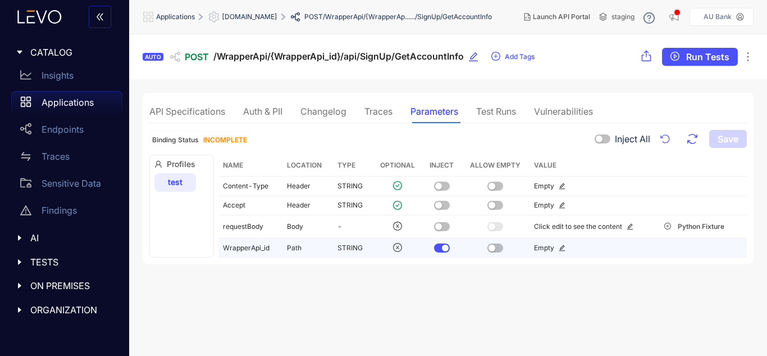
click at [440, 243] on button "button" at bounding box center [442, 247] width 16 height 9
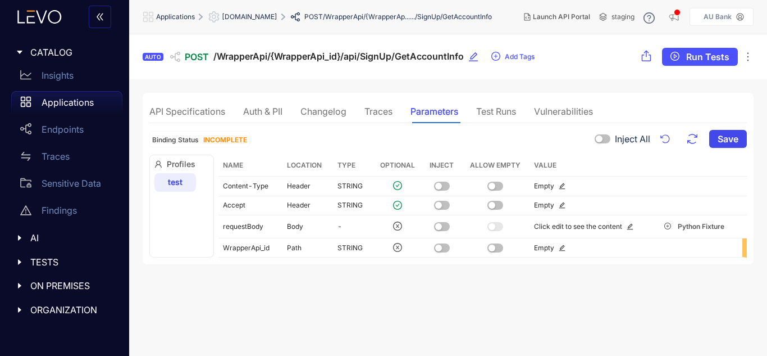
click at [712, 139] on button "Save" at bounding box center [728, 139] width 38 height 18
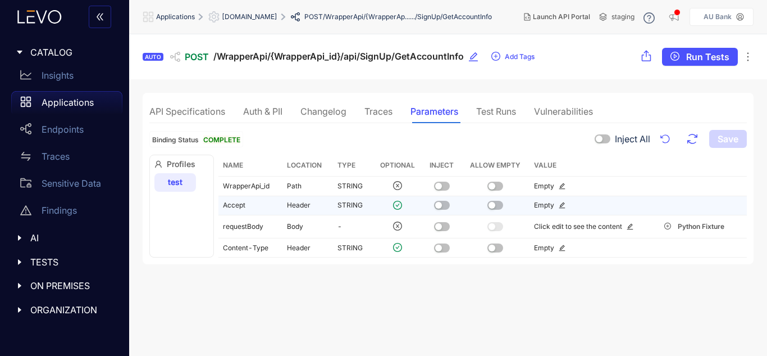
click at [446, 204] on button "button" at bounding box center [442, 205] width 16 height 9
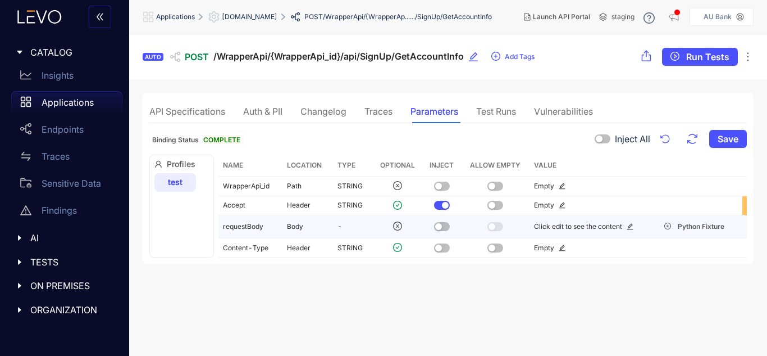
click at [436, 224] on div "button" at bounding box center [438, 226] width 7 height 7
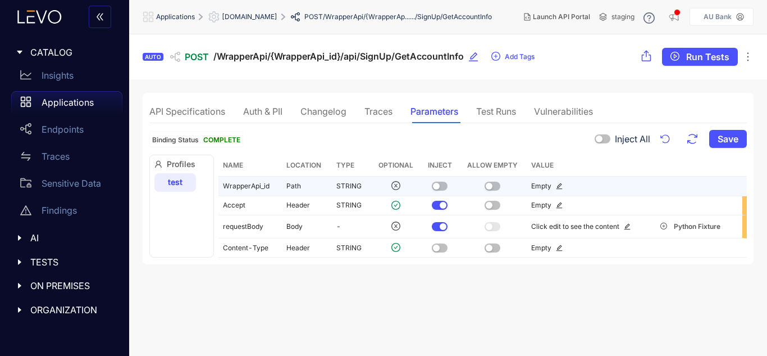
click at [442, 186] on button "button" at bounding box center [440, 185] width 16 height 9
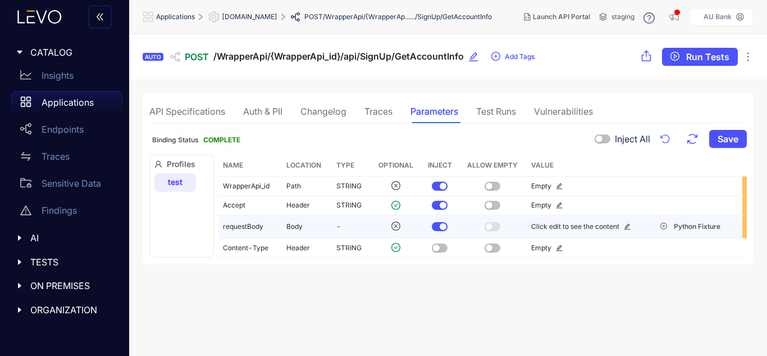
click at [604, 228] on div "Click edit to see the content" at bounding box center [575, 226] width 88 height 8
click at [626, 225] on icon "edit" at bounding box center [627, 227] width 6 height 6
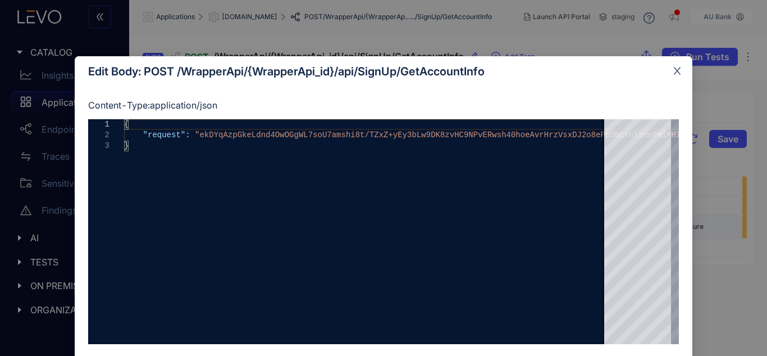
click at [674, 73] on icon "close" at bounding box center [677, 70] width 7 height 7
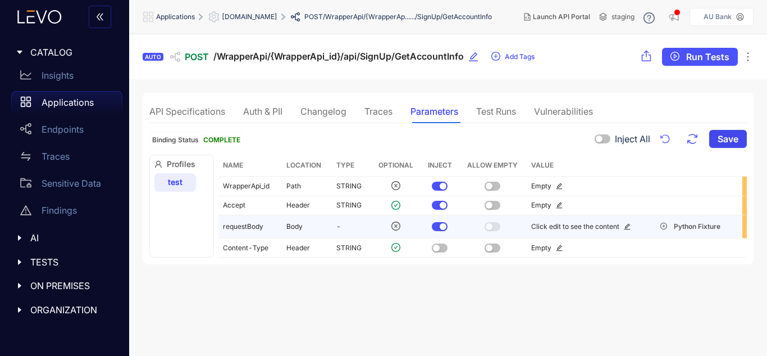
click at [730, 134] on span "Save" at bounding box center [728, 139] width 21 height 10
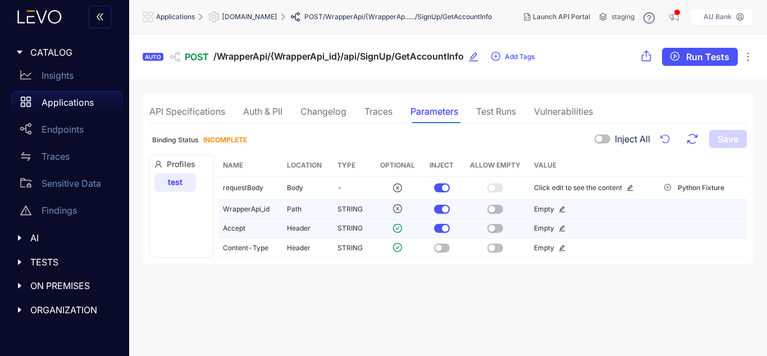
click at [443, 206] on div "button" at bounding box center [445, 209] width 7 height 7
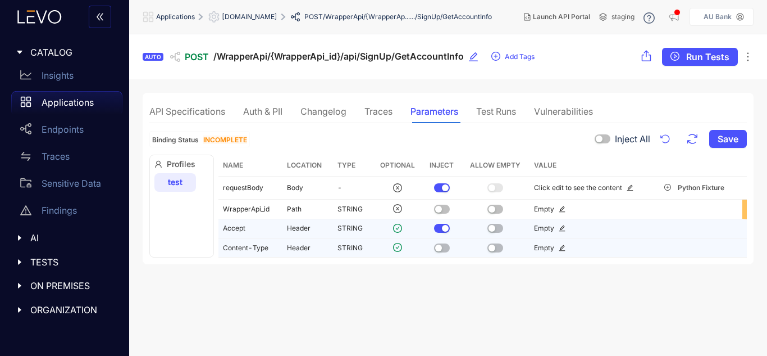
click at [435, 247] on div "button" at bounding box center [438, 247] width 7 height 7
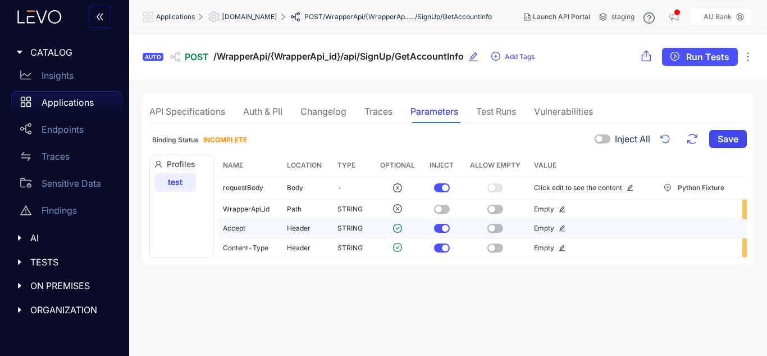
click at [721, 142] on span "Save" at bounding box center [728, 139] width 21 height 10
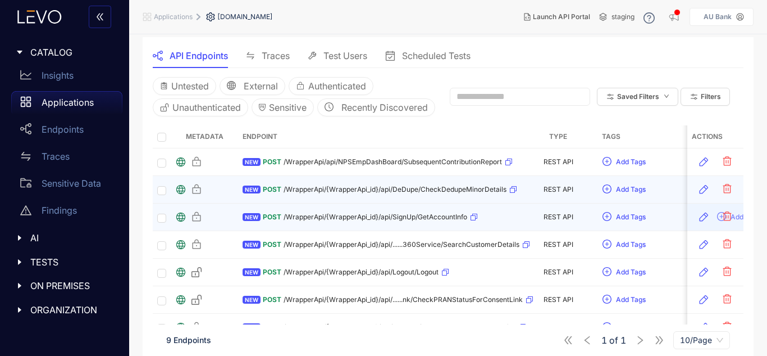
scroll to position [112, 0]
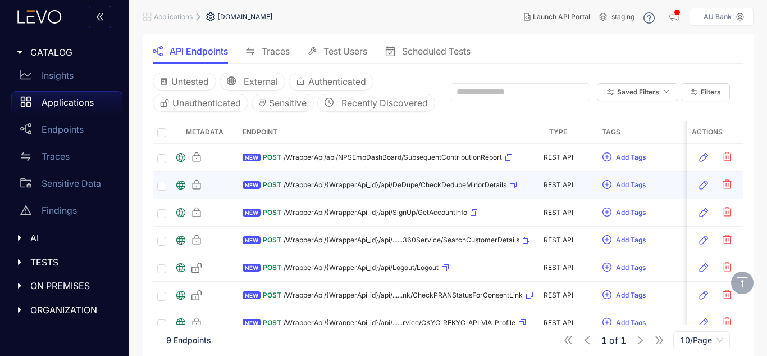
click at [443, 194] on div "POST /WrapperApi/{WrapperApi_id}/api/DeDupe/CheckDedupeMinorDetails" at bounding box center [390, 185] width 254 height 18
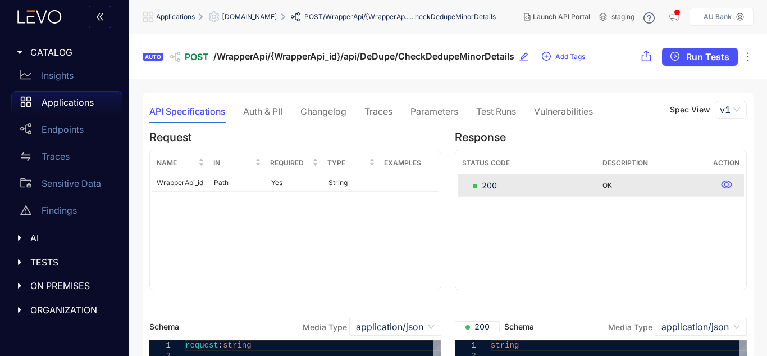
click at [445, 108] on div "Parameters" at bounding box center [435, 111] width 48 height 10
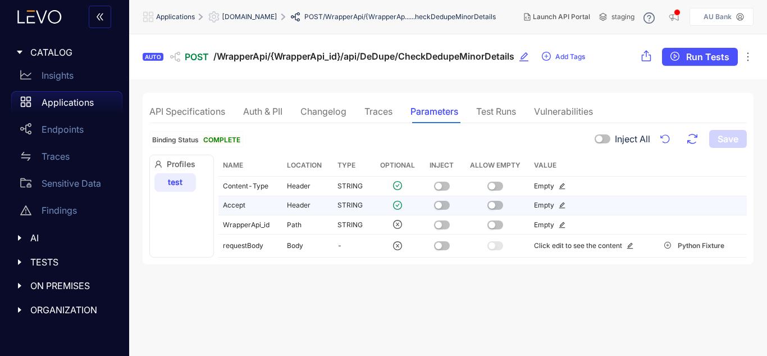
click at [438, 204] on div "button" at bounding box center [438, 205] width 7 height 7
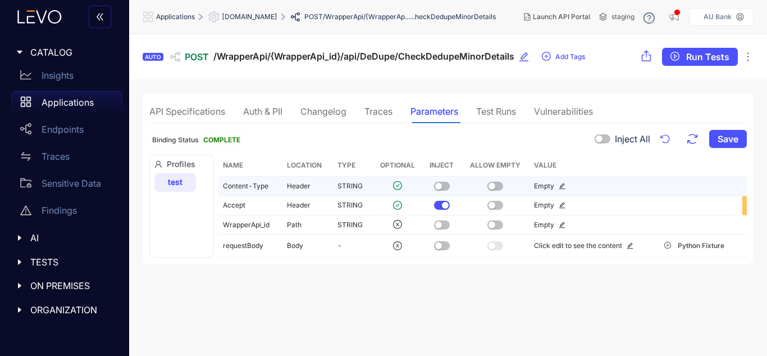
click at [445, 178] on td at bounding box center [442, 185] width 38 height 19
click at [444, 188] on button "button" at bounding box center [442, 185] width 16 height 9
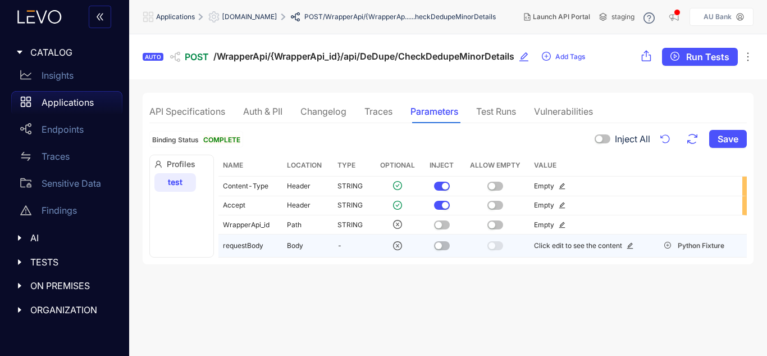
click at [446, 247] on button "button" at bounding box center [442, 245] width 16 height 9
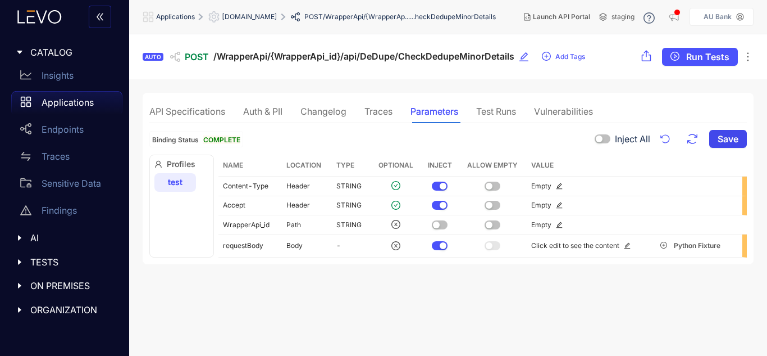
click at [729, 139] on span "Save" at bounding box center [728, 139] width 21 height 10
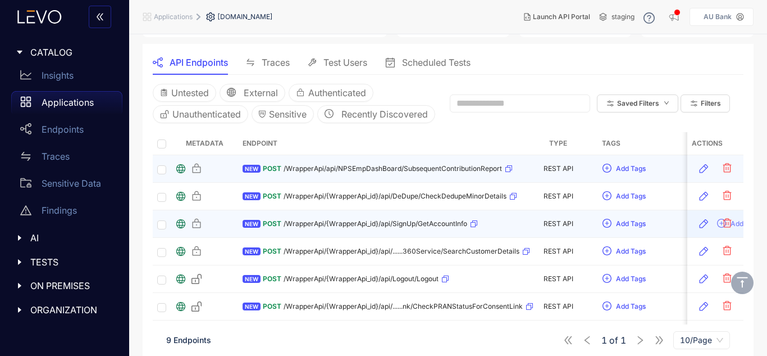
scroll to position [112, 0]
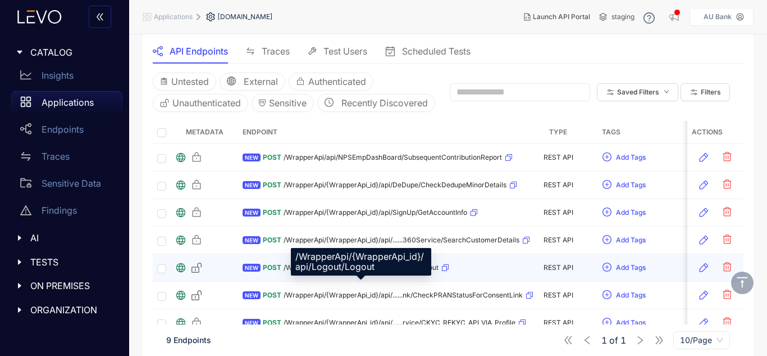
click at [328, 271] on span "/WrapperApi/{WrapperApi_id}/api/Logout/Logout" at bounding box center [361, 267] width 155 height 8
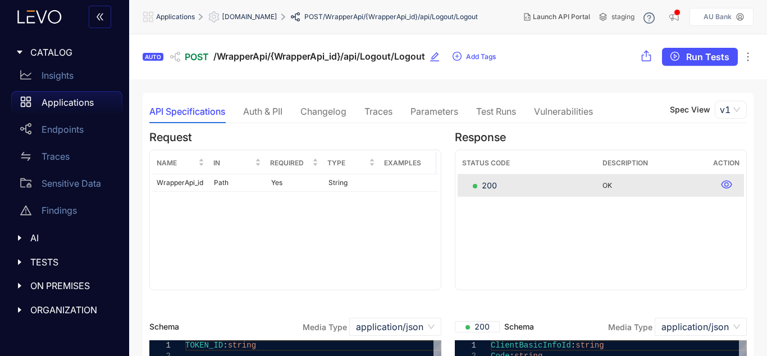
click at [444, 119] on div "Parameters" at bounding box center [435, 111] width 48 height 24
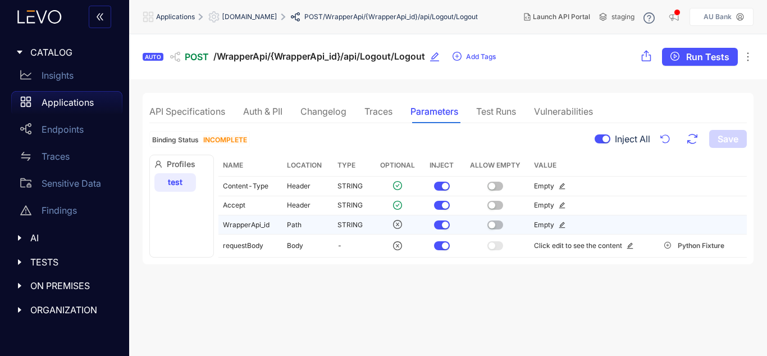
click at [438, 227] on button "button" at bounding box center [442, 224] width 16 height 9
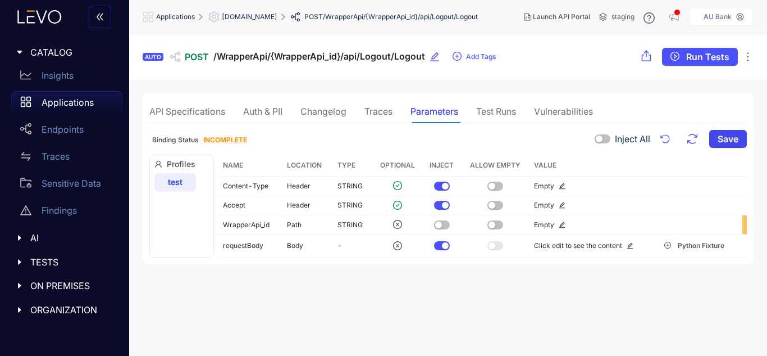
click at [720, 142] on span "Save" at bounding box center [728, 139] width 21 height 10
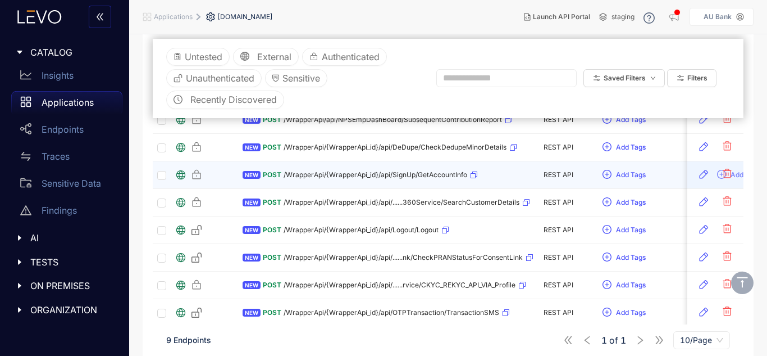
scroll to position [217, 0]
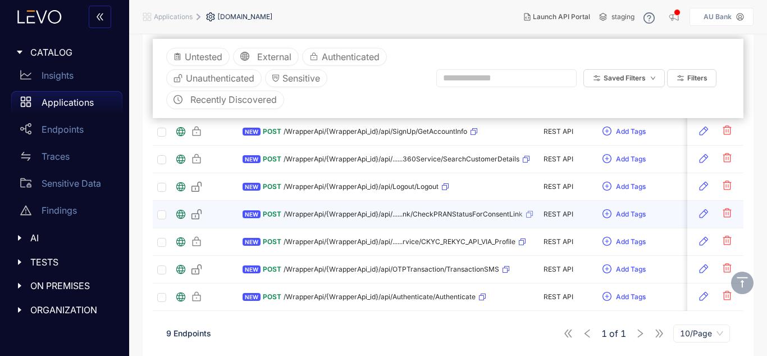
click at [411, 217] on div "POST /WrapperApi/{WrapperApi_id}/api/......nk/CheckPRANStatusForConsentLink" at bounding box center [398, 214] width 271 height 18
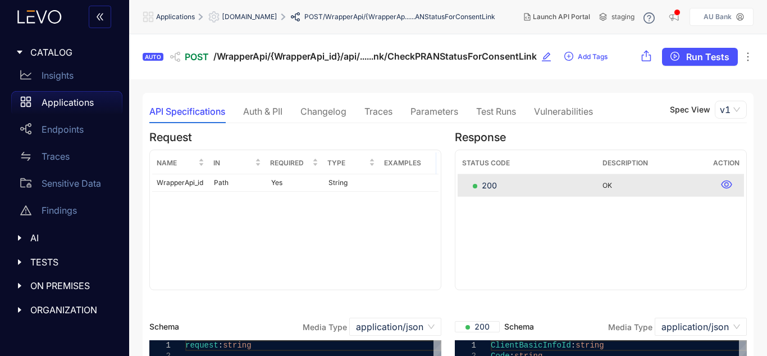
click at [444, 117] on div "Parameters" at bounding box center [435, 111] width 48 height 24
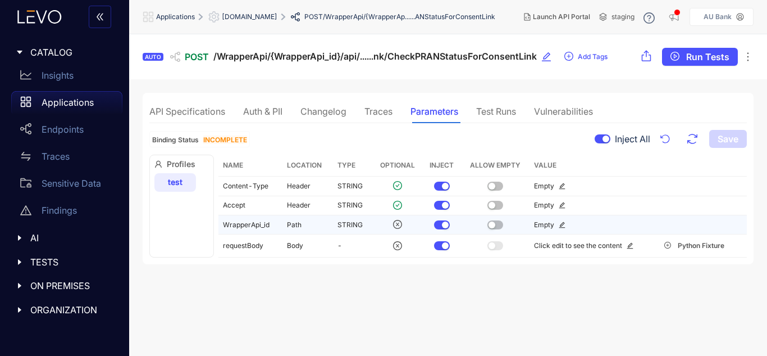
click at [440, 222] on button "button" at bounding box center [442, 224] width 16 height 9
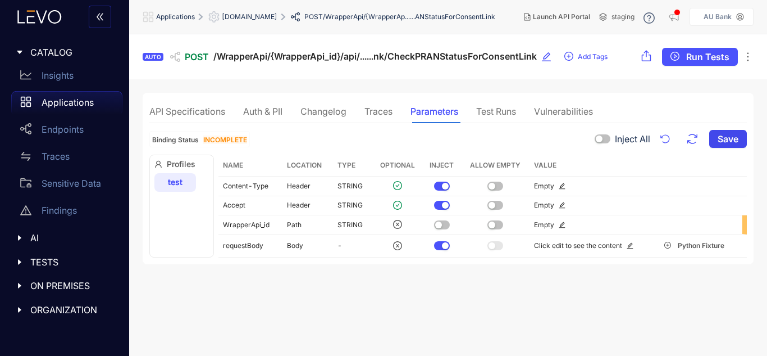
click at [721, 143] on span "Save" at bounding box center [728, 139] width 21 height 10
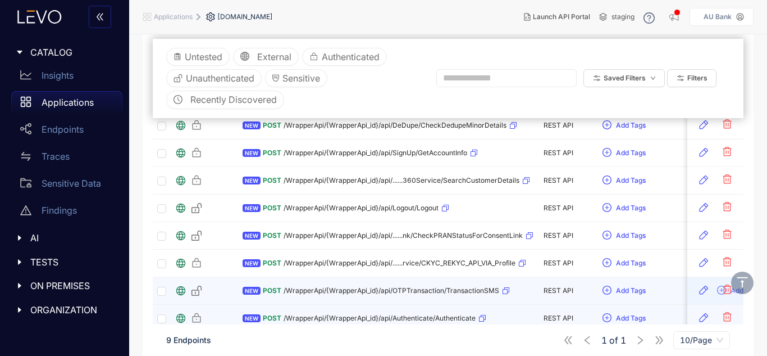
scroll to position [217, 0]
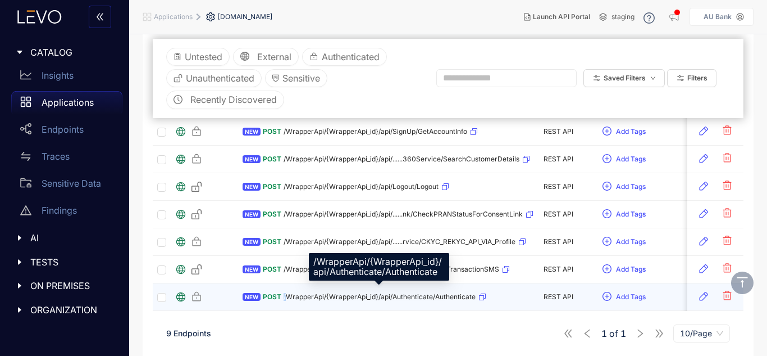
click at [285, 294] on span "/WrapperApi/{WrapperApi_id}/api/Authenticate/Authenticate" at bounding box center [380, 297] width 192 height 8
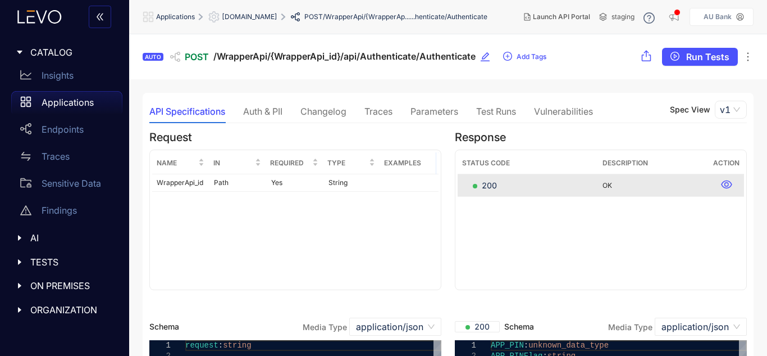
click at [451, 114] on div "Parameters" at bounding box center [435, 111] width 48 height 10
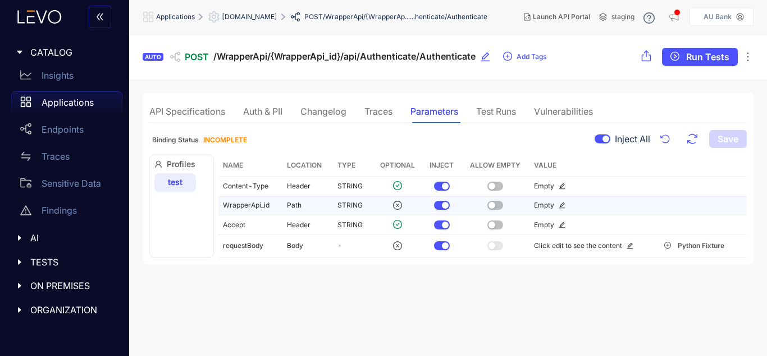
click at [449, 206] on div at bounding box center [441, 205] width 29 height 9
click at [445, 206] on div "button" at bounding box center [445, 205] width 7 height 7
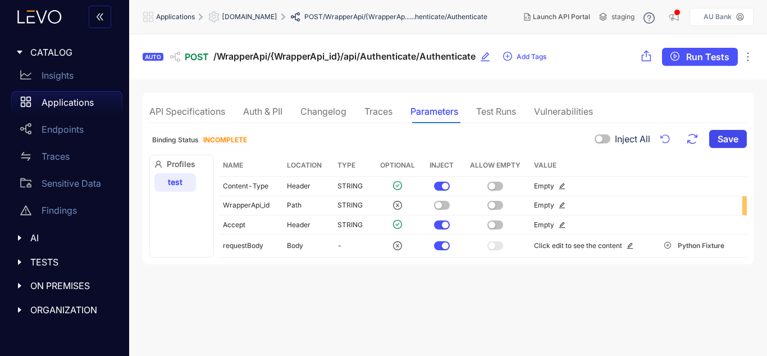
click at [723, 139] on span "Save" at bounding box center [728, 139] width 21 height 10
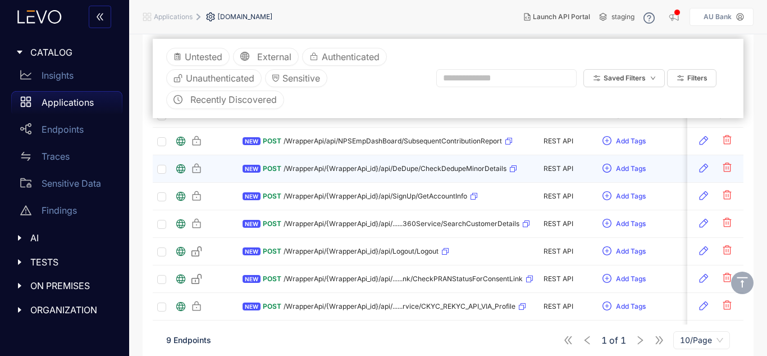
scroll to position [217, 0]
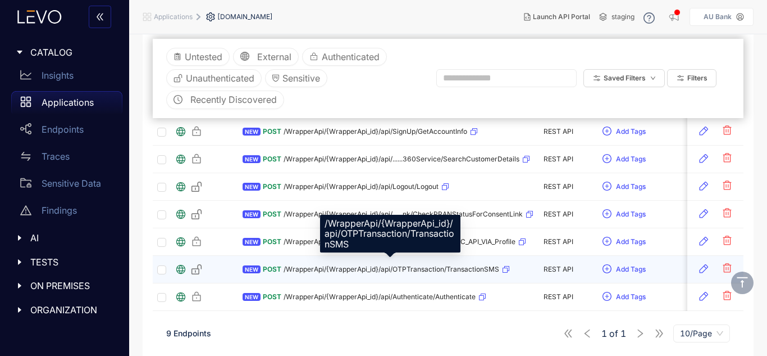
click at [285, 270] on span "/WrapperApi/{WrapperApi_id}/api/OTPTransaction/TransactionSMS" at bounding box center [392, 269] width 216 height 8
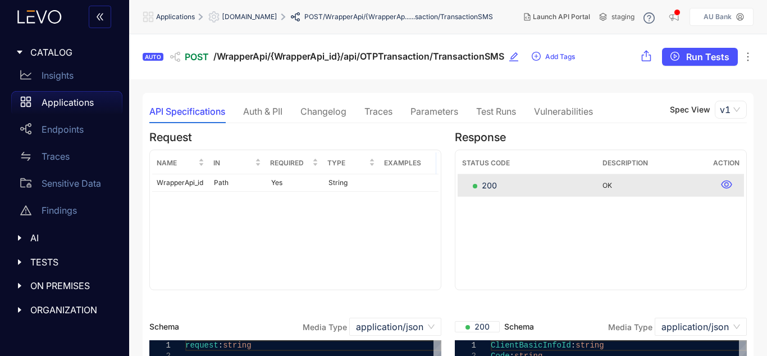
click at [432, 105] on div "Parameters" at bounding box center [435, 111] width 48 height 24
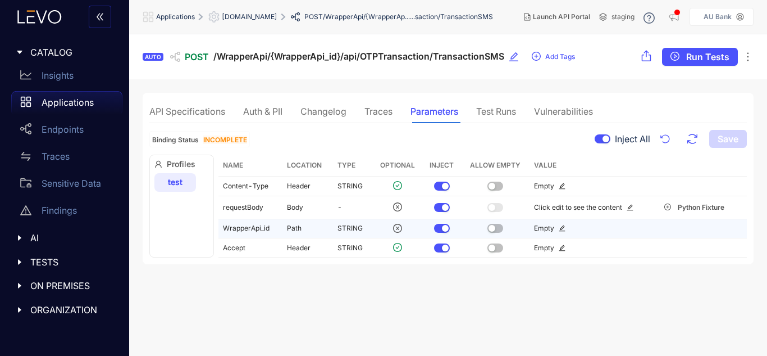
click at [450, 234] on td at bounding box center [442, 228] width 38 height 19
click at [444, 222] on td at bounding box center [442, 228] width 38 height 19
click at [437, 227] on button "button" at bounding box center [442, 228] width 16 height 9
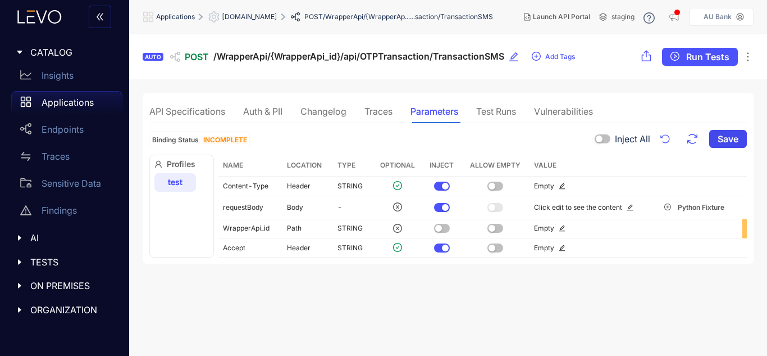
click at [727, 143] on span "Save" at bounding box center [728, 139] width 21 height 10
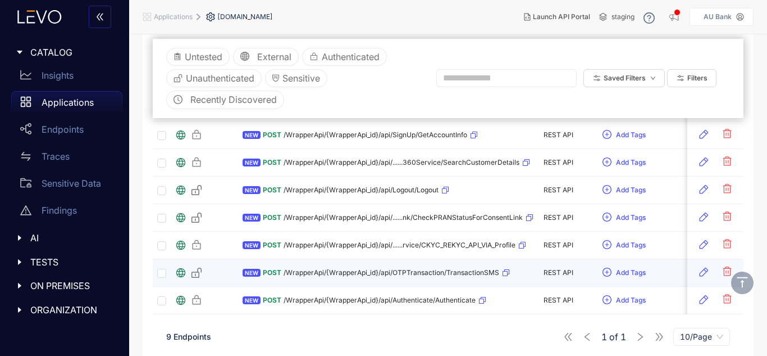
scroll to position [217, 0]
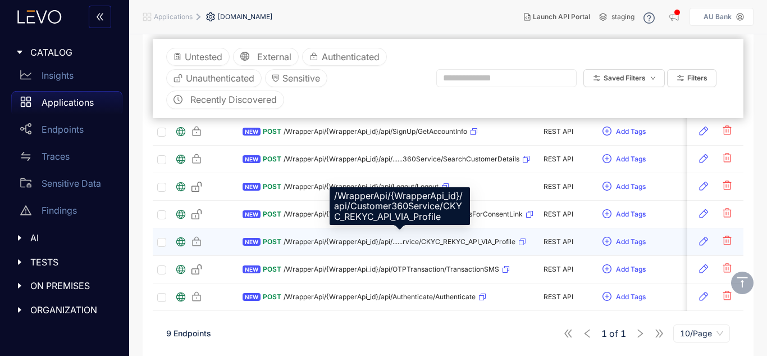
click at [294, 238] on span "/WrapperApi/{WrapperApi_id}/api/......rvice/CKYC_REKYC_API_VIA_Profile" at bounding box center [400, 242] width 232 height 8
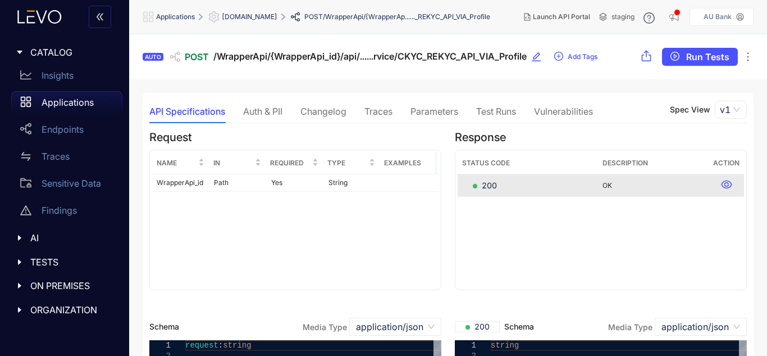
click at [439, 104] on div "Parameters" at bounding box center [435, 111] width 48 height 24
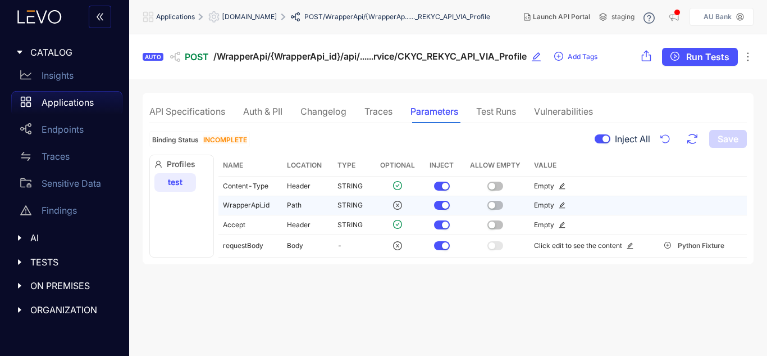
click at [443, 204] on div "button" at bounding box center [445, 205] width 7 height 7
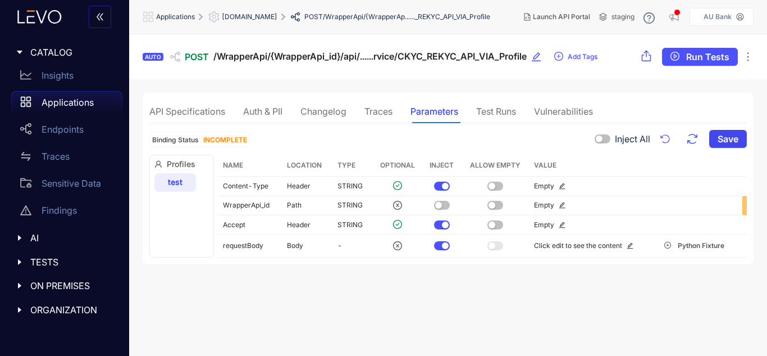
click at [737, 140] on span "Save" at bounding box center [728, 139] width 21 height 10
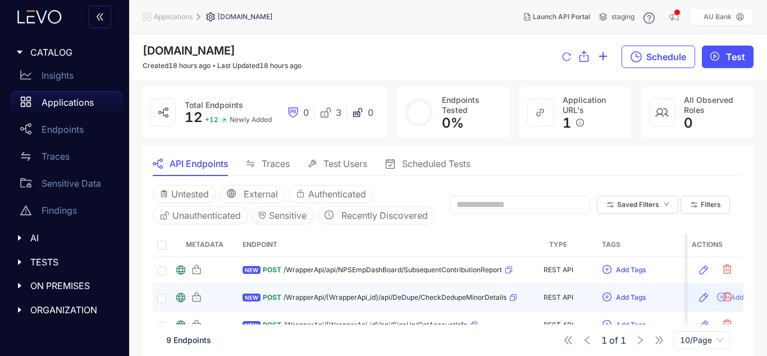
scroll to position [217, 0]
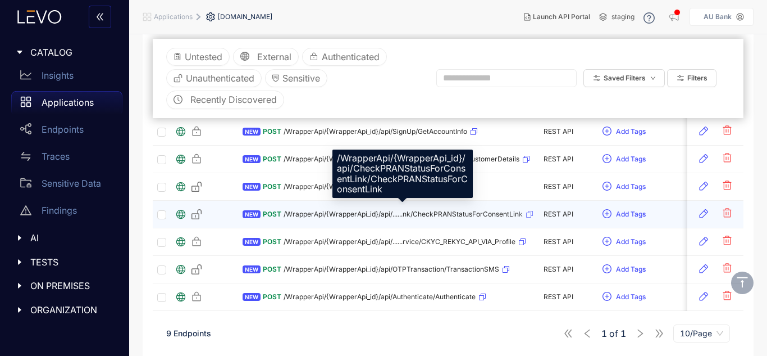
click at [307, 210] on span "/WrapperApi/{WrapperApi_id}/api/......nk/CheckPRANStatusForConsentLink" at bounding box center [403, 214] width 239 height 8
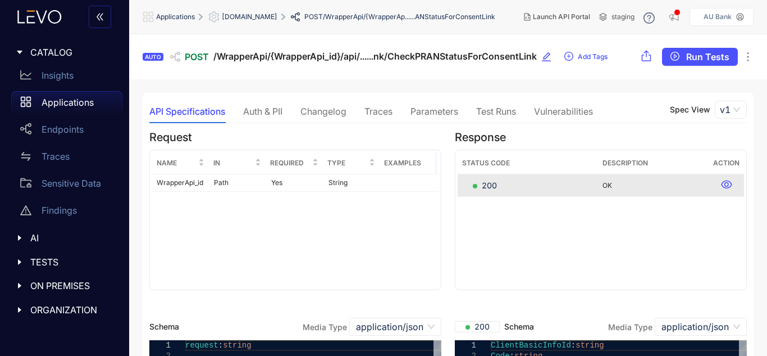
click at [452, 100] on div "Parameters" at bounding box center [435, 111] width 48 height 24
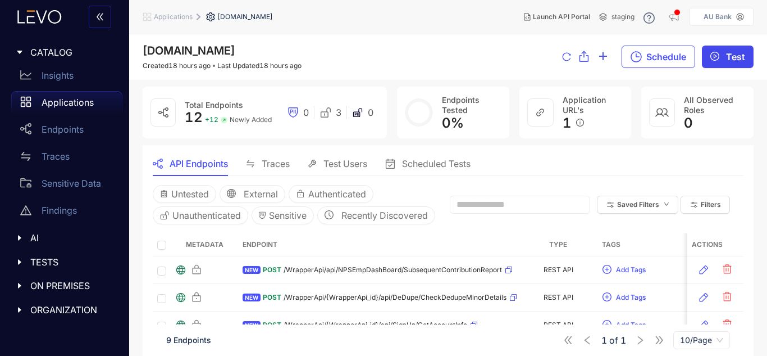
click at [744, 68] on button "Test" at bounding box center [728, 57] width 52 height 22
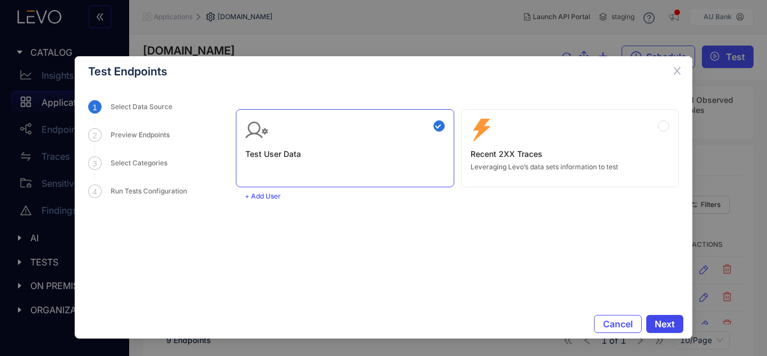
click at [666, 324] on span "Next" at bounding box center [665, 324] width 20 height 10
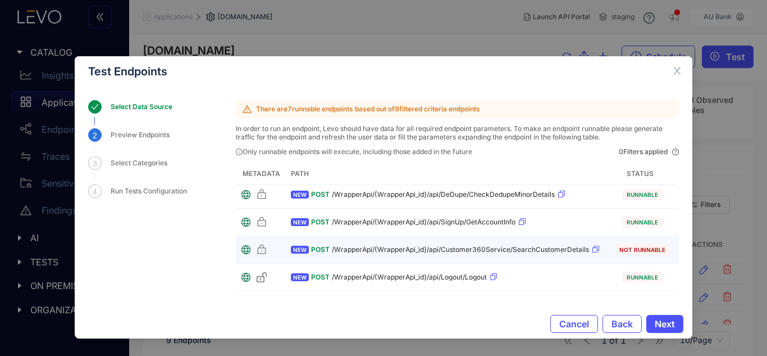
scroll to position [62, 0]
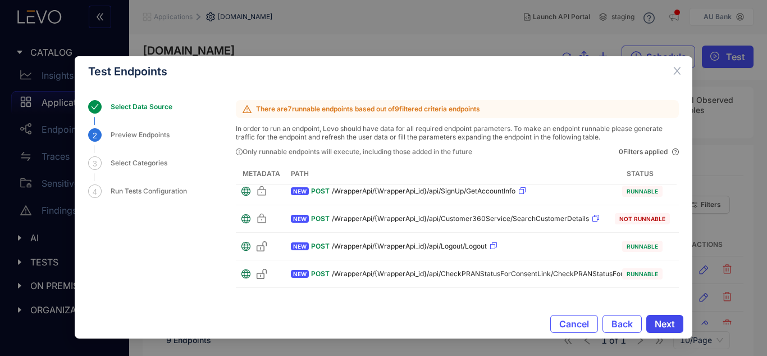
click at [667, 327] on span "Next" at bounding box center [665, 324] width 20 height 10
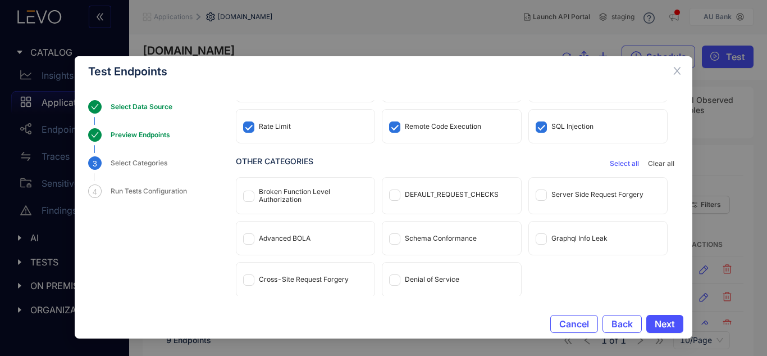
scroll to position [95, 0]
click at [288, 203] on div "Broken Function Level Authorization" at bounding box center [305, 194] width 138 height 36
drag, startPoint x: 286, startPoint y: 243, endPoint x: 284, endPoint y: 252, distance: 9.8
click at [285, 243] on div "Advanced BOLA" at bounding box center [305, 236] width 138 height 33
click at [286, 286] on div "Cross-Site Request Forgery" at bounding box center [305, 277] width 138 height 33
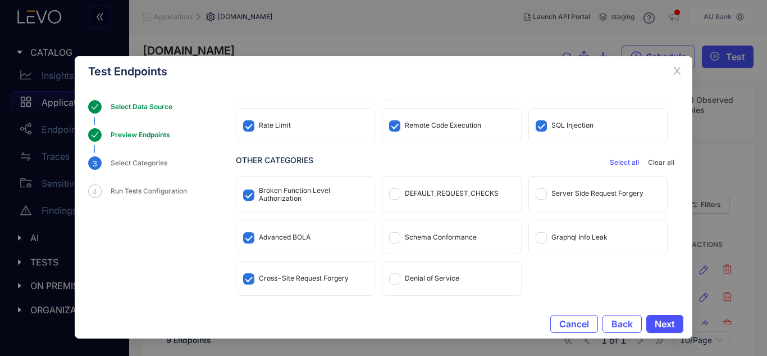
click at [605, 204] on div "Server Side Request Forgery" at bounding box center [598, 192] width 138 height 33
click at [476, 236] on div "Schema Conformance" at bounding box center [452, 236] width 138 height 33
click at [452, 206] on div "DEFAULT_REQUEST_CHECKS" at bounding box center [452, 192] width 138 height 33
click at [661, 327] on span "Next" at bounding box center [665, 324] width 20 height 10
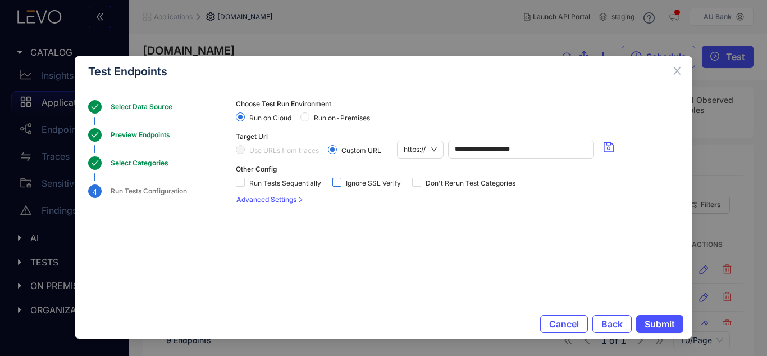
click at [352, 180] on span "Ignore SSL Verify" at bounding box center [374, 183] width 64 height 8
click at [646, 326] on span "Submit" at bounding box center [660, 324] width 30 height 10
click at [652, 321] on span "Submit" at bounding box center [660, 324] width 30 height 10
click at [672, 323] on span "Submit" at bounding box center [660, 324] width 30 height 10
click at [672, 324] on span "Submit" at bounding box center [660, 324] width 30 height 10
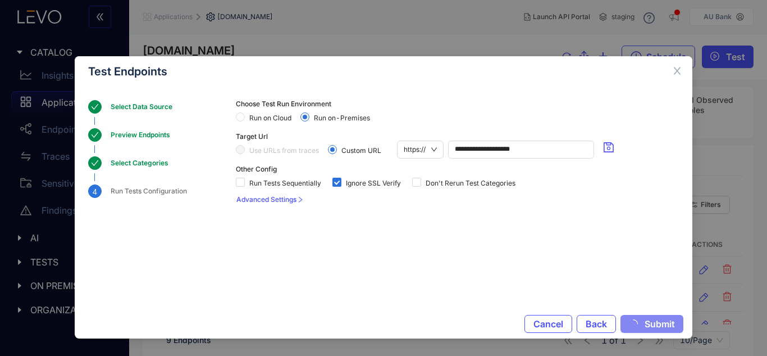
click at [672, 324] on span "Submit" at bounding box center [660, 324] width 30 height 10
click at [660, 319] on span "Submit" at bounding box center [660, 324] width 30 height 10
click at [660, 323] on span "Submit" at bounding box center [660, 324] width 30 height 10
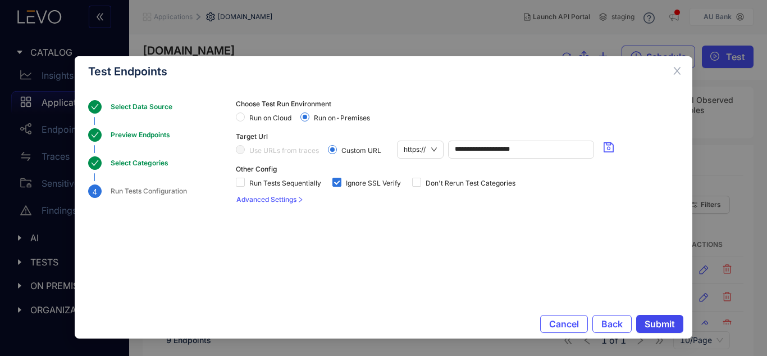
click at [668, 320] on span "Submit" at bounding box center [660, 324] width 30 height 10
click at [666, 320] on span "Submit" at bounding box center [660, 324] width 30 height 10
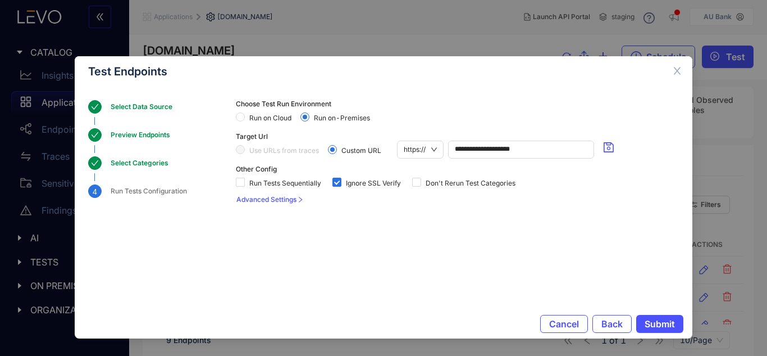
click at [133, 164] on div "Select Categories" at bounding box center [143, 162] width 65 height 13
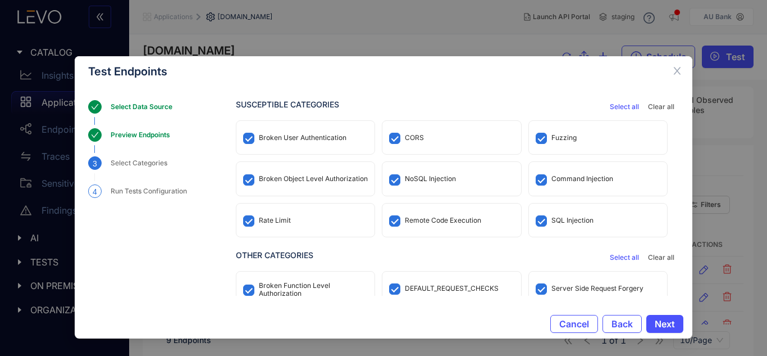
click at [145, 187] on div "Run Tests Configuration" at bounding box center [152, 190] width 83 height 13
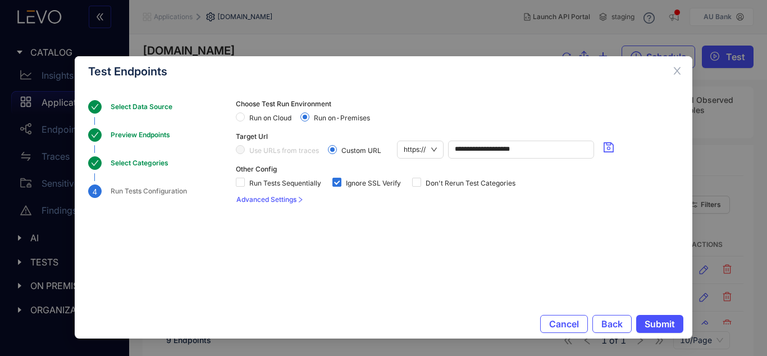
click at [135, 165] on div "Select Categories" at bounding box center [143, 162] width 65 height 13
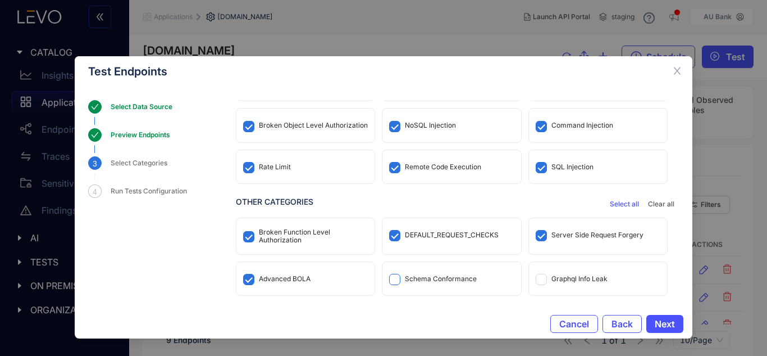
scroll to position [95, 0]
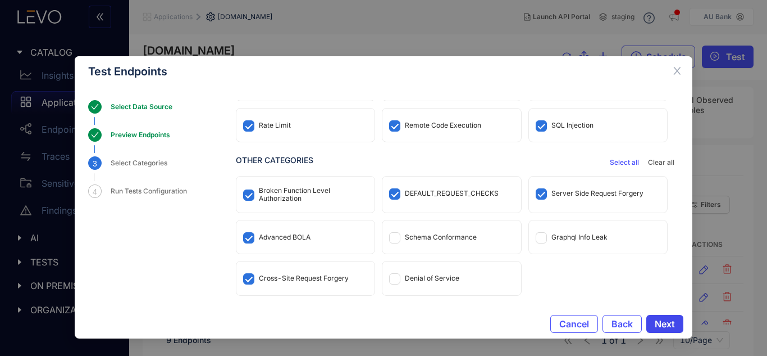
click at [672, 325] on span "Next" at bounding box center [665, 324] width 20 height 10
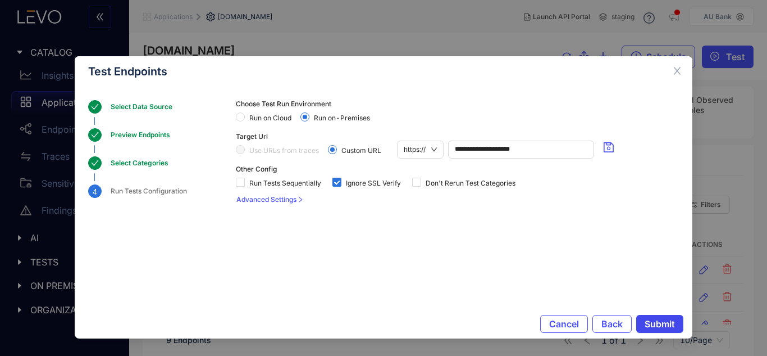
scroll to position [0, 0]
click at [660, 319] on span "Submit" at bounding box center [660, 324] width 30 height 10
click at [668, 321] on span "Submit" at bounding box center [660, 324] width 30 height 10
click at [671, 322] on span "Submit" at bounding box center [660, 324] width 30 height 10
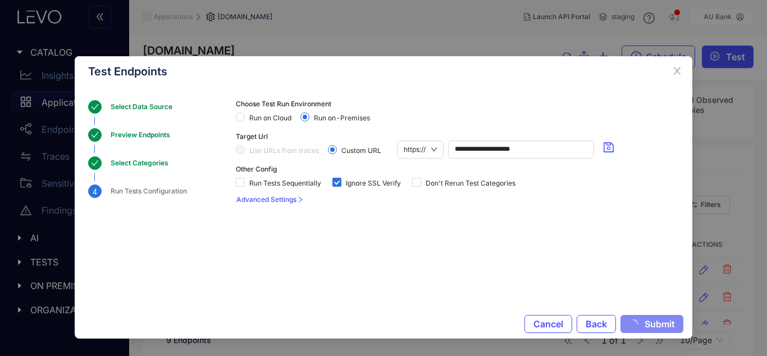
click at [671, 322] on span "Submit" at bounding box center [660, 324] width 30 height 10
click at [657, 323] on span "Submit" at bounding box center [660, 324] width 30 height 10
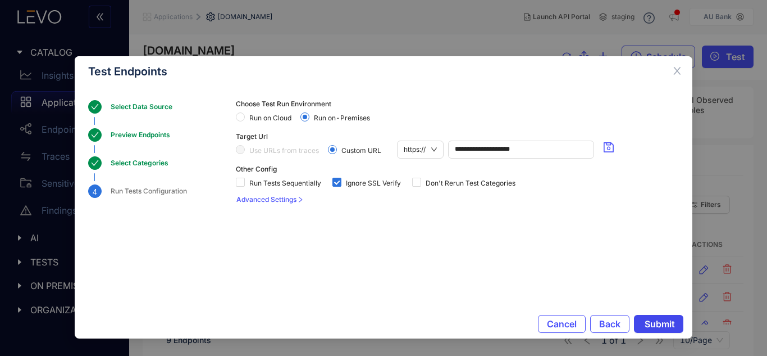
click at [657, 323] on span "Submit" at bounding box center [660, 324] width 30 height 10
click at [681, 75] on icon "close" at bounding box center [677, 71] width 10 height 10
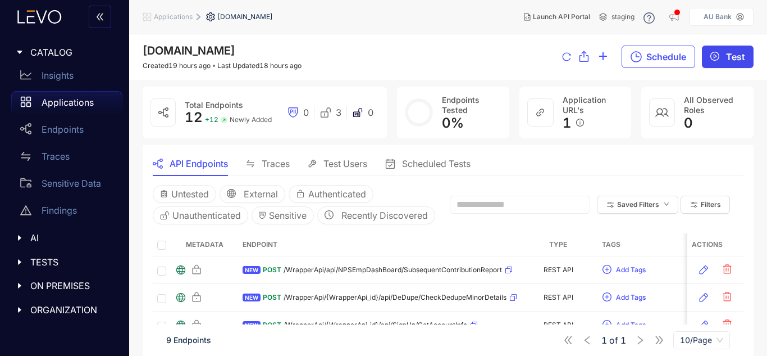
click at [729, 58] on span "Test" at bounding box center [735, 57] width 19 height 10
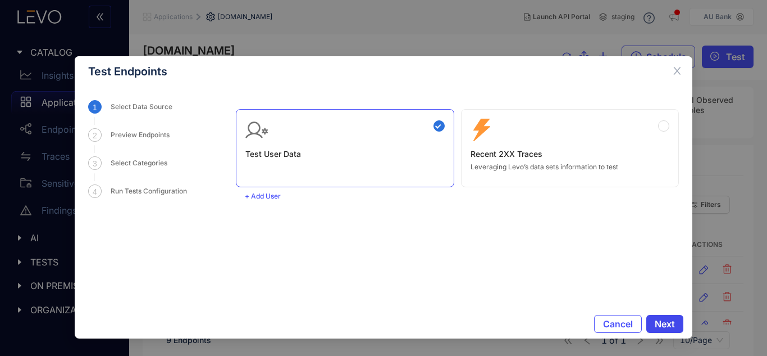
click at [674, 315] on button "Next" at bounding box center [665, 324] width 37 height 18
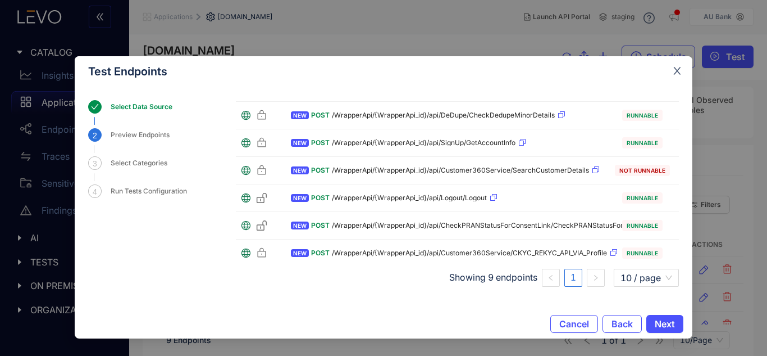
click at [672, 66] on icon "close" at bounding box center [677, 71] width 10 height 10
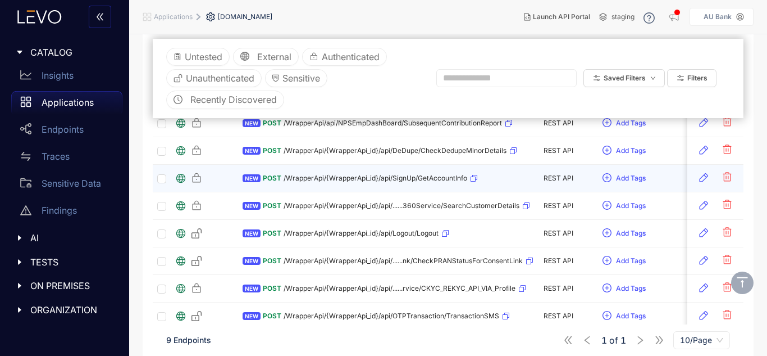
scroll to position [56, 0]
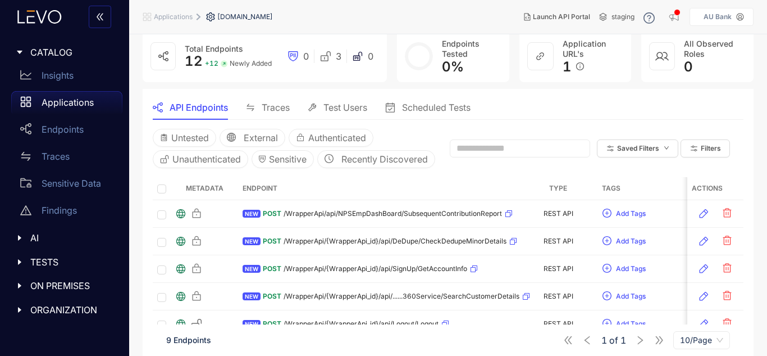
click at [166, 200] on th at bounding box center [162, 188] width 18 height 23
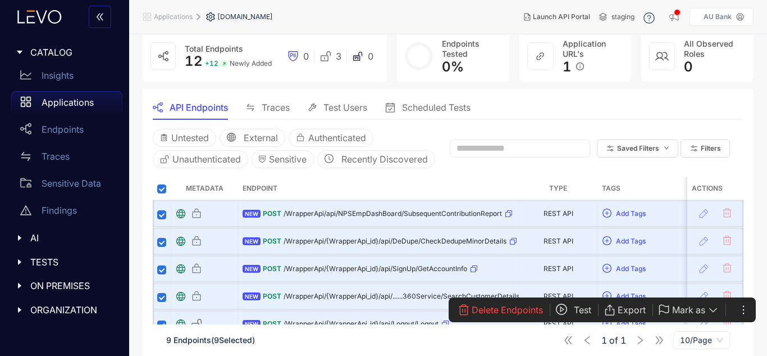
click at [586, 306] on span "Test" at bounding box center [582, 309] width 17 height 10
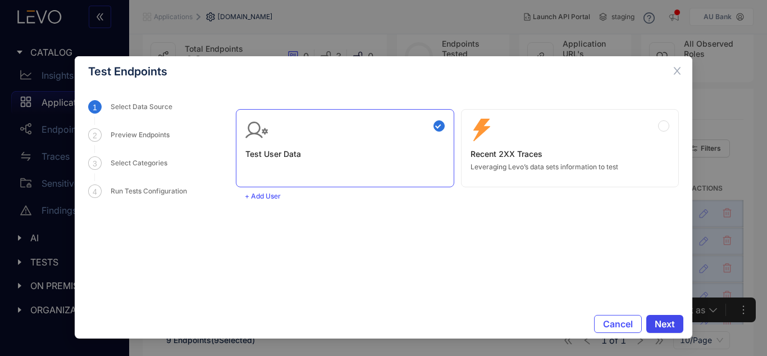
click at [665, 324] on span "Next" at bounding box center [665, 324] width 20 height 10
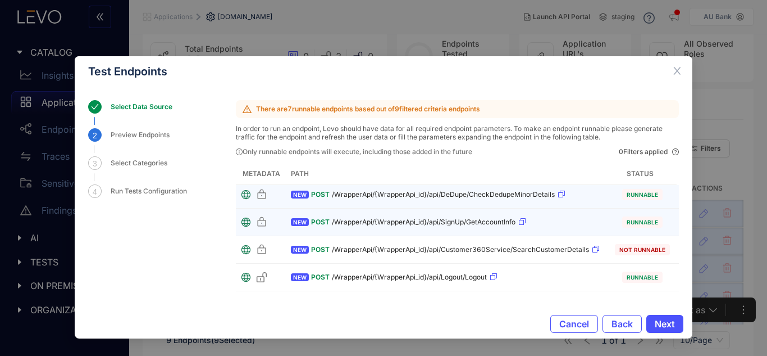
scroll to position [62, 0]
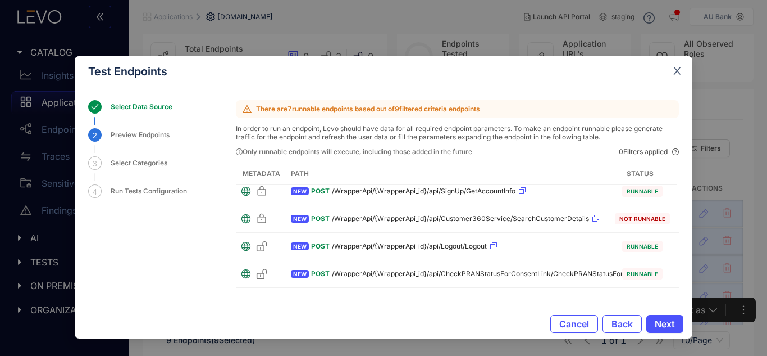
drag, startPoint x: 676, startPoint y: 70, endPoint x: 669, endPoint y: 95, distance: 25.6
click at [677, 70] on icon "close" at bounding box center [677, 71] width 10 height 10
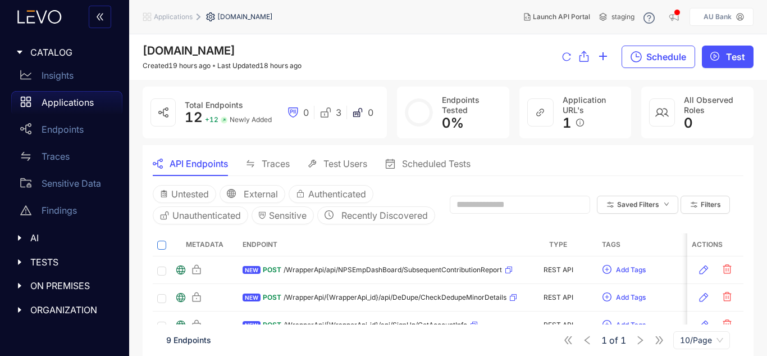
scroll to position [217, 0]
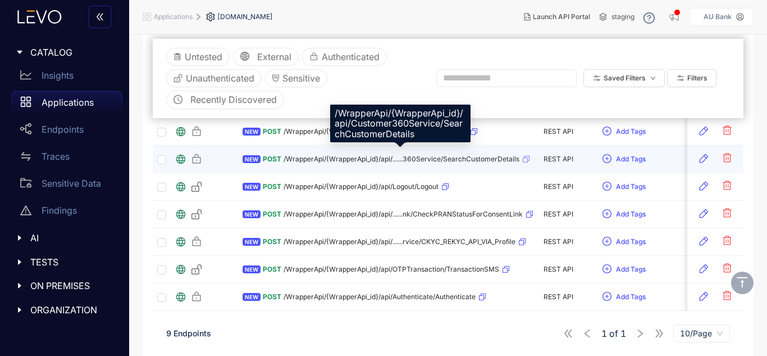
click at [413, 159] on span "/WrapperApi/{WrapperApi_id}/api/......360Service/SearchCustomerDetails" at bounding box center [402, 159] width 236 height 8
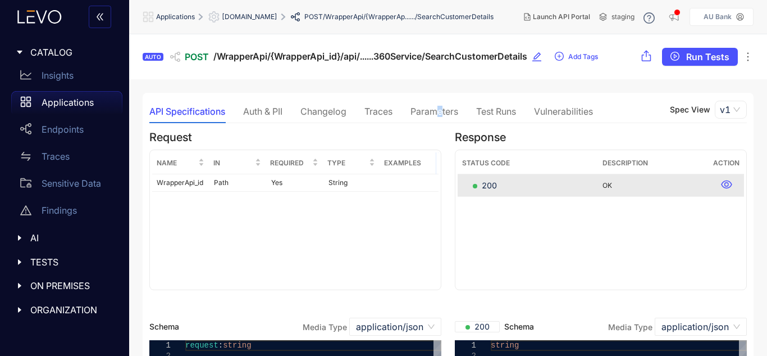
click at [442, 116] on div "Parameters" at bounding box center [435, 111] width 48 height 10
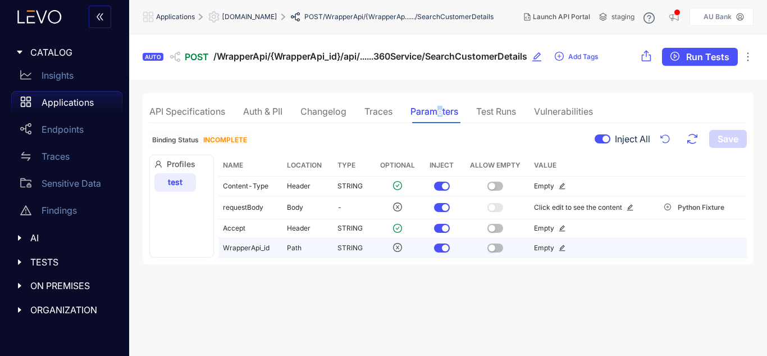
click at [443, 245] on div "button" at bounding box center [445, 247] width 7 height 7
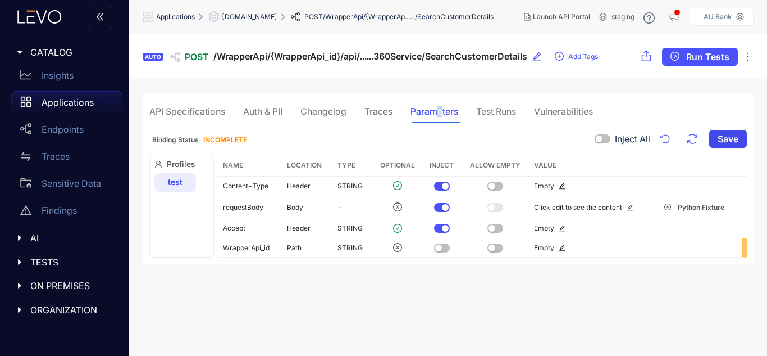
click at [727, 139] on span "Save" at bounding box center [728, 139] width 21 height 10
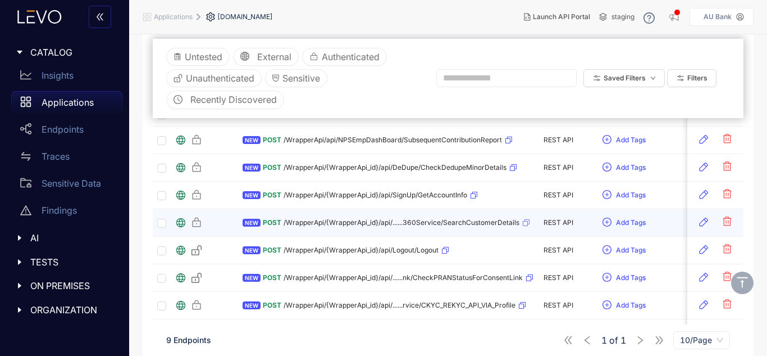
scroll to position [169, 0]
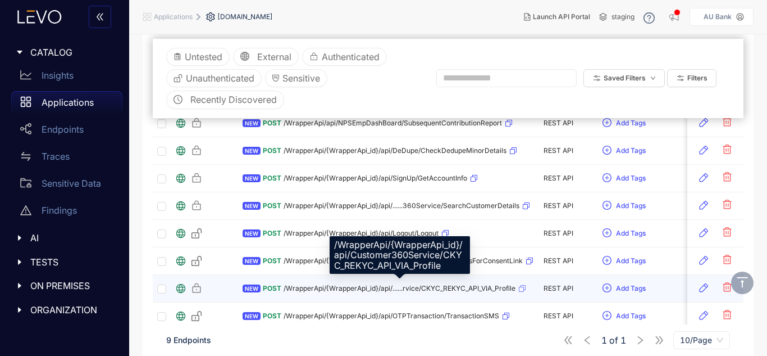
click at [458, 288] on span "/WrapperApi/{WrapperApi_id}/api/......rvice/CKYC_REKYC_API_VIA_Profile" at bounding box center [400, 288] width 232 height 8
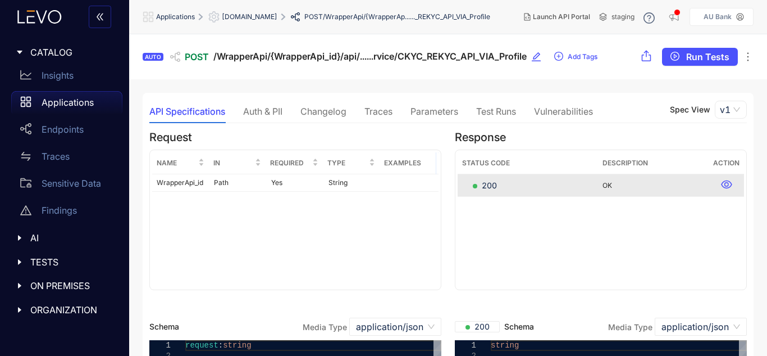
click at [440, 112] on div "Parameters" at bounding box center [435, 111] width 48 height 10
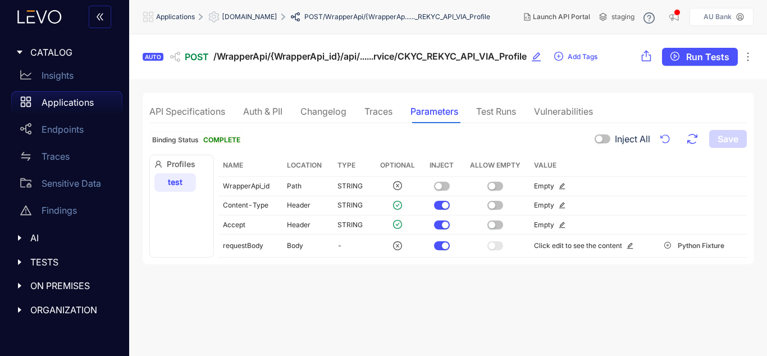
drag, startPoint x: 236, startPoint y: 15, endPoint x: 252, endPoint y: 22, distance: 17.3
click at [236, 15] on span "[DOMAIN_NAME]" at bounding box center [250, 17] width 56 height 8
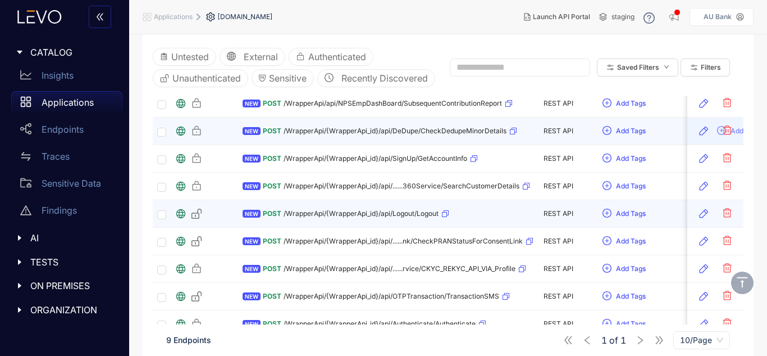
scroll to position [169, 0]
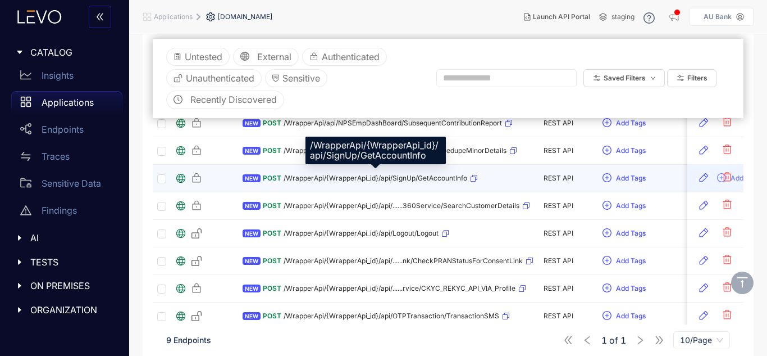
click at [427, 176] on span "/WrapperApi/{WrapperApi_id}/api/SignUp/GetAccountInfo" at bounding box center [376, 178] width 184 height 8
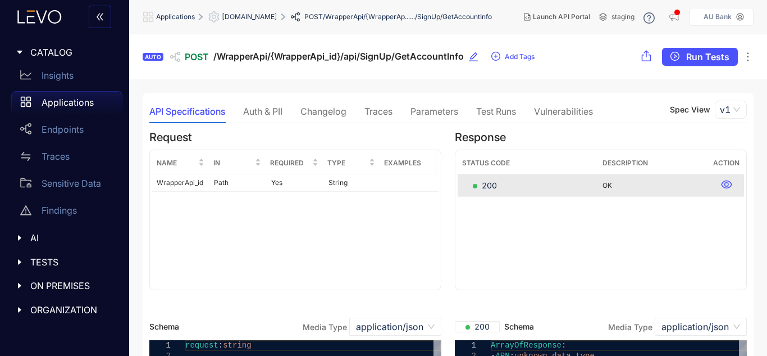
click at [429, 111] on div "Parameters" at bounding box center [435, 111] width 48 height 10
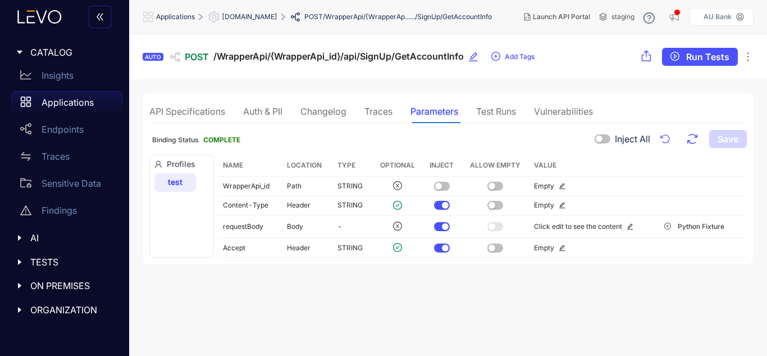
click at [258, 15] on span "[DOMAIN_NAME]" at bounding box center [250, 17] width 56 height 8
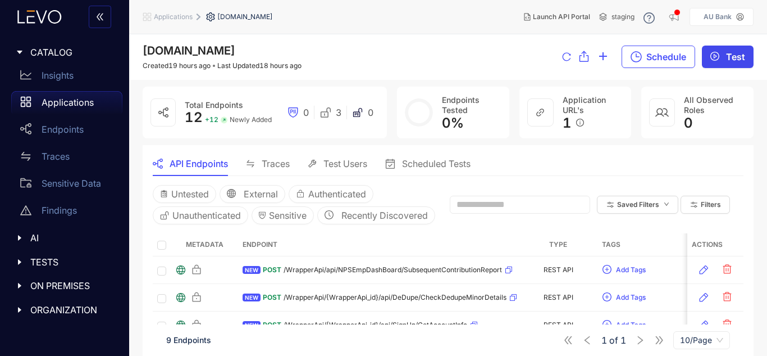
click at [731, 48] on button "Test" at bounding box center [728, 57] width 52 height 22
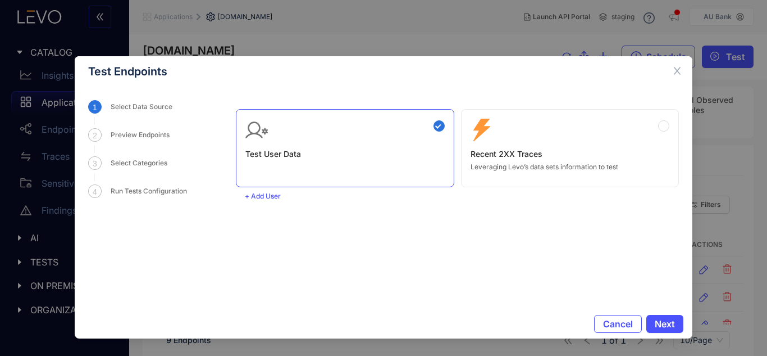
click at [670, 312] on div "Cancel Next" at bounding box center [384, 323] width 618 height 29
click at [670, 322] on span "Next" at bounding box center [665, 324] width 20 height 10
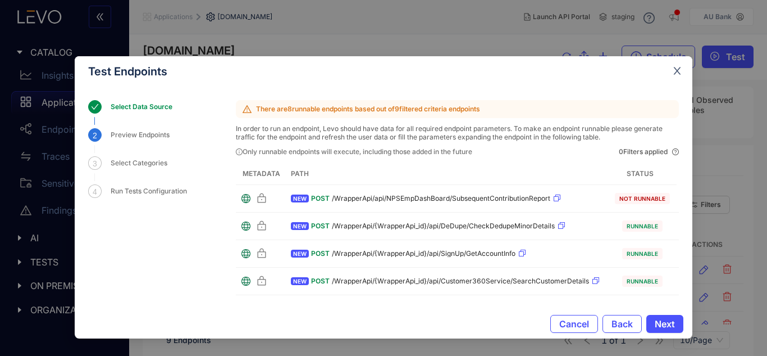
click at [681, 68] on icon "close" at bounding box center [677, 71] width 10 height 10
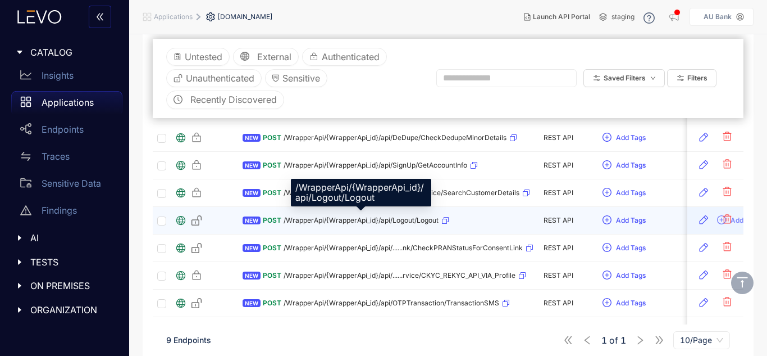
scroll to position [161, 0]
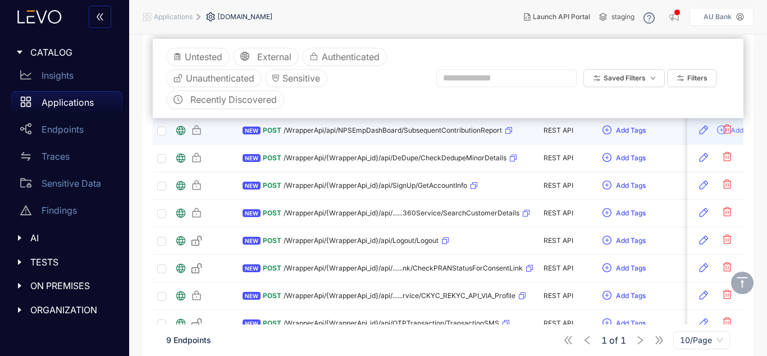
click at [456, 124] on div "POST /WrapperApi/api/NPSEmpDashBoard/SubsequentContributionReport" at bounding box center [388, 130] width 250 height 18
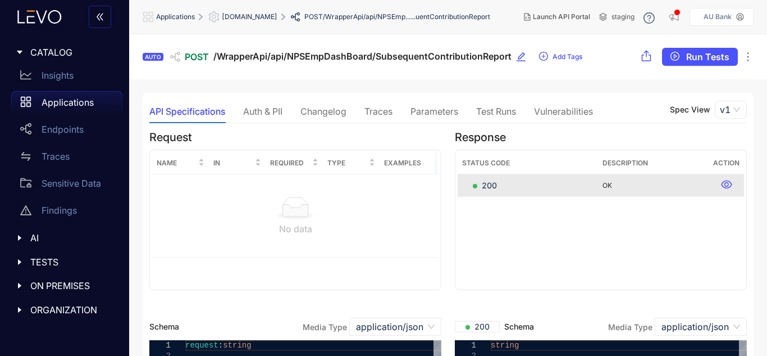
click at [434, 109] on div "Parameters" at bounding box center [435, 111] width 48 height 10
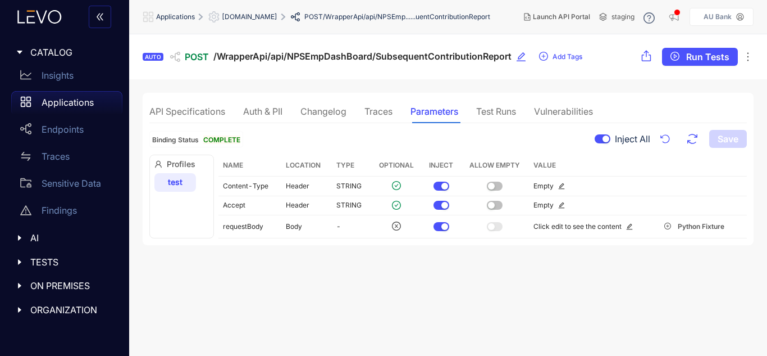
click at [265, 16] on span "[DOMAIN_NAME]" at bounding box center [250, 17] width 56 height 8
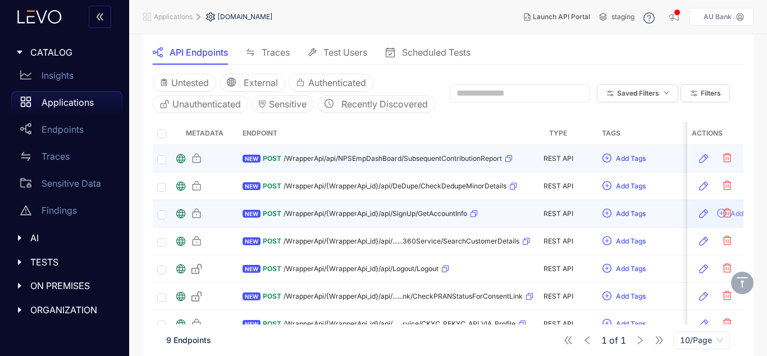
scroll to position [112, 0]
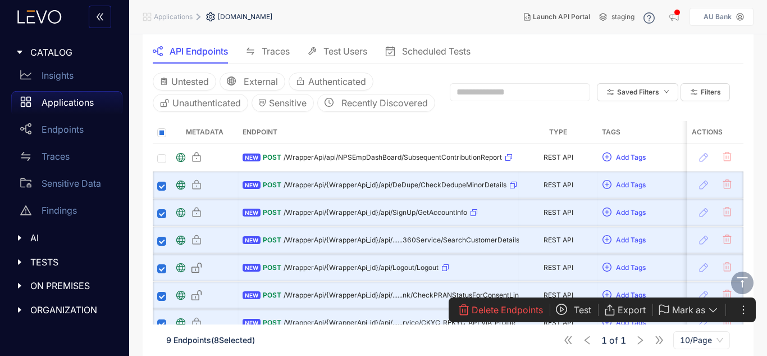
click at [568, 305] on button "Test" at bounding box center [580, 310] width 48 height 18
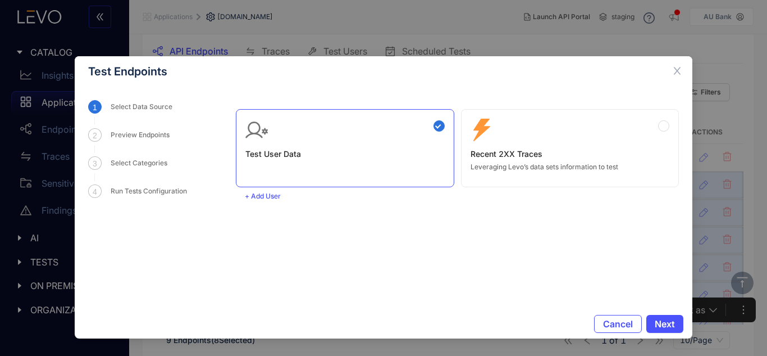
click at [663, 314] on div "Cancel Next" at bounding box center [384, 323] width 618 height 29
click at [666, 324] on span "Next" at bounding box center [665, 324] width 20 height 10
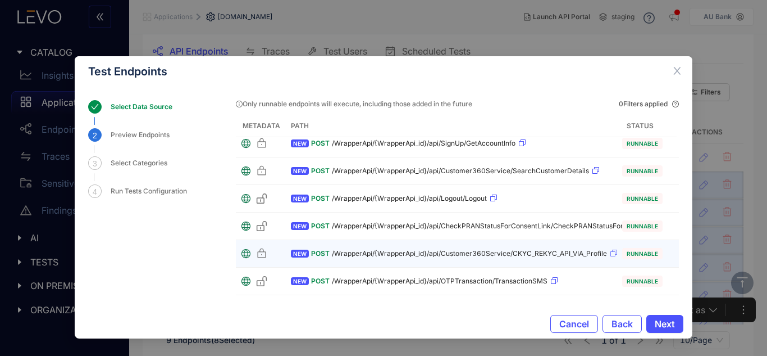
scroll to position [63, 0]
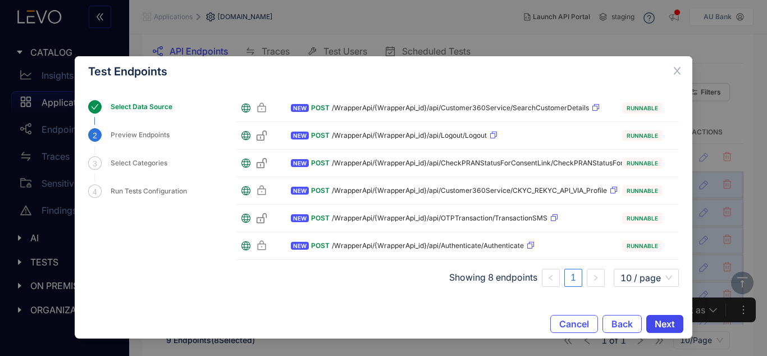
click at [666, 319] on span "Next" at bounding box center [665, 324] width 20 height 10
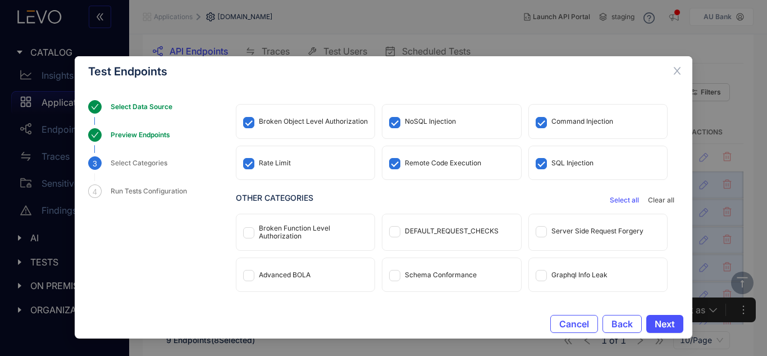
scroll to position [95, 0]
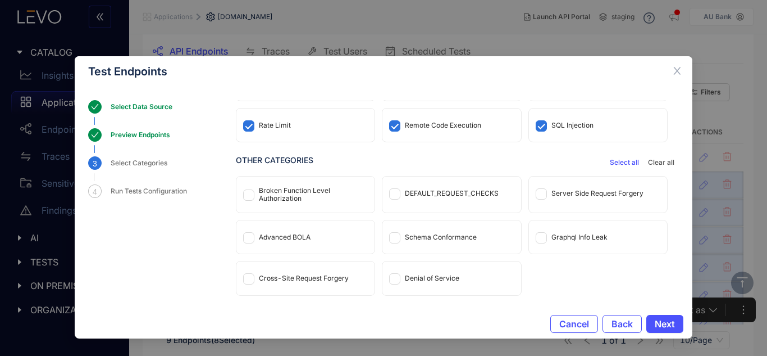
drag, startPoint x: 253, startPoint y: 194, endPoint x: 253, endPoint y: 205, distance: 10.7
click at [252, 195] on span at bounding box center [248, 194] width 11 height 11
click at [252, 243] on label at bounding box center [248, 236] width 11 height 13
click at [251, 190] on span at bounding box center [248, 194] width 11 height 11
click at [303, 194] on div "Broken Function Level Authorization" at bounding box center [313, 195] width 109 height 16
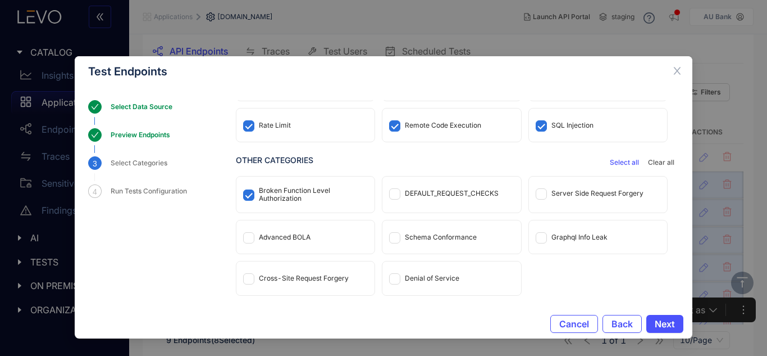
click at [326, 247] on div "Advanced BOLA" at bounding box center [305, 236] width 138 height 33
drag, startPoint x: 451, startPoint y: 192, endPoint x: 486, endPoint y: 198, distance: 35.8
click at [452, 192] on div "DEFAULT_REQUEST_CHECKS" at bounding box center [452, 193] width 94 height 8
drag, startPoint x: 569, startPoint y: 194, endPoint x: 541, endPoint y: 210, distance: 31.9
click at [570, 195] on div "Server Side Request Forgery" at bounding box center [598, 193] width 92 height 8
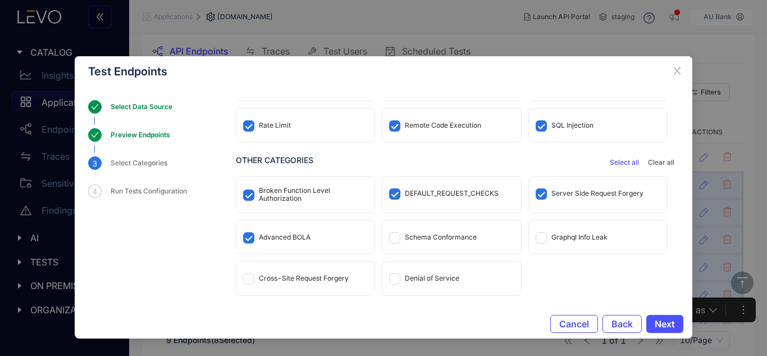
drag, startPoint x: 425, startPoint y: 242, endPoint x: 448, endPoint y: 245, distance: 22.7
click at [425, 243] on div "Schema Conformance" at bounding box center [452, 236] width 138 height 33
click at [468, 234] on div "Schema Conformance" at bounding box center [441, 237] width 72 height 8
drag, startPoint x: 301, startPoint y: 284, endPoint x: 330, endPoint y: 287, distance: 29.4
click at [304, 285] on div "Cross-Site Request Forgery" at bounding box center [305, 277] width 138 height 33
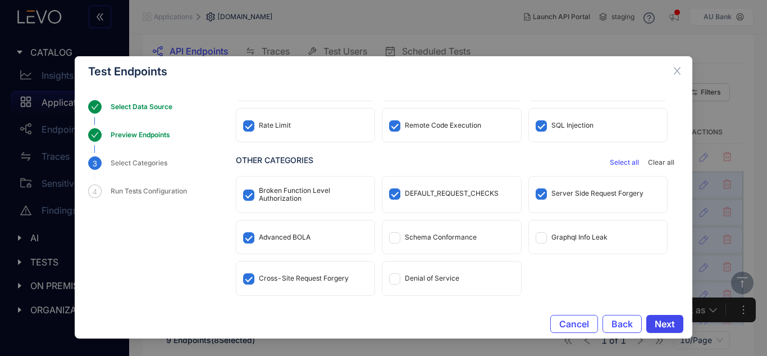
click at [672, 325] on span "Next" at bounding box center [665, 324] width 20 height 10
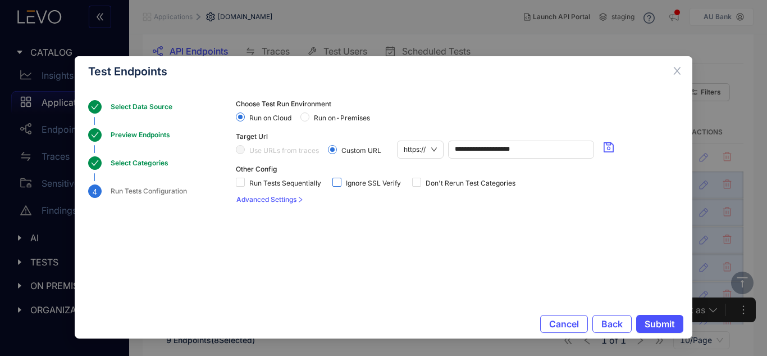
click at [344, 181] on span "Ignore SSL Verify" at bounding box center [374, 183] width 64 height 8
click at [323, 119] on span "Run on-Premises" at bounding box center [342, 118] width 65 height 8
click at [666, 319] on span "Submit" at bounding box center [660, 324] width 30 height 10
click at [666, 321] on span "Submit" at bounding box center [660, 324] width 30 height 10
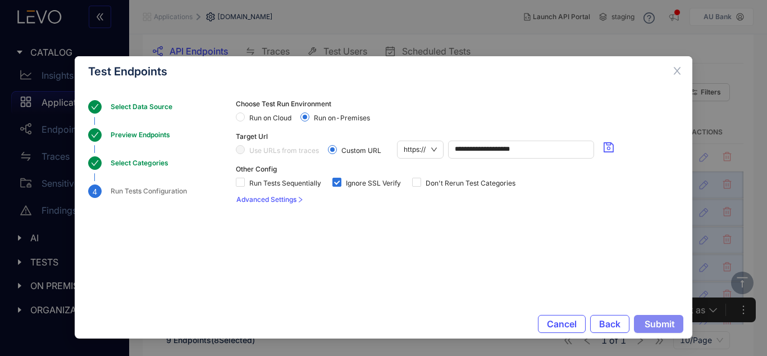
click at [666, 321] on span "Submit" at bounding box center [660, 324] width 30 height 10
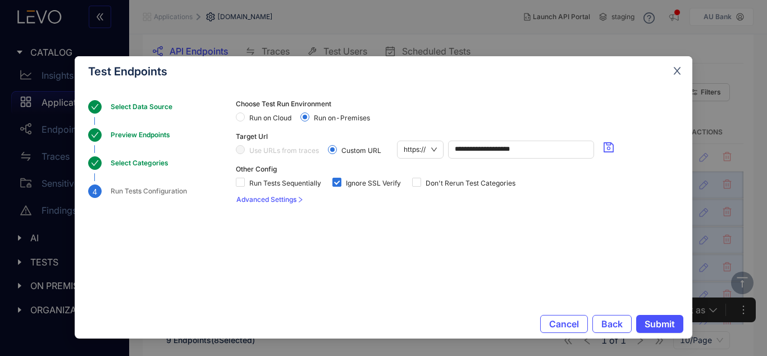
click at [679, 74] on icon "close" at bounding box center [677, 70] width 7 height 7
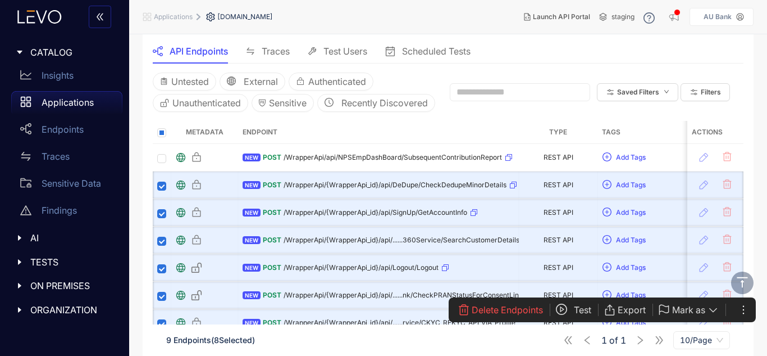
click at [576, 306] on span "Test" at bounding box center [582, 309] width 17 height 10
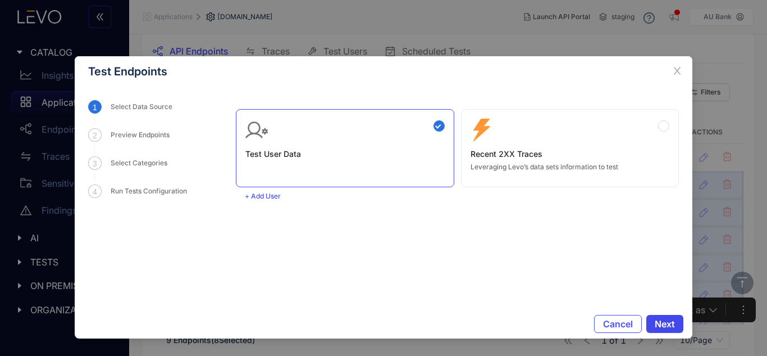
click at [660, 324] on span "Next" at bounding box center [665, 324] width 20 height 10
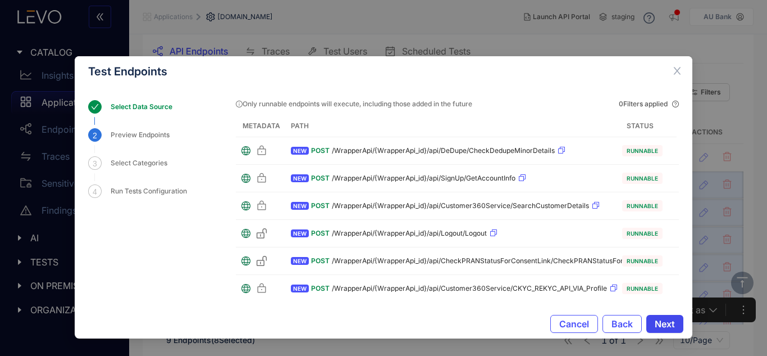
click at [660, 324] on span "Next" at bounding box center [665, 324] width 20 height 10
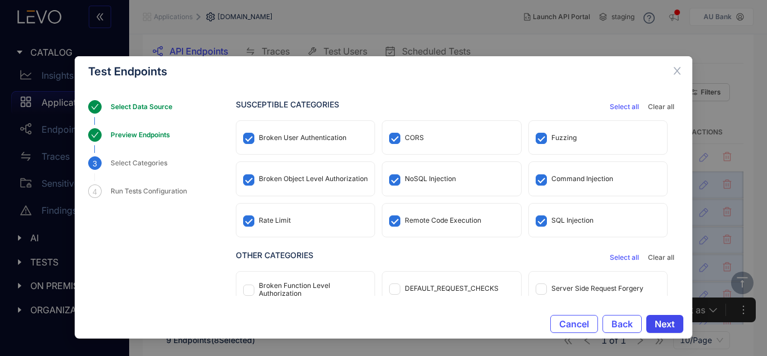
click at [668, 322] on span "Next" at bounding box center [665, 324] width 20 height 10
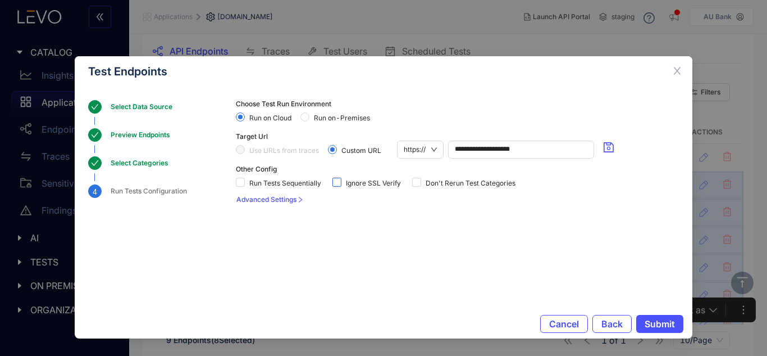
click at [342, 183] on span "Ignore SSL Verify" at bounding box center [374, 183] width 64 height 8
click at [660, 321] on span "Submit" at bounding box center [660, 324] width 30 height 10
click at [656, 324] on span "Submit" at bounding box center [660, 324] width 30 height 10
click at [657, 325] on span "Submit" at bounding box center [660, 324] width 30 height 10
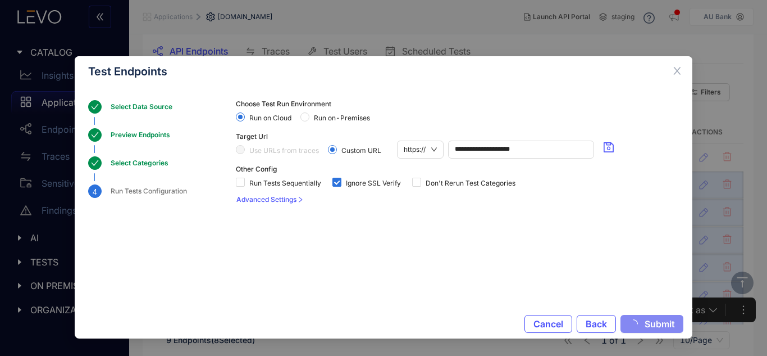
click at [657, 325] on span "Submit" at bounding box center [660, 324] width 30 height 10
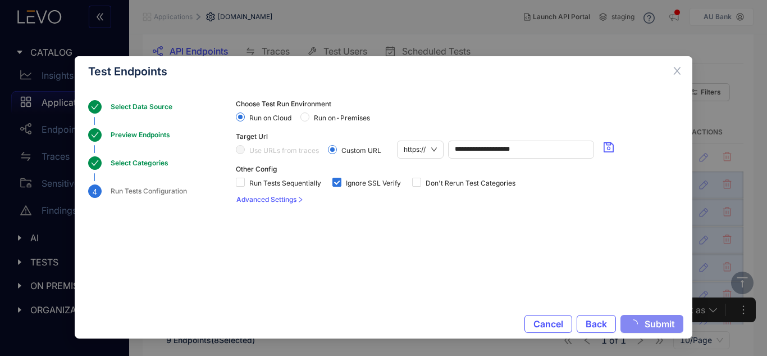
click at [657, 325] on span "Submit" at bounding box center [660, 324] width 30 height 10
click at [679, 73] on icon "close" at bounding box center [677, 71] width 10 height 10
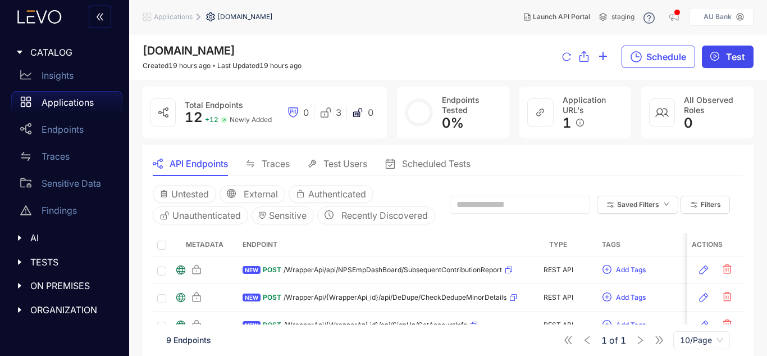
click at [731, 58] on span "Test" at bounding box center [735, 57] width 19 height 10
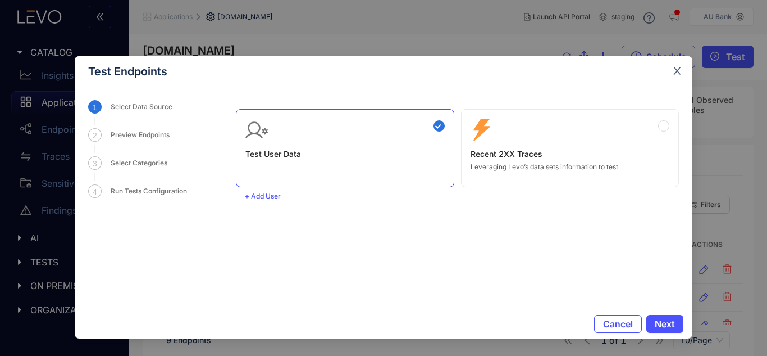
click at [678, 74] on icon "close" at bounding box center [677, 71] width 10 height 10
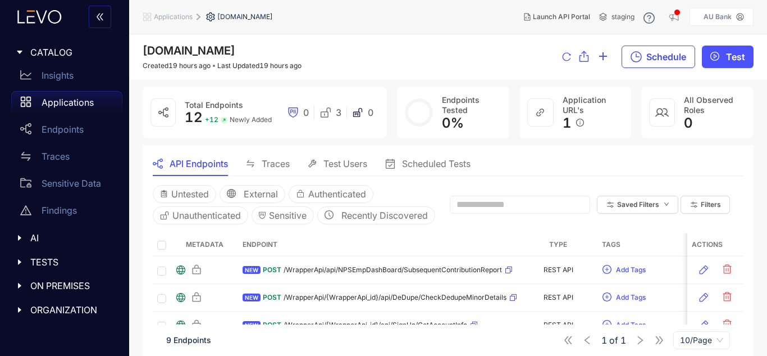
click at [663, 58] on span "Schedule" at bounding box center [667, 57] width 40 height 10
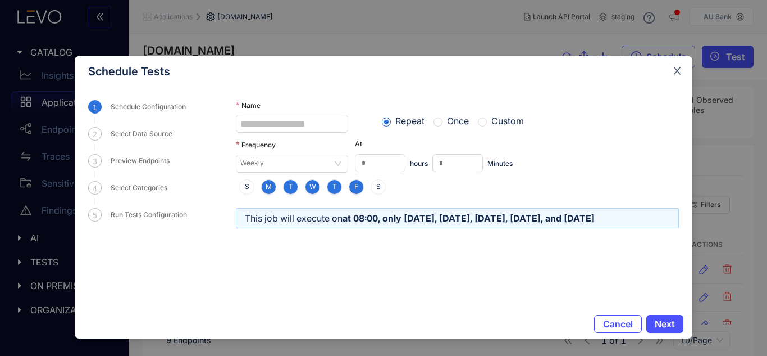
click at [675, 74] on icon "close" at bounding box center [677, 70] width 7 height 7
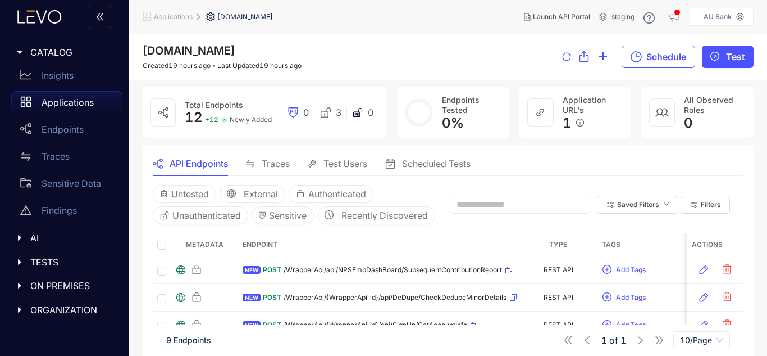
click at [324, 168] on span "Test Users" at bounding box center [346, 163] width 44 height 10
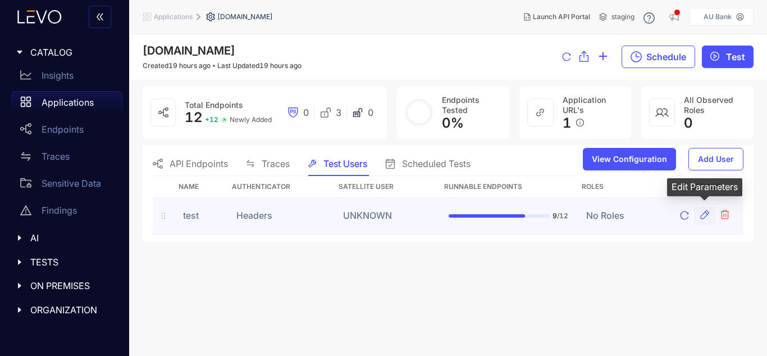
click at [707, 214] on icon "button" at bounding box center [704, 214] width 11 height 11
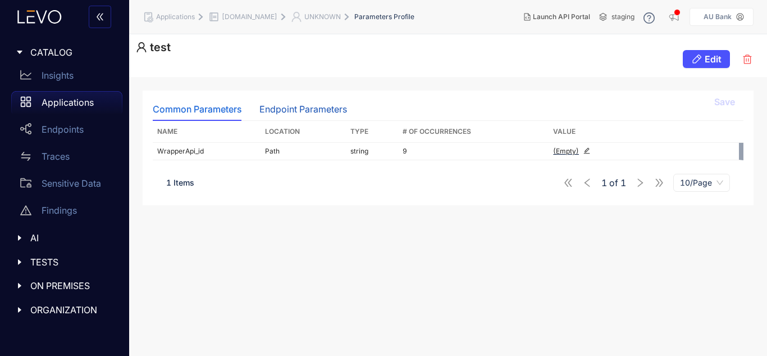
click at [336, 109] on div "Endpoint Parameters" at bounding box center [304, 109] width 88 height 10
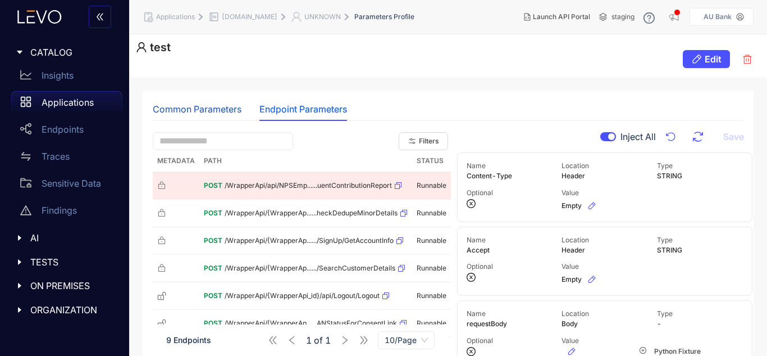
click at [193, 107] on div "Common Parameters" at bounding box center [197, 109] width 89 height 10
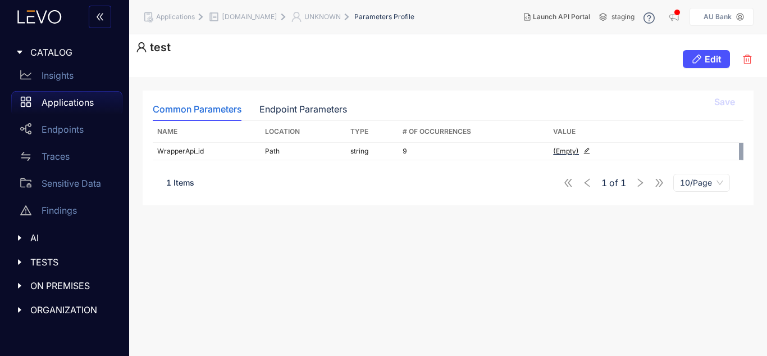
click at [165, 47] on h1 "test" at bounding box center [153, 47] width 35 height 13
click at [709, 62] on span "Edit" at bounding box center [713, 59] width 17 height 10
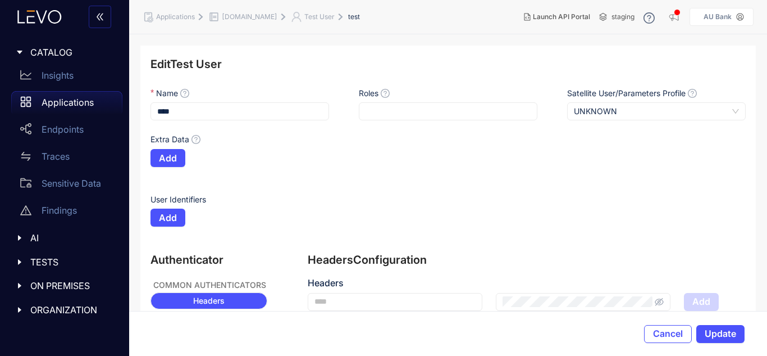
scroll to position [101, 0]
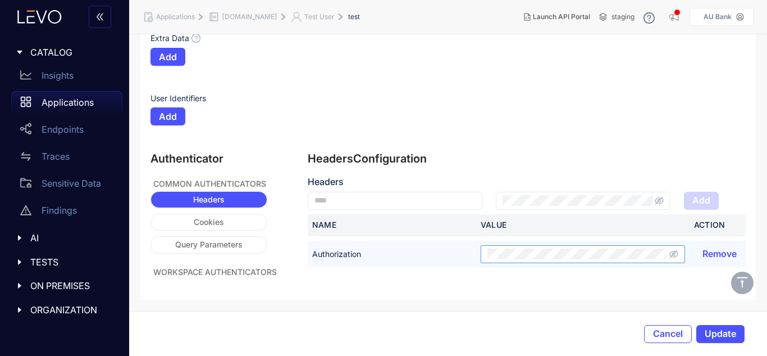
click at [590, 247] on span at bounding box center [583, 254] width 204 height 18
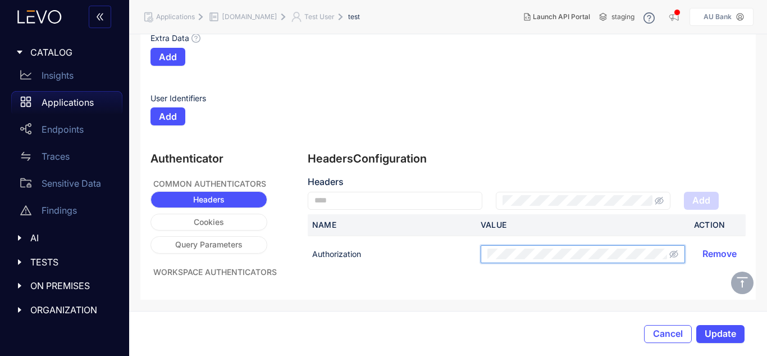
scroll to position [0, 0]
click at [702, 292] on div "Headers Configuration Headers Add Name Value Action Authorization Remove" at bounding box center [527, 222] width 438 height 140
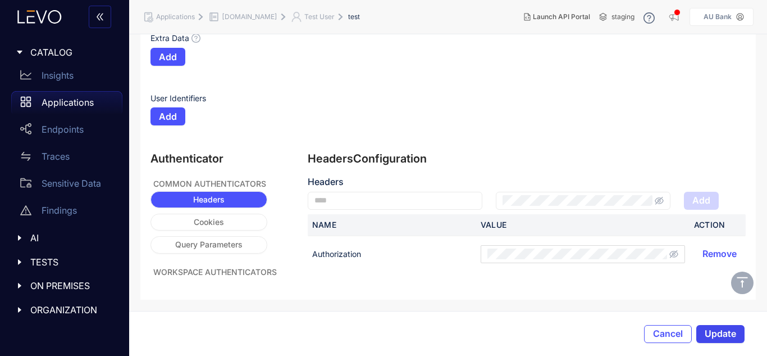
click at [730, 329] on span "Update" at bounding box center [720, 333] width 31 height 10
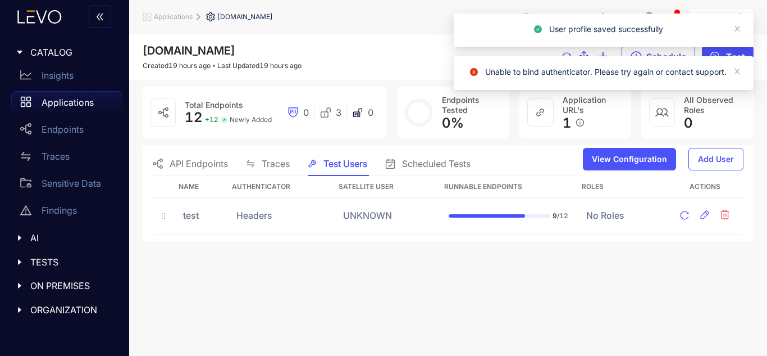
click at [213, 162] on span "API Endpoints" at bounding box center [199, 163] width 58 height 10
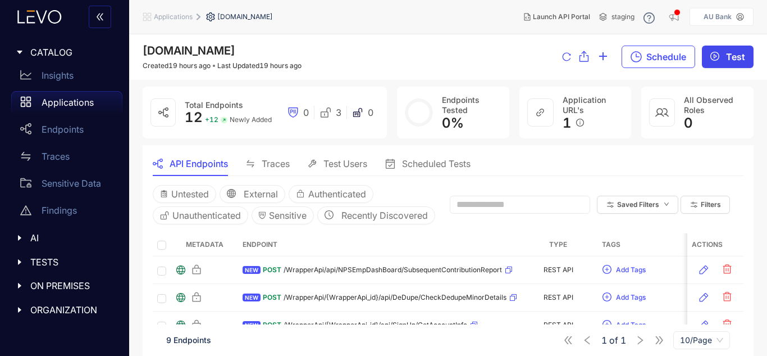
drag, startPoint x: 734, startPoint y: 57, endPoint x: 738, endPoint y: 62, distance: 6.1
click at [738, 62] on span "Test" at bounding box center [735, 57] width 19 height 10
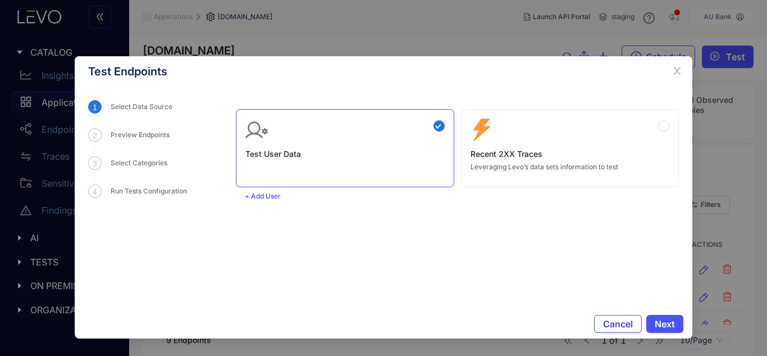
click at [625, 322] on span "Cancel" at bounding box center [618, 324] width 30 height 10
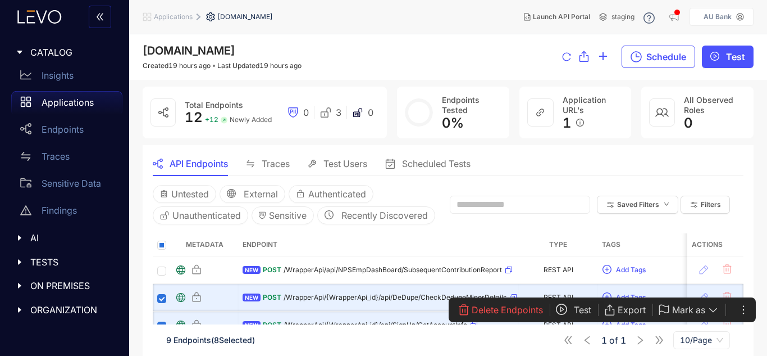
click at [571, 308] on button "Test" at bounding box center [580, 310] width 48 height 18
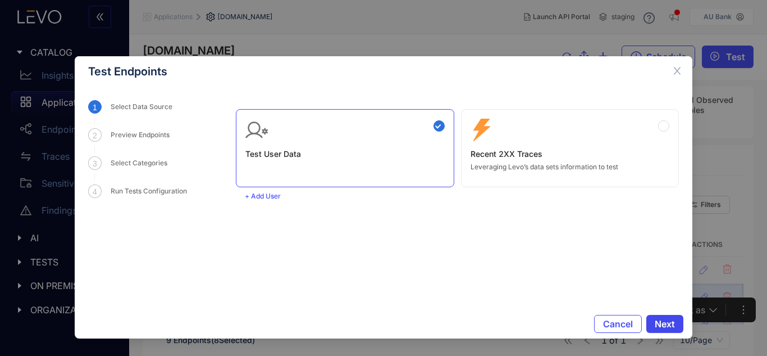
click at [668, 317] on button "Next" at bounding box center [665, 324] width 37 height 18
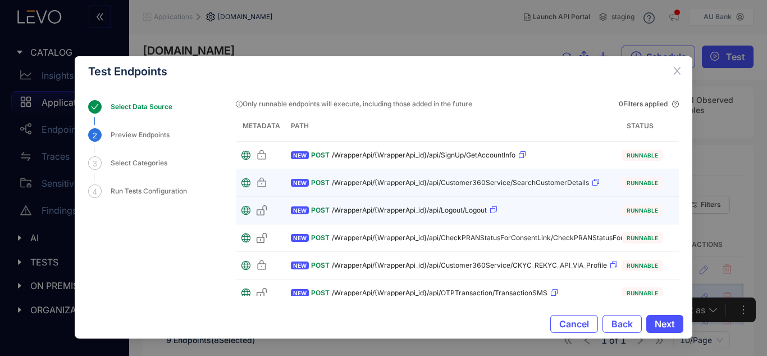
scroll to position [35, 0]
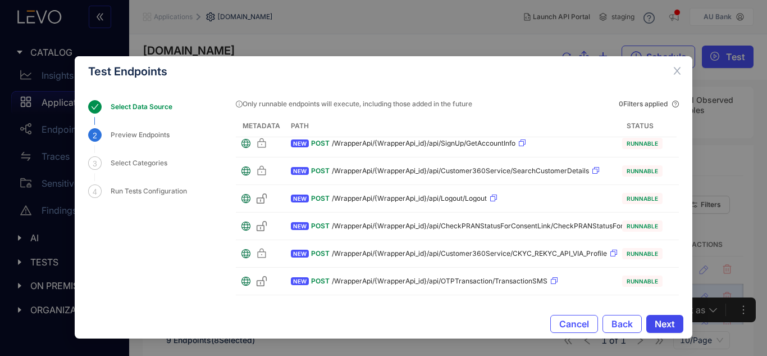
click at [658, 322] on span "Next" at bounding box center [665, 324] width 20 height 10
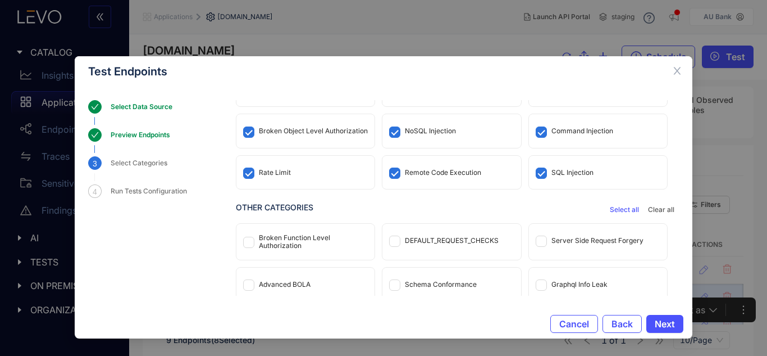
scroll to position [95, 0]
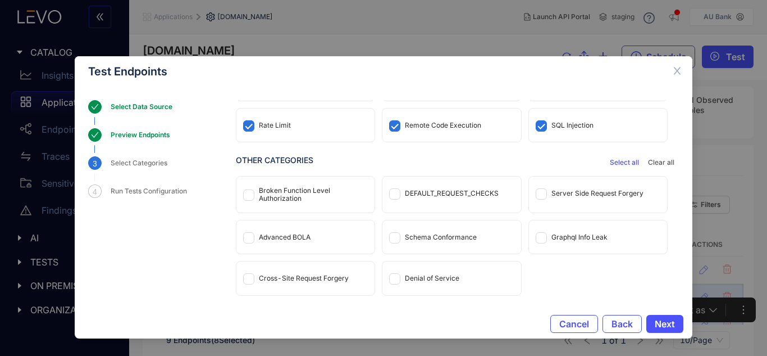
click at [256, 193] on div "Broken Function Level Authorization" at bounding box center [305, 194] width 138 height 36
click at [445, 201] on div "DEFAULT_REQUEST_CHECKS" at bounding box center [452, 192] width 138 height 33
click at [607, 198] on div "Server Side Request Forgery" at bounding box center [598, 192] width 138 height 33
click at [305, 234] on div "Advanced BOLA" at bounding box center [285, 237] width 52 height 8
drag, startPoint x: 443, startPoint y: 231, endPoint x: 448, endPoint y: 233, distance: 5.7
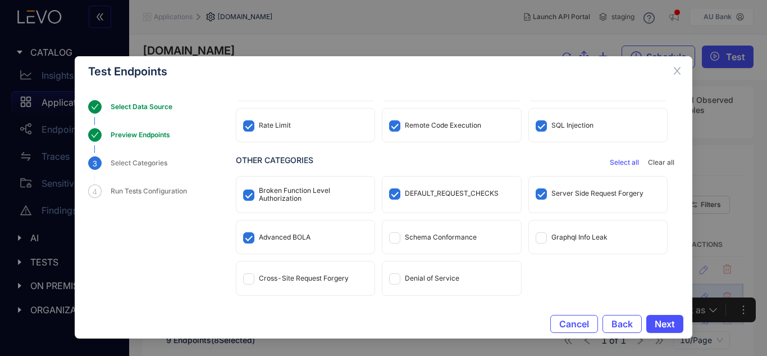
click at [444, 231] on div "Schema Conformance" at bounding box center [452, 236] width 138 height 33
click at [486, 234] on div "Schema Conformance" at bounding box center [452, 236] width 138 height 33
drag, startPoint x: 305, startPoint y: 280, endPoint x: 319, endPoint y: 281, distance: 14.1
click at [304, 281] on div "Cross-Site Request Forgery" at bounding box center [304, 278] width 90 height 8
click at [657, 326] on span "Next" at bounding box center [665, 324] width 20 height 10
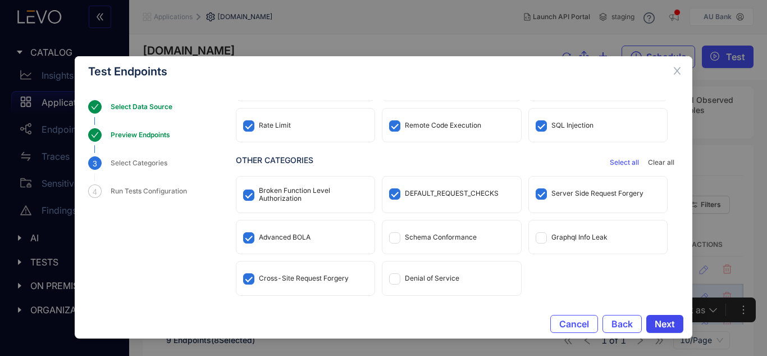
scroll to position [0, 0]
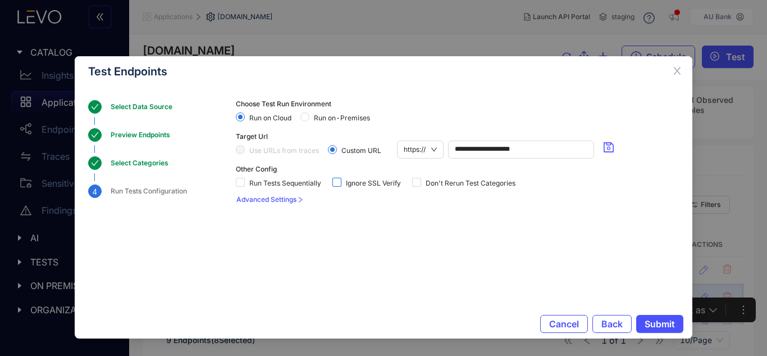
click at [341, 183] on span at bounding box center [337, 182] width 9 height 9
click at [322, 115] on span "Run on-Premises" at bounding box center [342, 118] width 65 height 8
click at [657, 317] on button "Submit" at bounding box center [659, 324] width 47 height 18
click at [679, 68] on icon "close" at bounding box center [677, 71] width 10 height 10
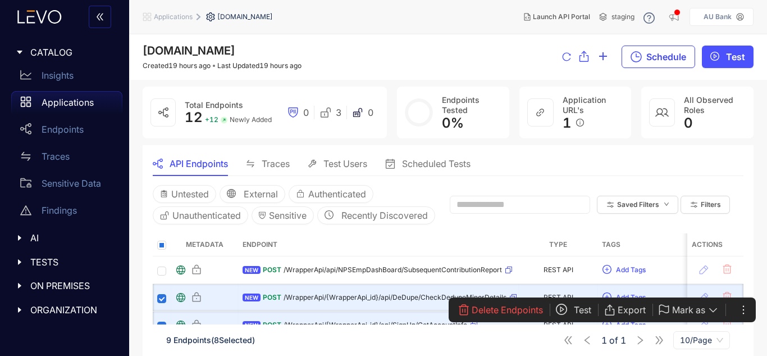
click at [666, 57] on span "Schedule" at bounding box center [667, 57] width 40 height 10
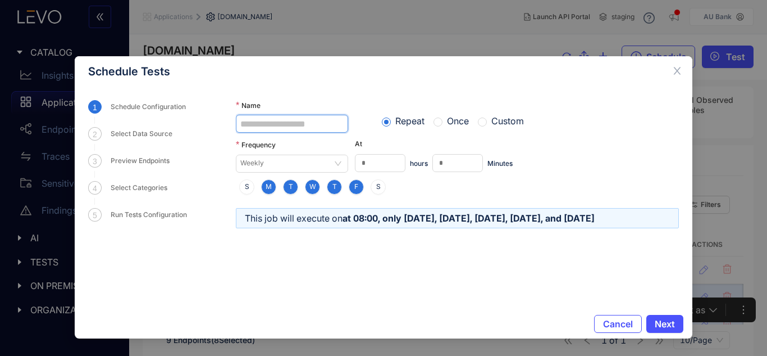
click at [321, 127] on input "Name" at bounding box center [292, 124] width 112 height 18
click at [326, 167] on span "Weekly" at bounding box center [291, 163] width 103 height 17
type input "*****"
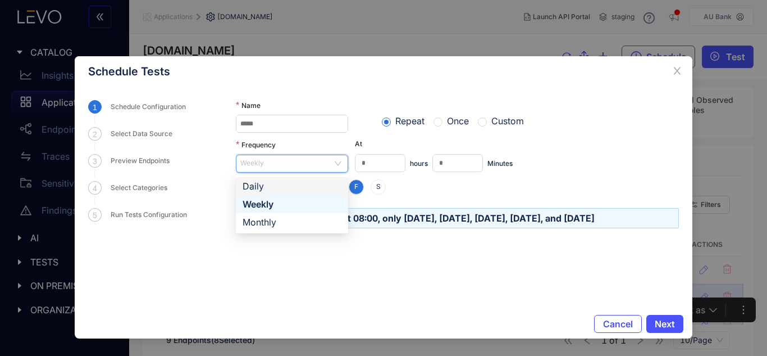
click at [300, 180] on div "Daily" at bounding box center [292, 186] width 99 height 12
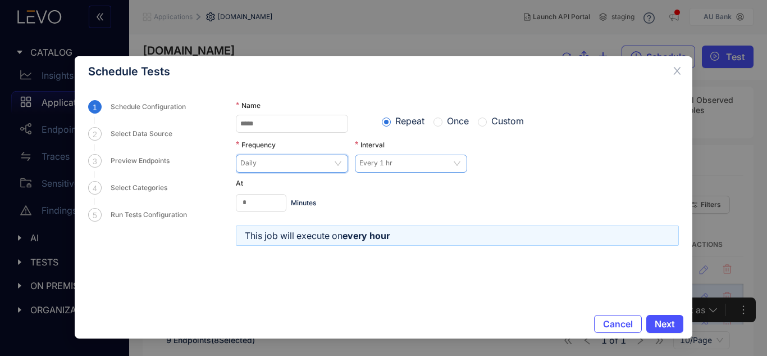
click at [449, 161] on span "Every 1 hr" at bounding box center [411, 163] width 103 height 17
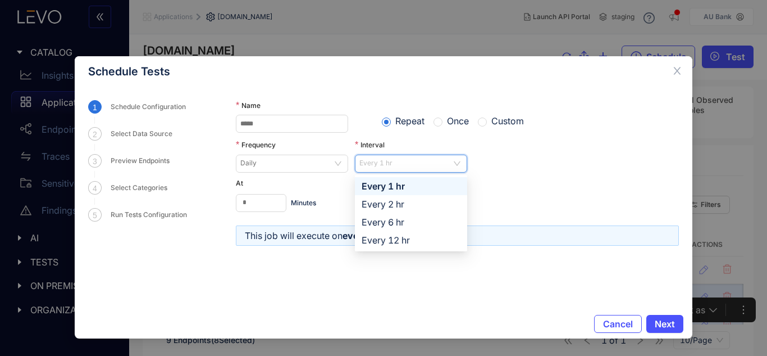
click at [417, 178] on div "Every 1 hr" at bounding box center [411, 186] width 112 height 18
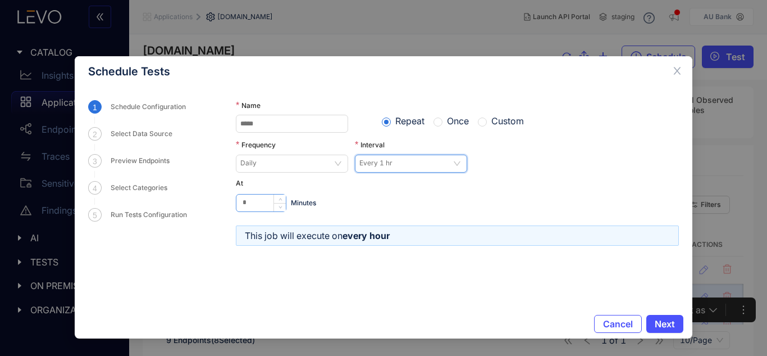
click at [268, 202] on input "*" at bounding box center [260, 202] width 49 height 17
type input "*"
click at [379, 205] on div "* Minutes" at bounding box center [457, 203] width 443 height 18
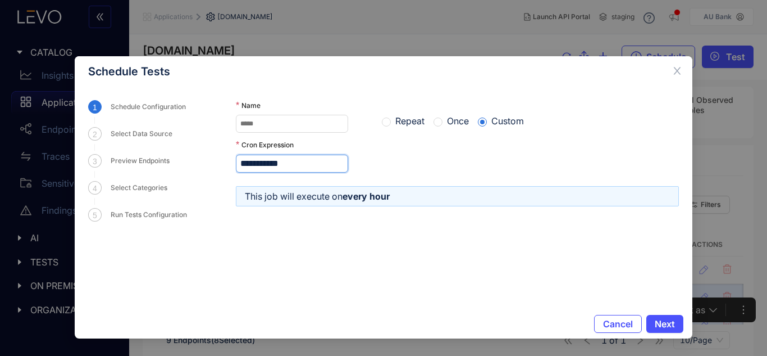
click at [301, 160] on input "**********" at bounding box center [292, 163] width 112 height 18
click at [254, 167] on input "**********" at bounding box center [292, 163] width 112 height 18
click at [322, 166] on input "**********" at bounding box center [292, 163] width 112 height 18
click at [263, 166] on input "**********" at bounding box center [292, 163] width 112 height 18
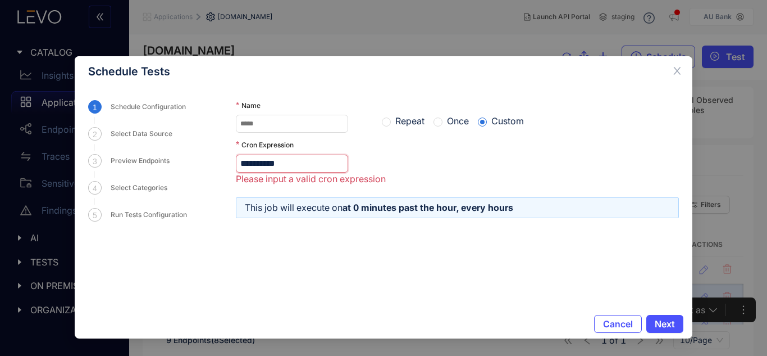
type input "**********"
click at [398, 117] on span "Repeat" at bounding box center [410, 121] width 38 height 10
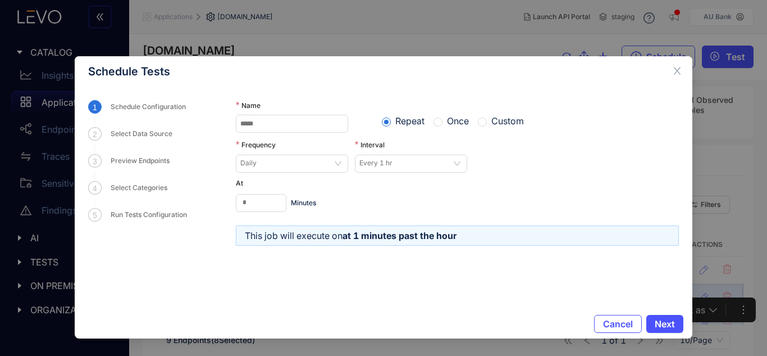
click at [447, 122] on span "Once" at bounding box center [458, 121] width 31 height 10
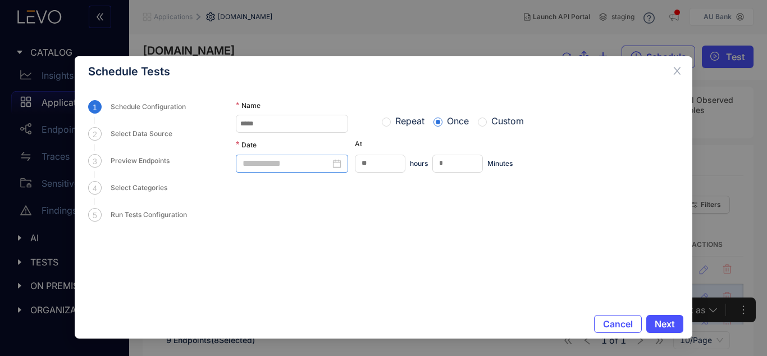
click at [302, 165] on input "Date" at bounding box center [287, 163] width 88 height 10
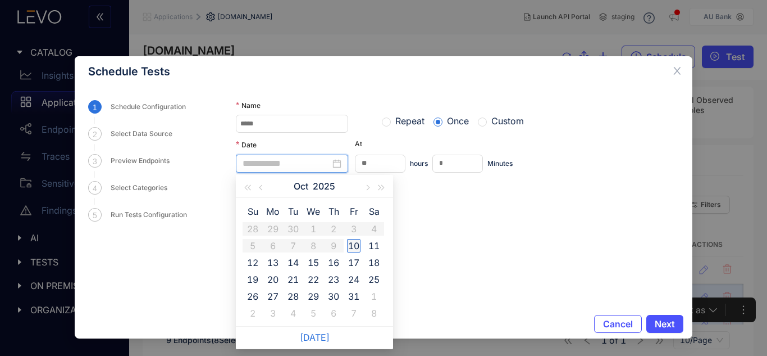
type input "**********"
click at [355, 245] on div "10" at bounding box center [353, 245] width 13 height 13
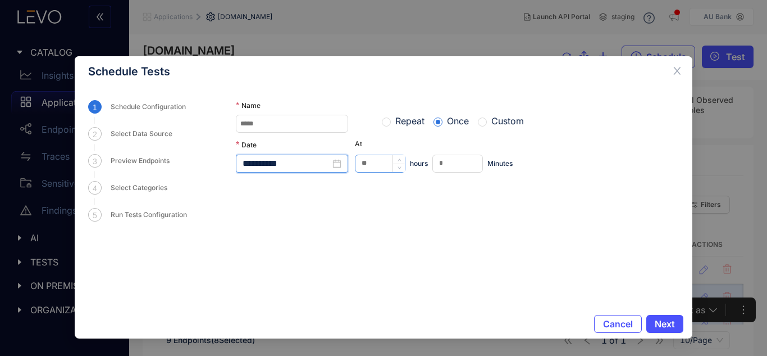
click at [384, 159] on input "**" at bounding box center [380, 163] width 49 height 17
click at [378, 215] on form "**********" at bounding box center [457, 197] width 443 height 195
click at [674, 328] on span "Next" at bounding box center [665, 324] width 20 height 10
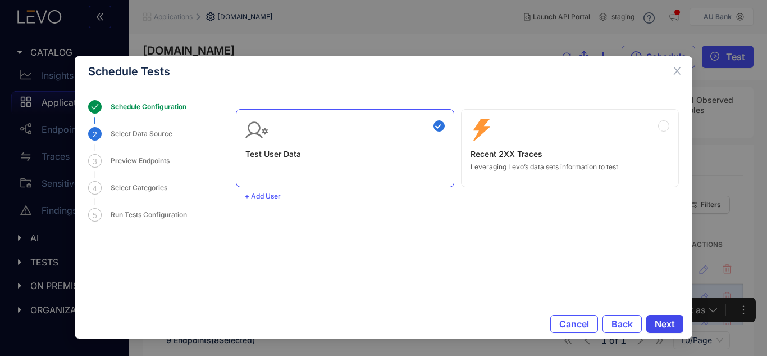
click at [669, 317] on button "Next" at bounding box center [665, 324] width 37 height 18
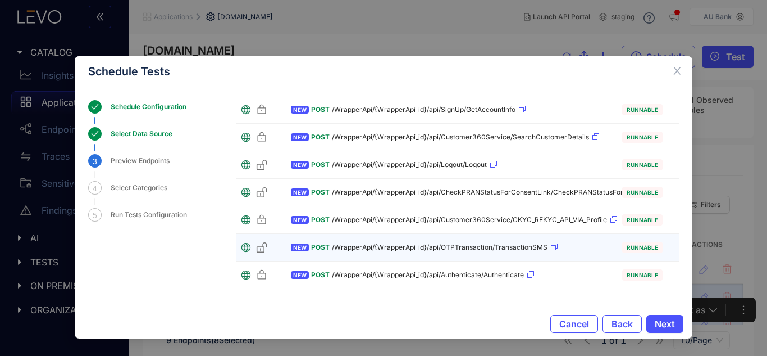
scroll to position [63, 0]
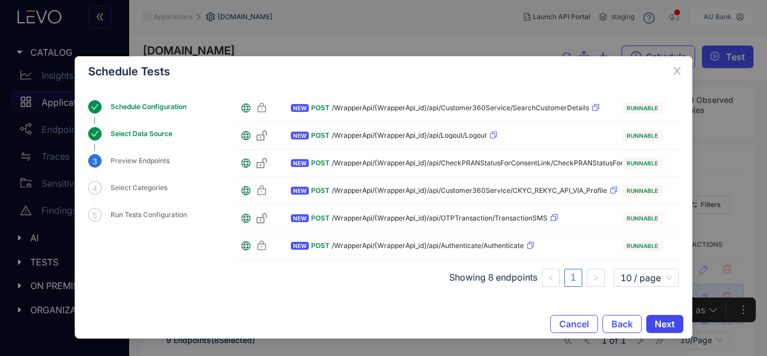
click at [675, 322] on button "Next" at bounding box center [665, 324] width 37 height 18
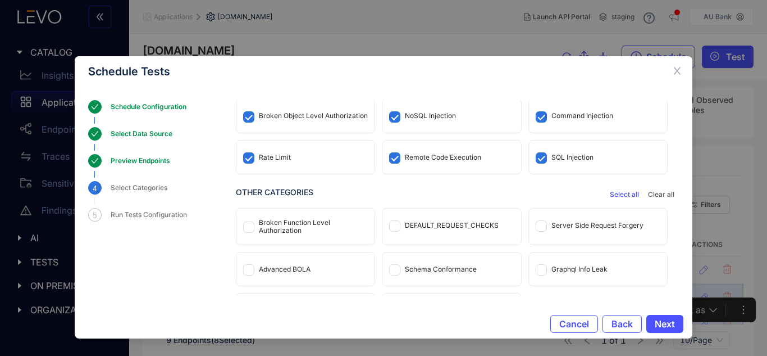
click at [291, 219] on div "Broken Function Level Authorization" at bounding box center [313, 227] width 109 height 16
click at [447, 230] on div "DEFAULT_REQUEST_CHECKS" at bounding box center [452, 224] width 138 height 33
click at [579, 228] on div "Server Side Request Forgery" at bounding box center [598, 225] width 92 height 8
drag, startPoint x: 306, startPoint y: 263, endPoint x: 314, endPoint y: 266, distance: 8.4
click at [308, 265] on div "Advanced BOLA" at bounding box center [305, 268] width 138 height 33
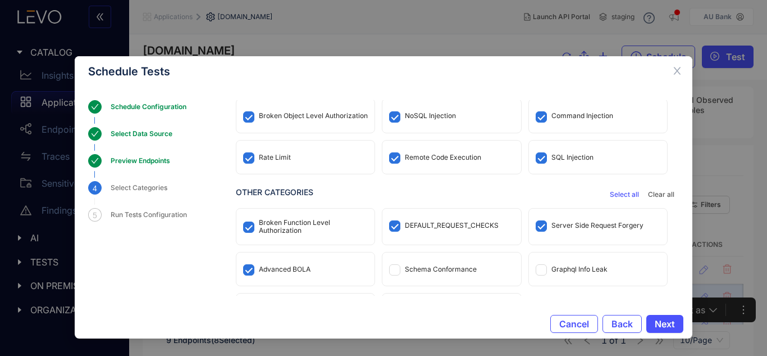
click at [431, 269] on div "Schema Conformance" at bounding box center [441, 269] width 72 height 8
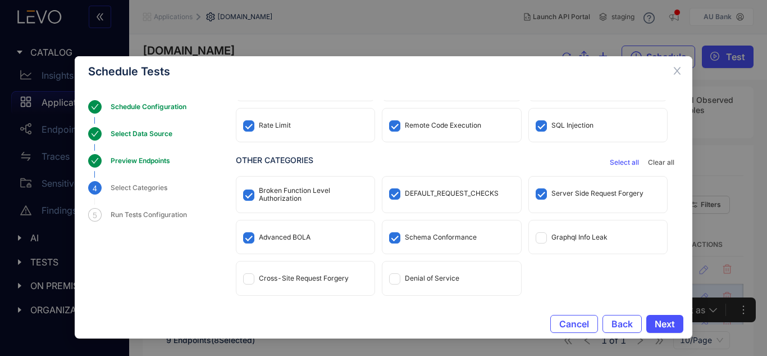
click at [458, 246] on div "Schema Conformance" at bounding box center [452, 236] width 138 height 33
drag, startPoint x: 283, startPoint y: 281, endPoint x: 342, endPoint y: 283, distance: 59.6
click at [283, 281] on div "Cross-Site Request Forgery" at bounding box center [304, 278] width 90 height 8
click at [678, 322] on button "Next" at bounding box center [665, 324] width 37 height 18
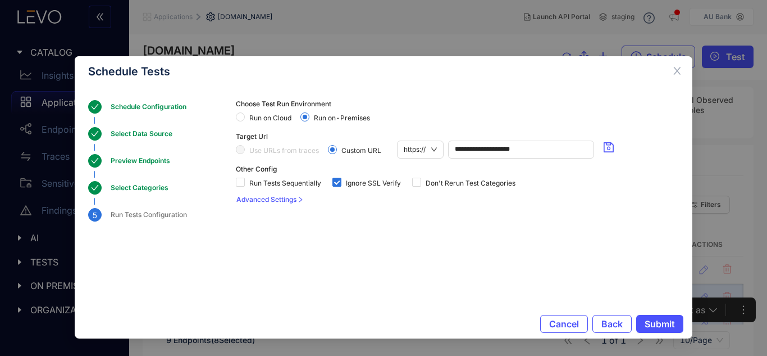
click at [283, 114] on span "Run on Cloud" at bounding box center [270, 118] width 51 height 8
click at [667, 323] on span "Submit" at bounding box center [660, 324] width 30 height 10
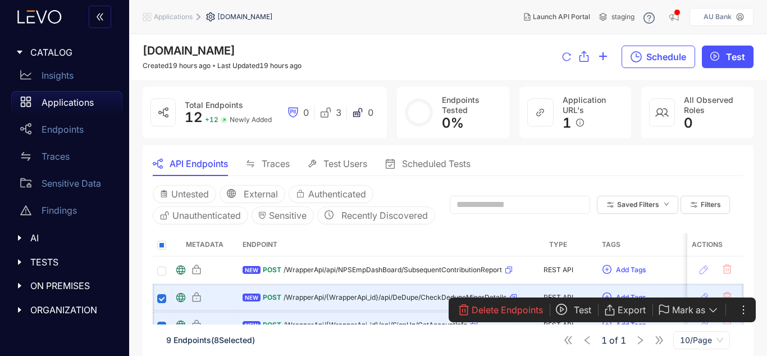
click at [439, 169] on span "Scheduled Tests" at bounding box center [436, 163] width 69 height 10
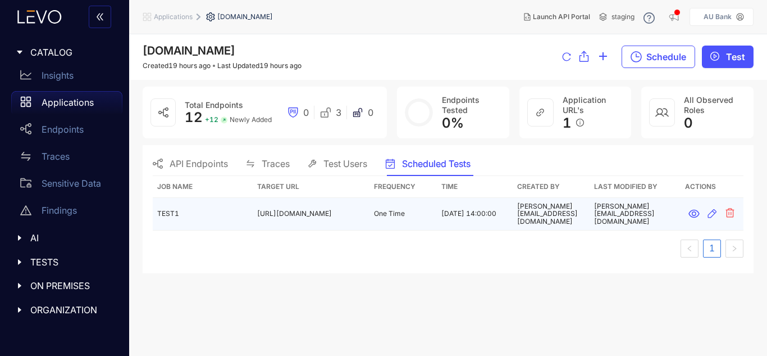
click at [513, 208] on td "[PERSON_NAME][EMAIL_ADDRESS][DOMAIN_NAME]" at bounding box center [551, 214] width 77 height 33
